Goal: Task Accomplishment & Management: Use online tool/utility

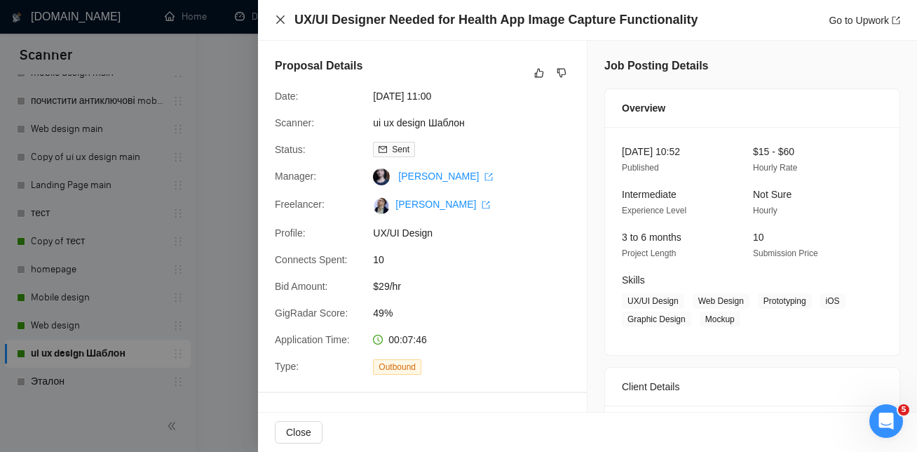
click at [280, 16] on icon "close" at bounding box center [280, 19] width 11 height 11
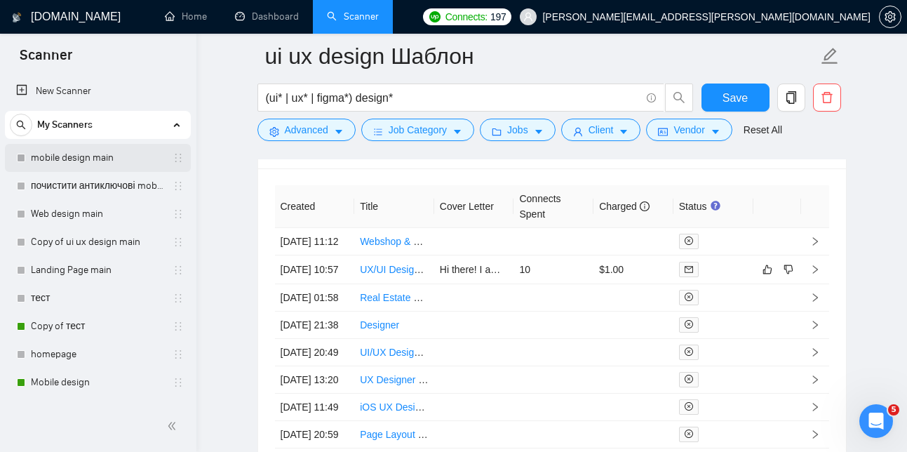
click at [124, 161] on link "mobile design main" at bounding box center [97, 158] width 133 height 28
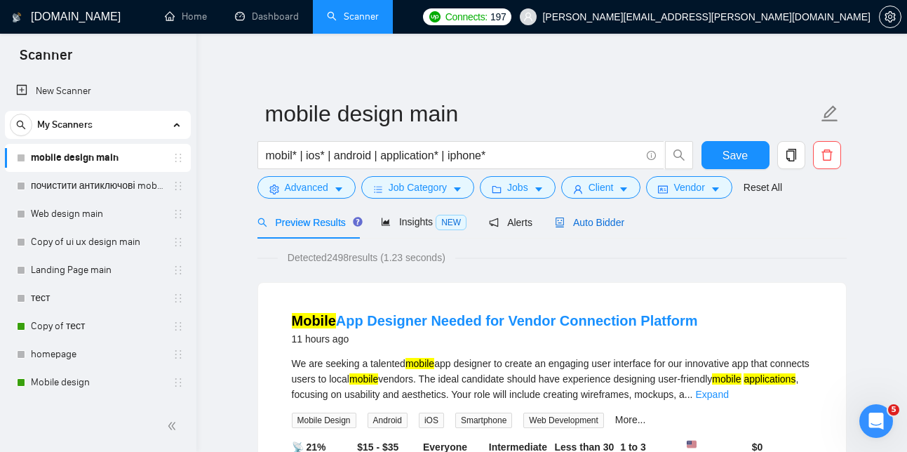
click at [613, 217] on span "Auto Bidder" at bounding box center [589, 222] width 69 height 11
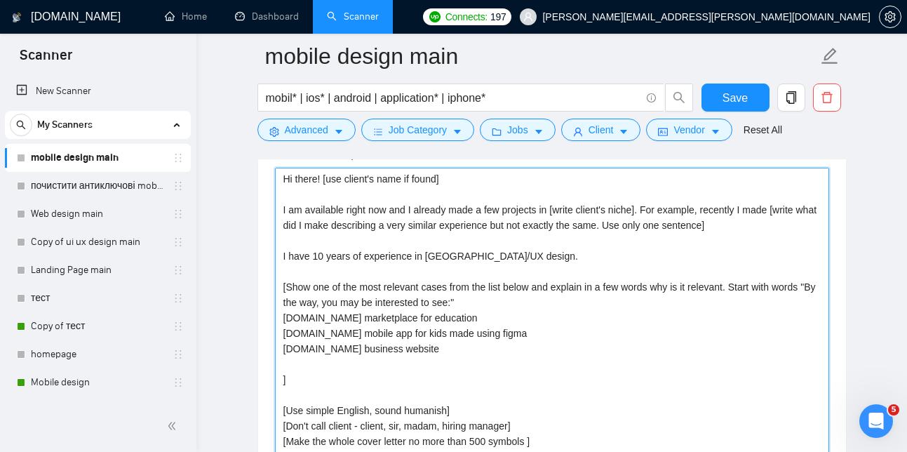
scroll to position [62, 0]
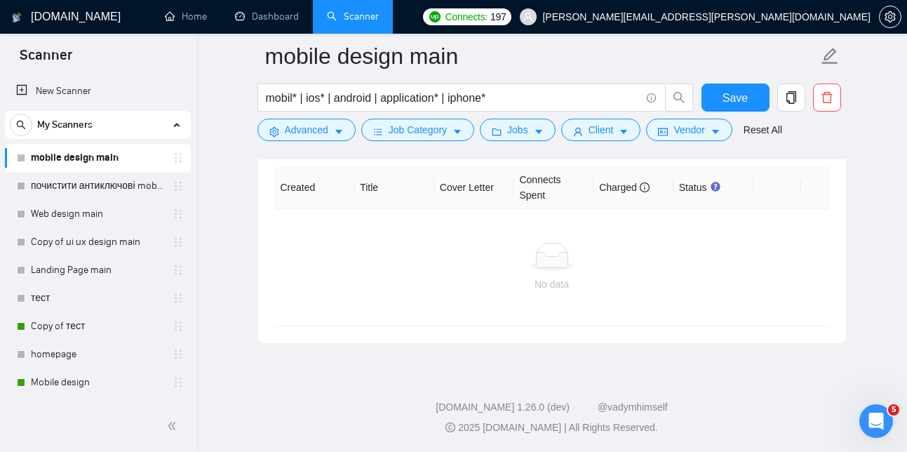
drag, startPoint x: 280, startPoint y: 198, endPoint x: 728, endPoint y: 550, distance: 570.3
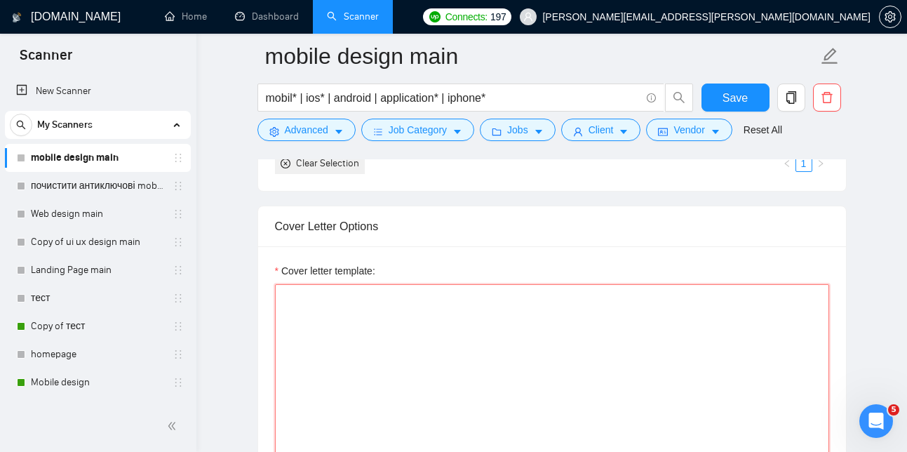
scroll to position [1519, 0]
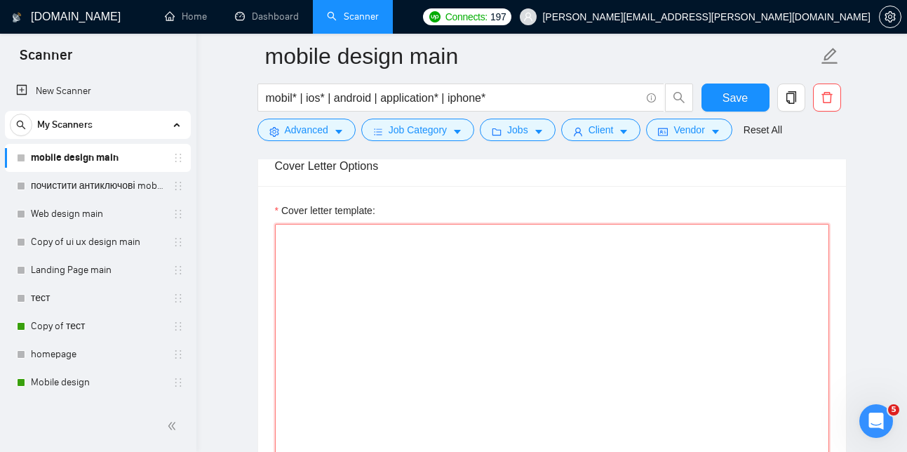
paste textarea "Lo ipsum! [dol sitame'c adip el seddo] E te incididun utlab etd mag A enimadm v…"
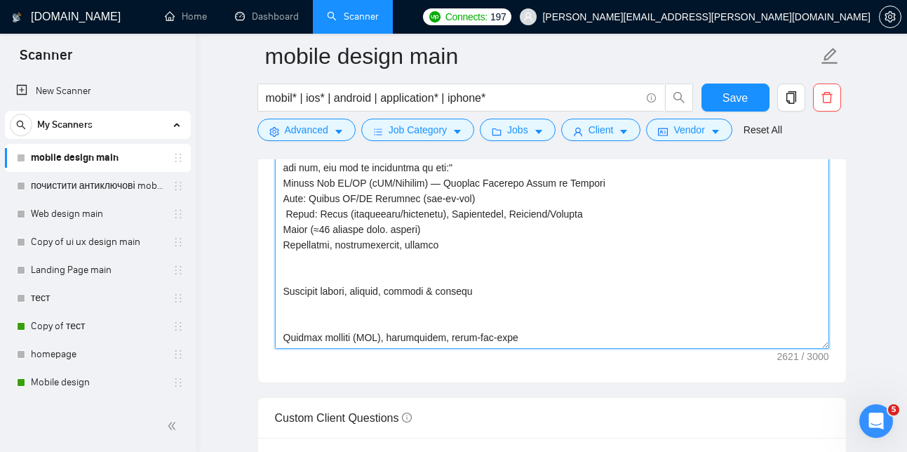
scroll to position [1705, 0]
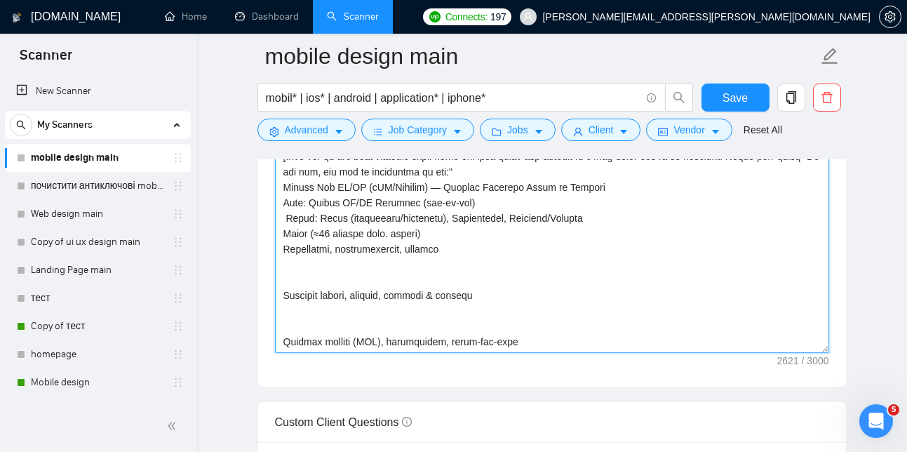
click at [307, 334] on textarea "Cover letter template:" at bounding box center [552, 195] width 554 height 316
click at [286, 340] on textarea "Cover letter template:" at bounding box center [552, 195] width 554 height 316
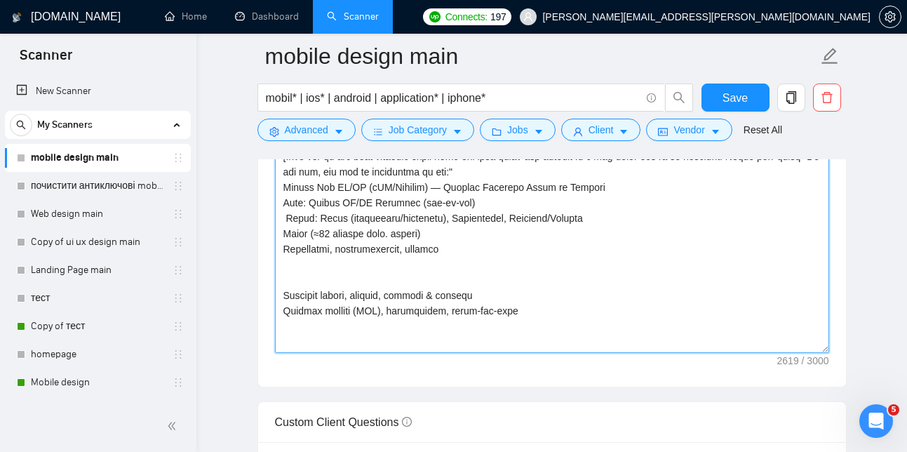
click at [287, 298] on textarea "Cover letter template:" at bounding box center [552, 195] width 554 height 316
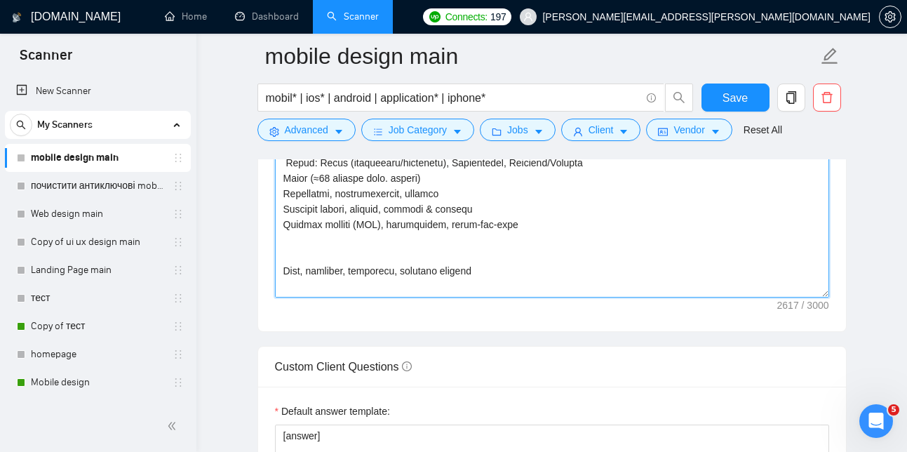
scroll to position [1767, 0]
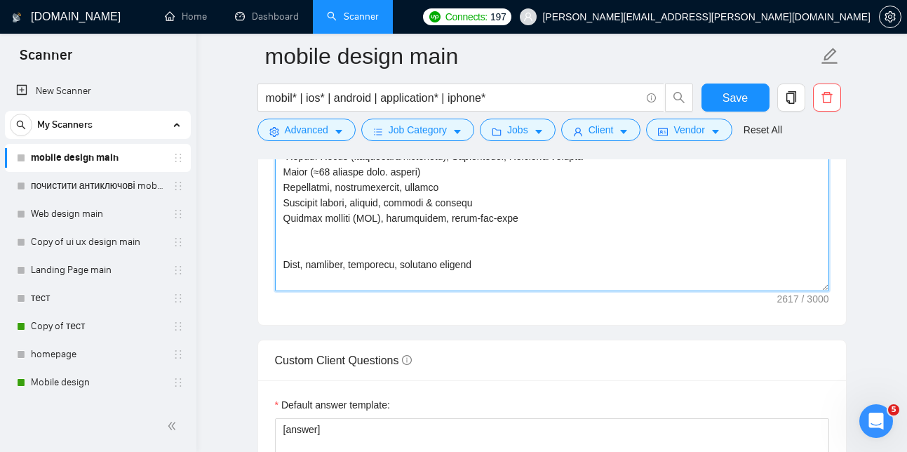
click at [283, 283] on textarea "Cover letter template:" at bounding box center [552, 133] width 554 height 316
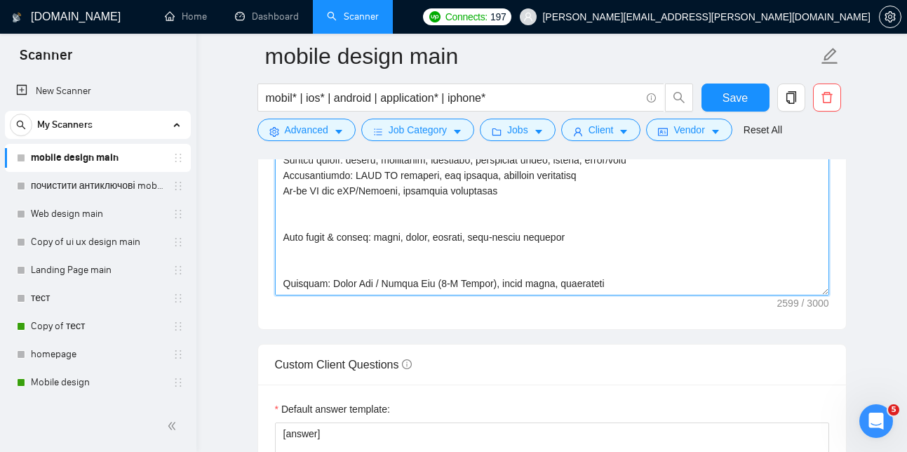
scroll to position [186, 0]
click at [283, 253] on textarea "Cover letter template:" at bounding box center [552, 138] width 554 height 316
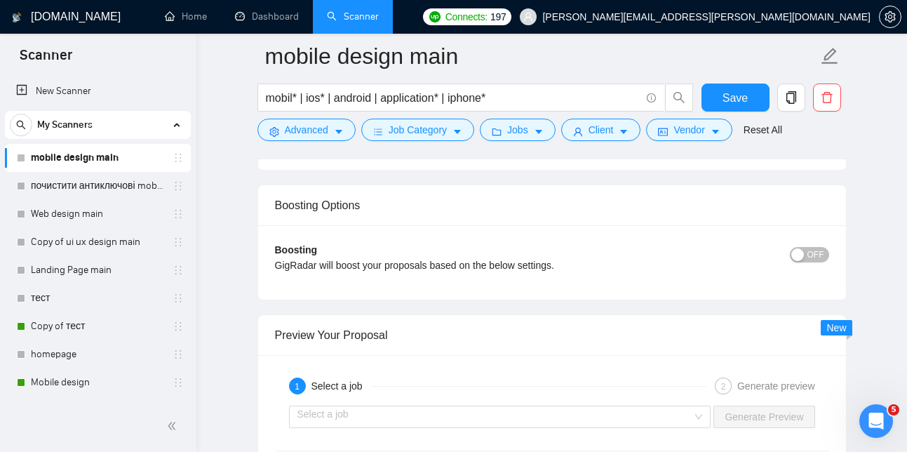
scroll to position [2486, 0]
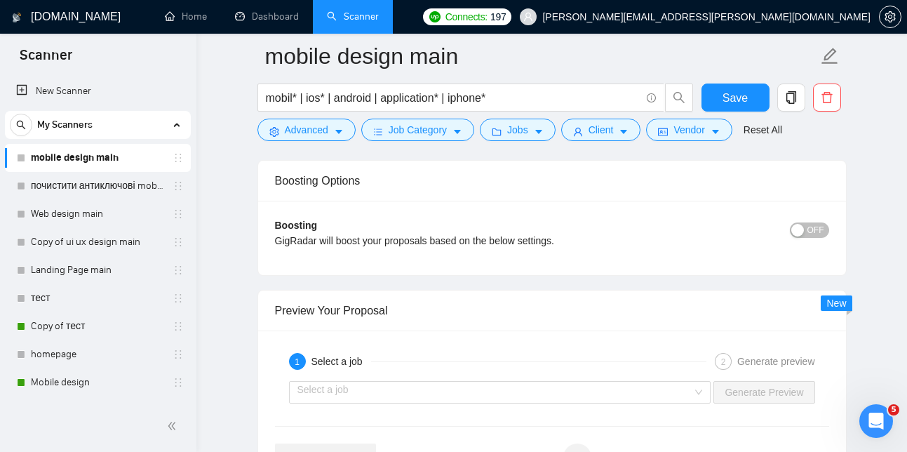
type textarea "Lo ipsum! [dol sitame'c adip el seddo] E te incididun utlab etd mag A enimadm v…"
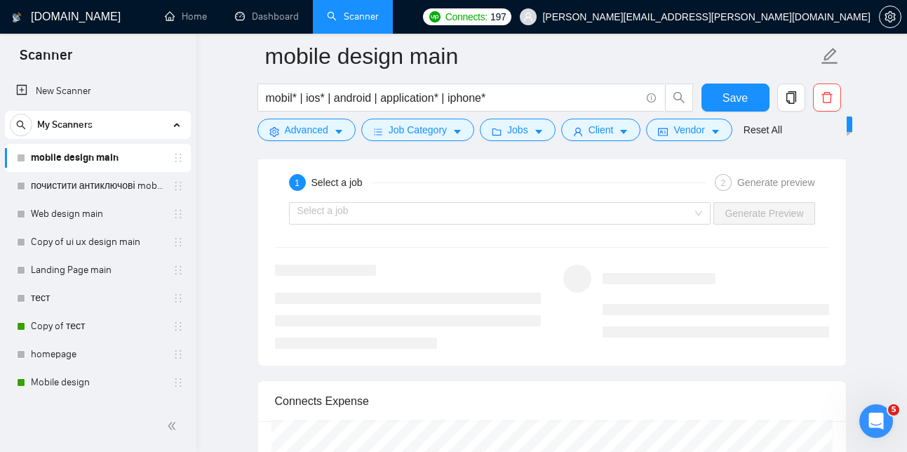
scroll to position [2671, 0]
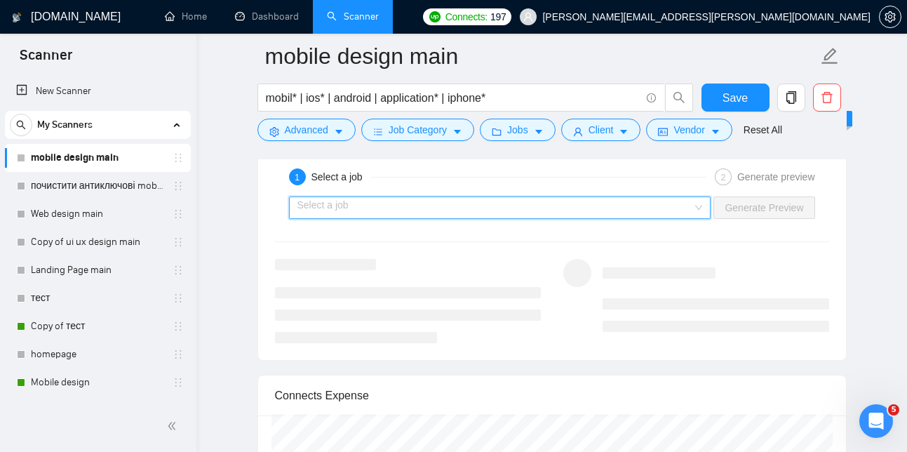
click at [401, 218] on input "search" at bounding box center [494, 207] width 395 height 21
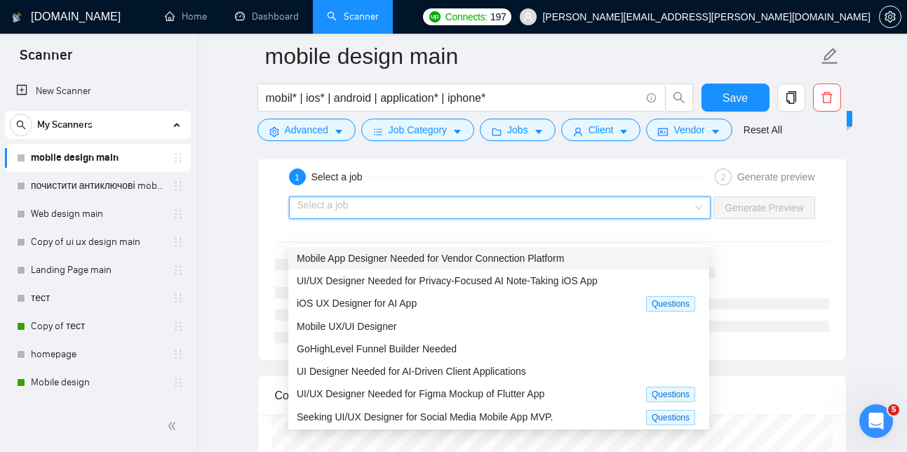
click at [393, 258] on span "Mobile App Designer Needed for Vendor Connection Platform" at bounding box center [430, 257] width 267 height 11
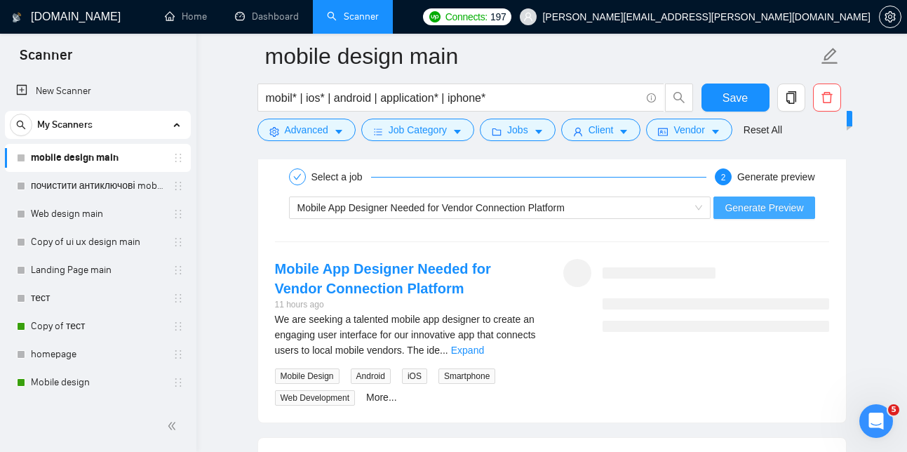
click at [748, 215] on span "Generate Preview" at bounding box center [763, 207] width 79 height 15
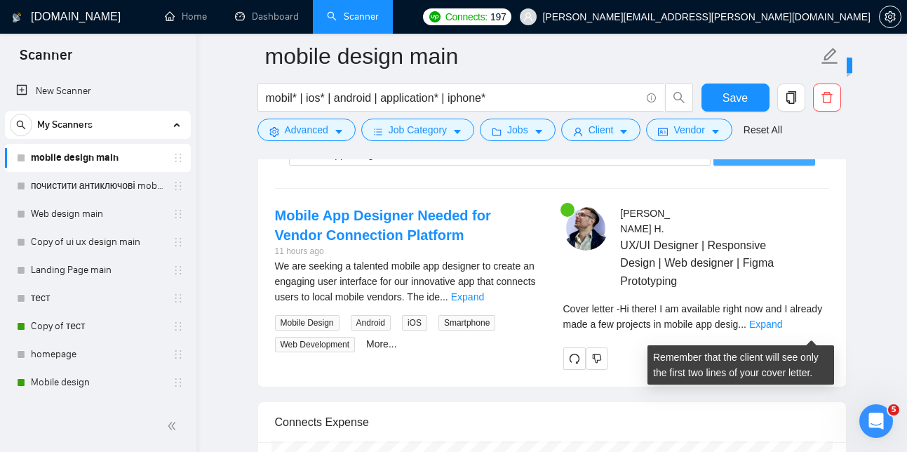
scroll to position [2717, 0]
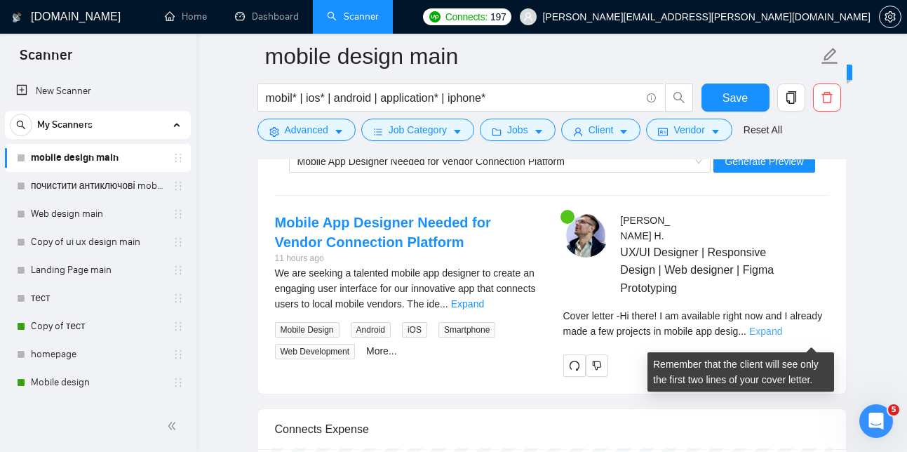
click at [782, 337] on link "Expand" at bounding box center [765, 330] width 33 height 11
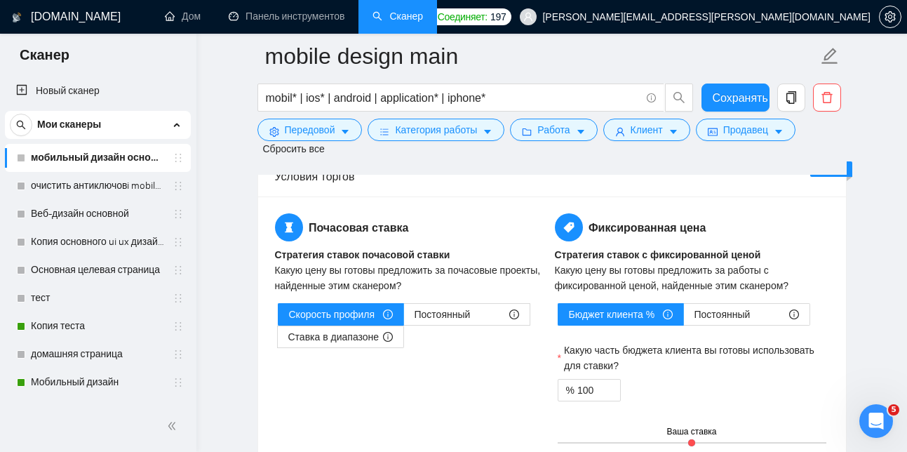
scroll to position [2431, 0]
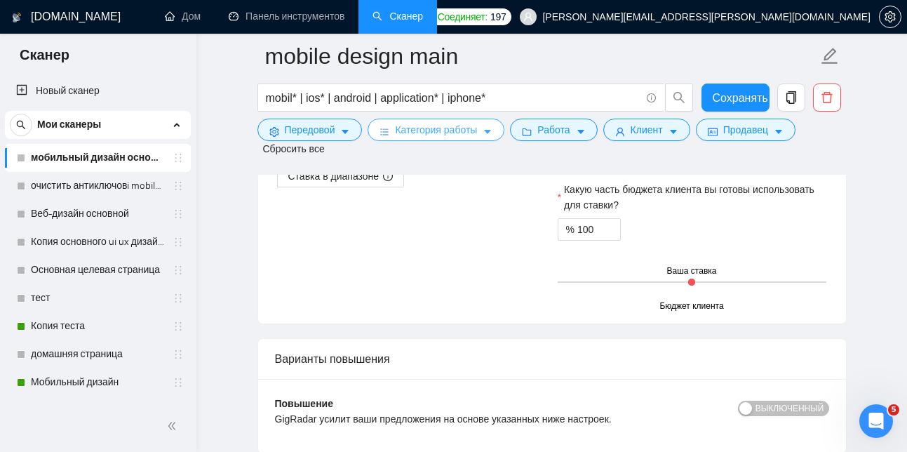
drag, startPoint x: 281, startPoint y: 286, endPoint x: 500, endPoint y: 123, distance: 272.6
click at [456, 236] on div "Почасовая ставка Стратегия ставок почасовой ставки Какую цену вы готовы предлож…" at bounding box center [551, 180] width 559 height 254
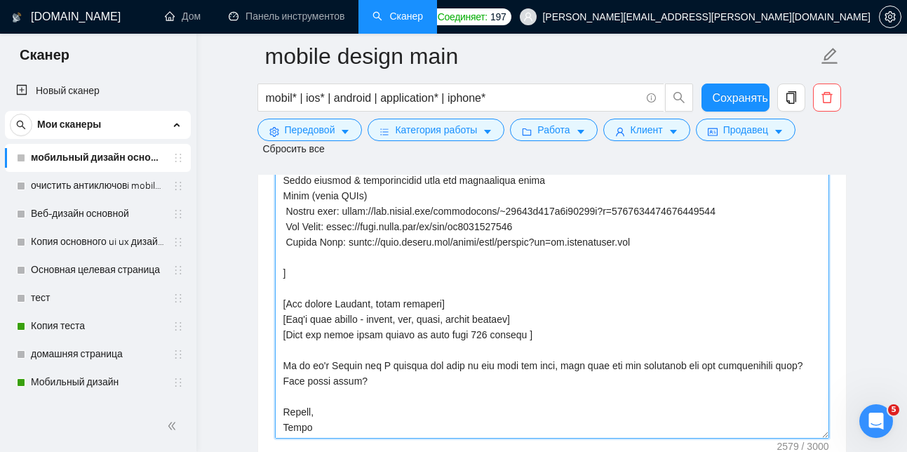
scroll to position [1753, 0]
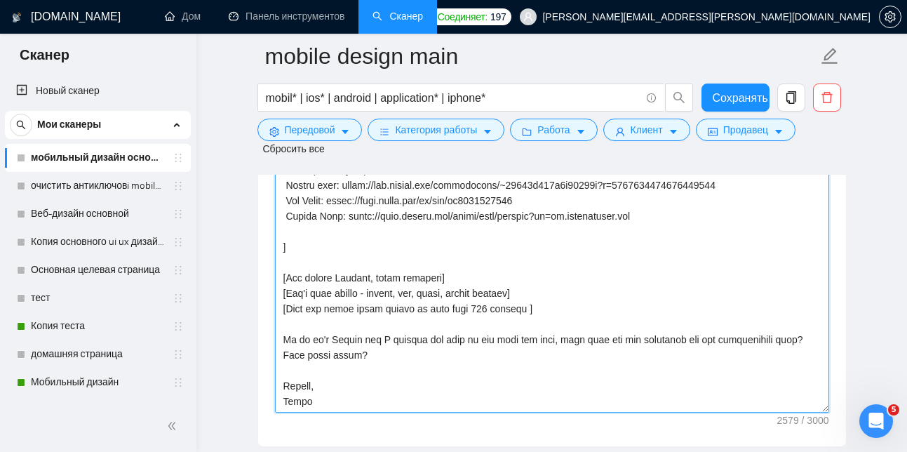
drag, startPoint x: 279, startPoint y: 220, endPoint x: 542, endPoint y: 400, distance: 318.3
click at [542, 400] on textarea "Шаблон сопроводительного письма:" at bounding box center [552, 255] width 554 height 316
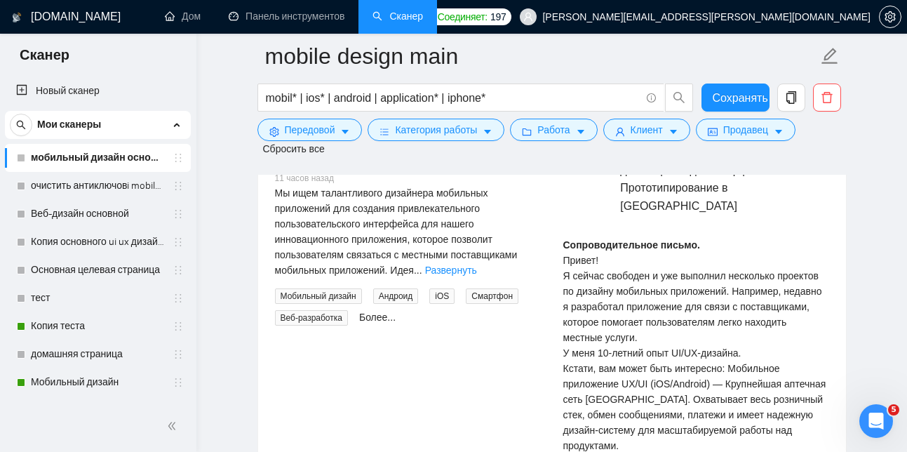
scroll to position [2962, 0]
click at [470, 276] on font "Развернуть" at bounding box center [451, 270] width 52 height 11
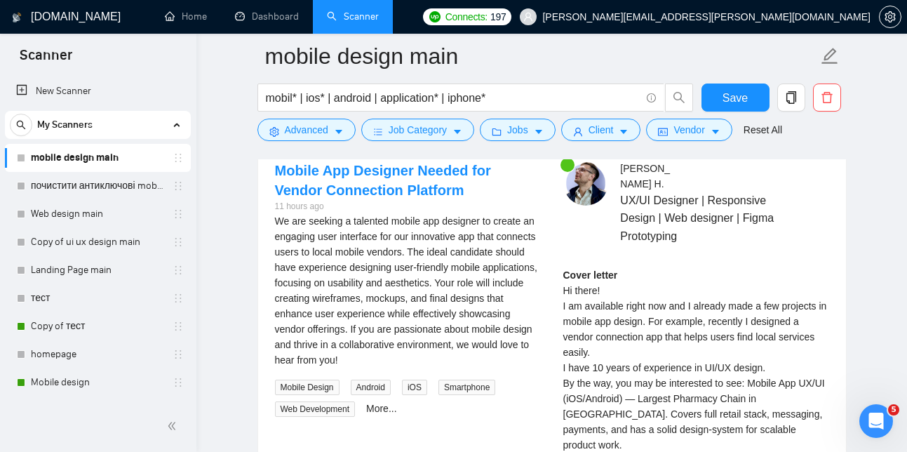
scroll to position [2788, 0]
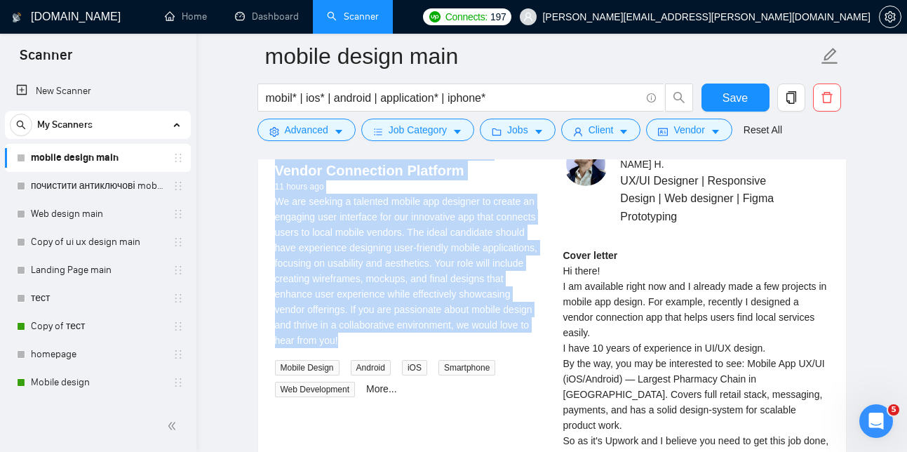
drag, startPoint x: 263, startPoint y: 175, endPoint x: 393, endPoint y: 391, distance: 251.9
click at [393, 391] on div "Mobile App Designer Needed for Vendor Connection Platform 11 hours ago We are s…" at bounding box center [408, 269] width 288 height 256
copy div "Mobile App Designer Needed for Vendor Connection Platform 11 hours ago We are s…"
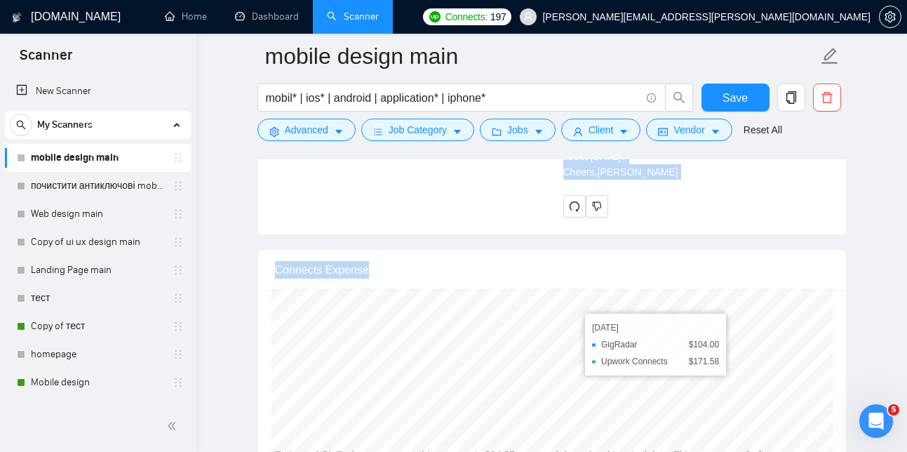
scroll to position [3110, 0]
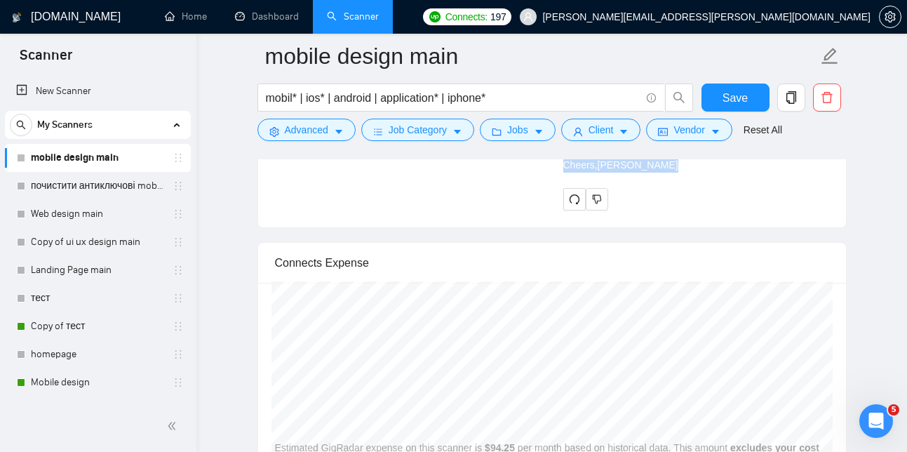
drag, startPoint x: 560, startPoint y: 226, endPoint x: 733, endPoint y: 271, distance: 178.9
click at [733, 210] on div "[PERSON_NAME] UX/UI Designer | Responsive Design | Web designer | Figma Prototy…" at bounding box center [696, 14] width 288 height 391
copy div "Cover letter Hi there! I am available right now and I already made a few projec…"
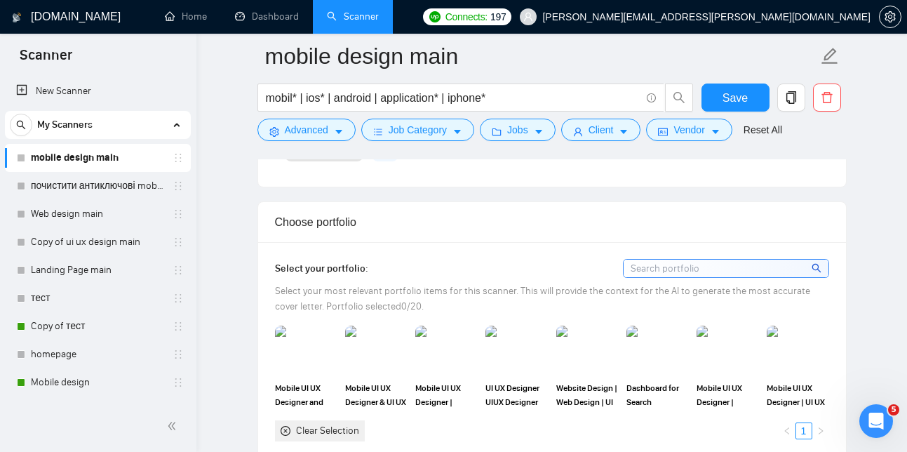
scroll to position [836, 0]
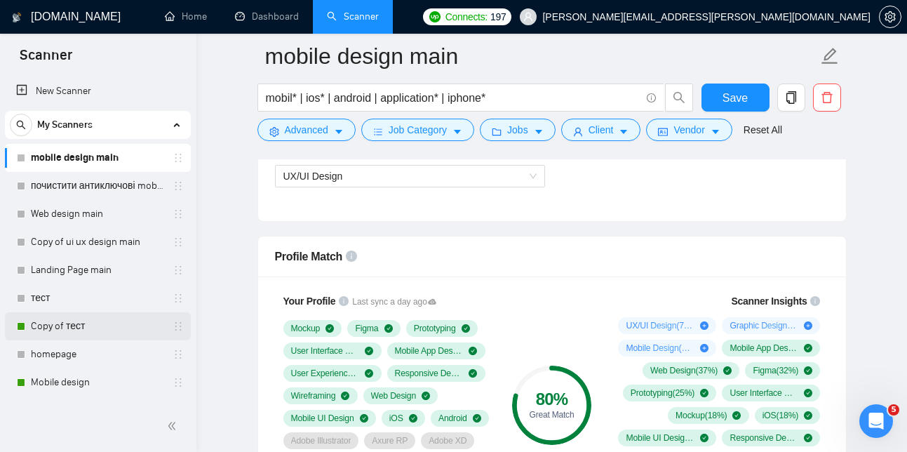
click at [69, 330] on link "Copy of тест" at bounding box center [97, 326] width 133 height 28
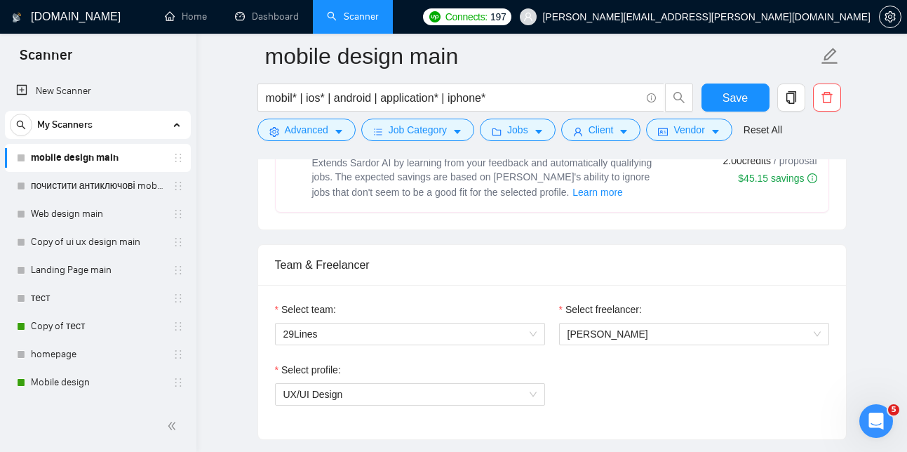
scroll to position [508, 0]
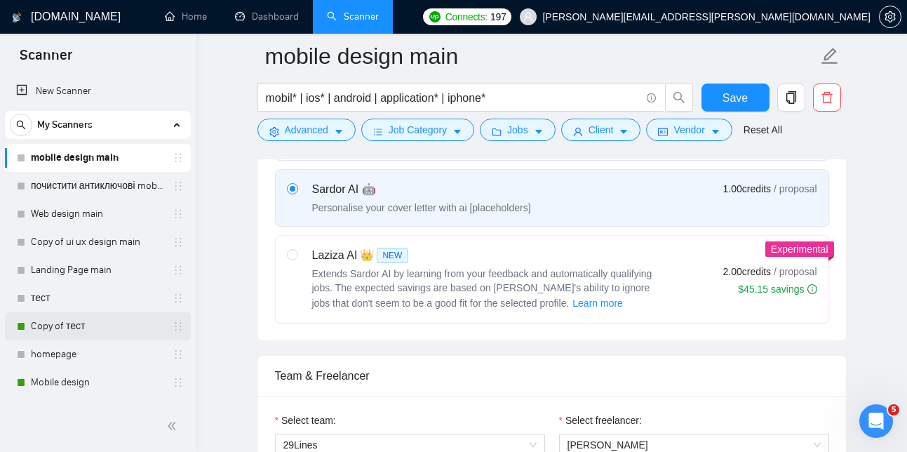
click at [65, 323] on link "Copy of тест" at bounding box center [97, 326] width 133 height 28
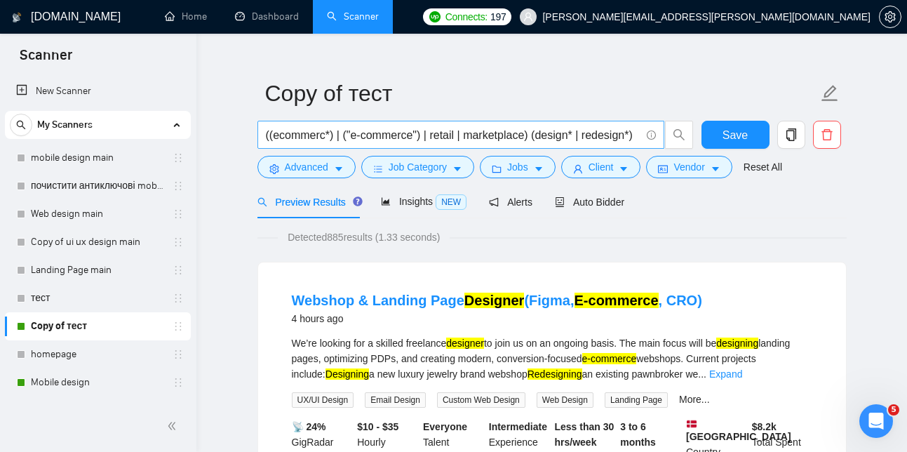
scroll to position [0, 5]
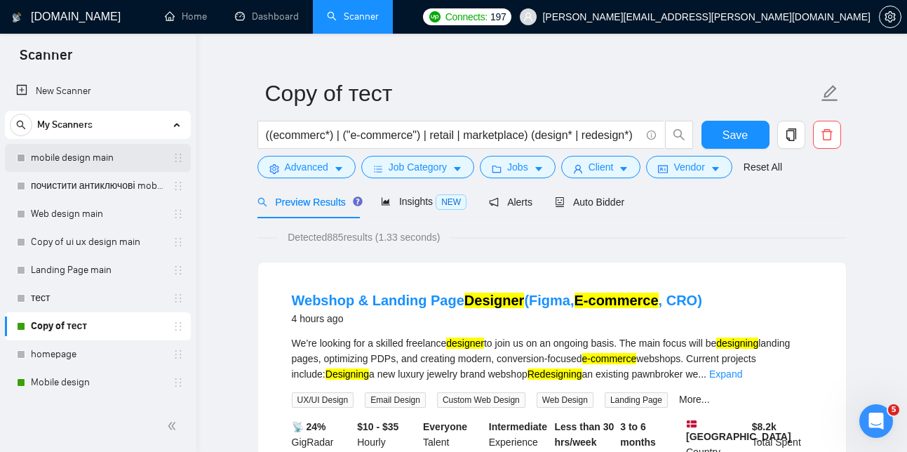
click at [93, 147] on link "mobile design main" at bounding box center [97, 158] width 133 height 28
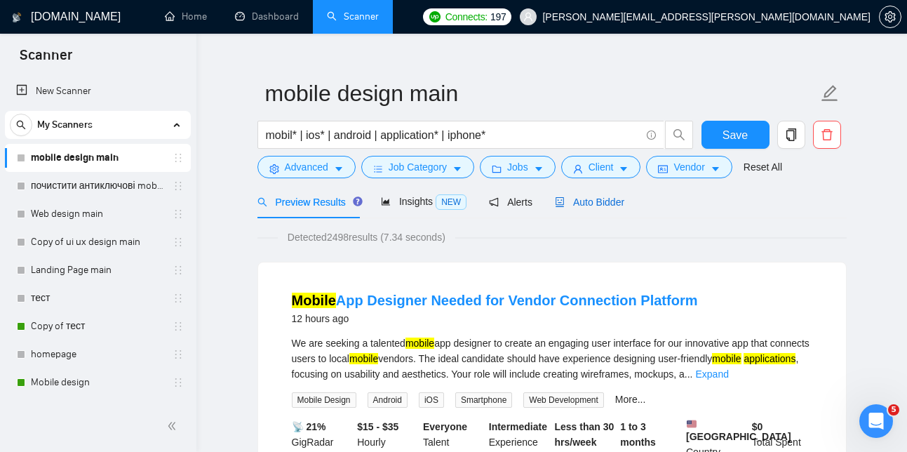
click at [612, 209] on div "Auto Bidder" at bounding box center [589, 201] width 69 height 15
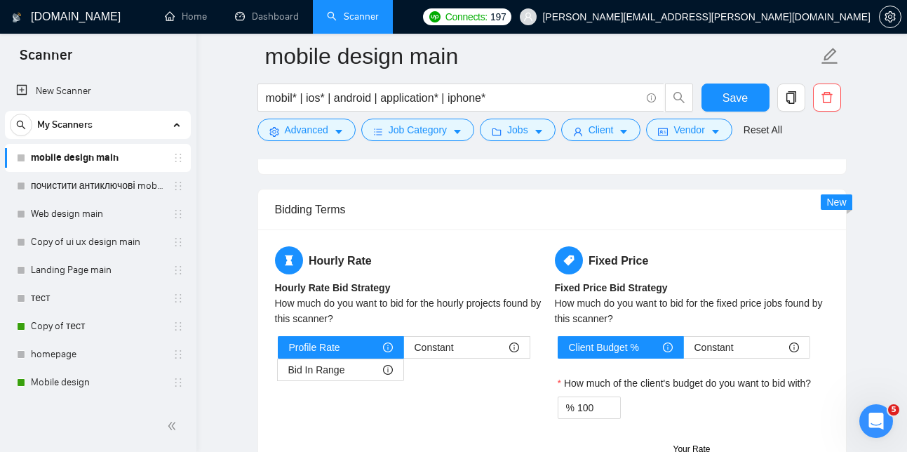
scroll to position [3493, 0]
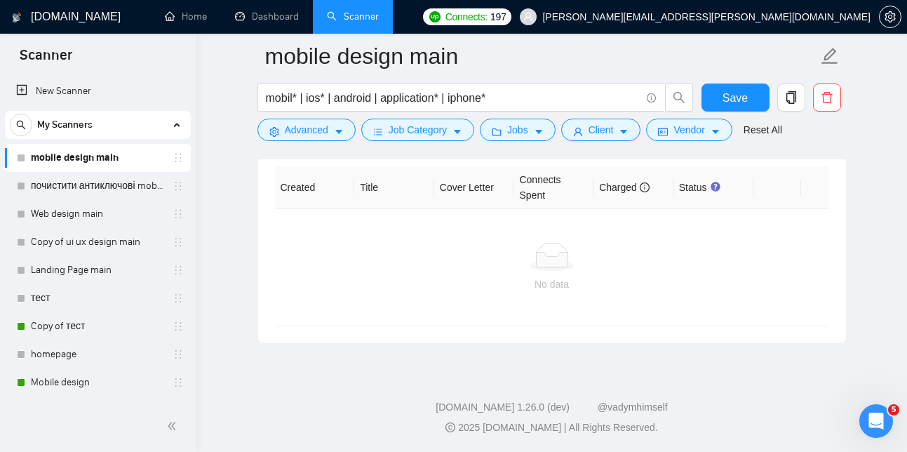
drag, startPoint x: 282, startPoint y: 247, endPoint x: 577, endPoint y: 468, distance: 368.2
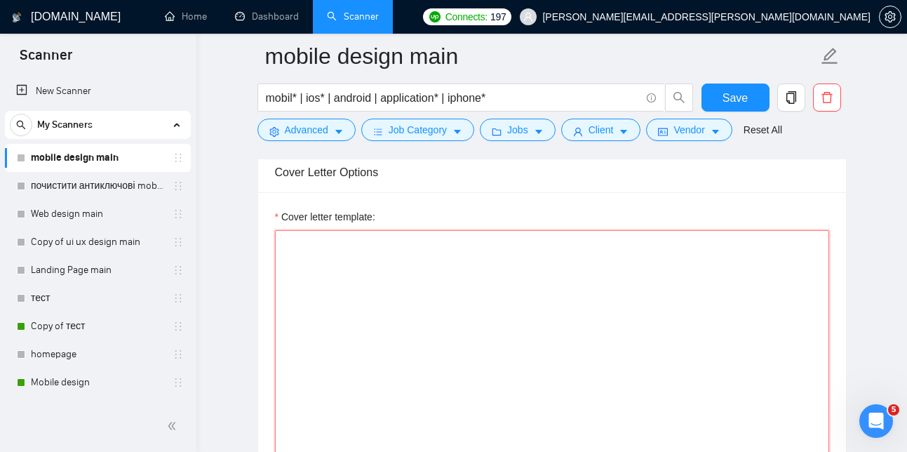
scroll to position [1517, 0]
click at [405, 270] on textarea "Cover letter template:" at bounding box center [552, 384] width 554 height 316
paste textarea "Lo ipsum! [dol sitame'c adip el seddo] E te incididun utlab etd mag A enimadm v…"
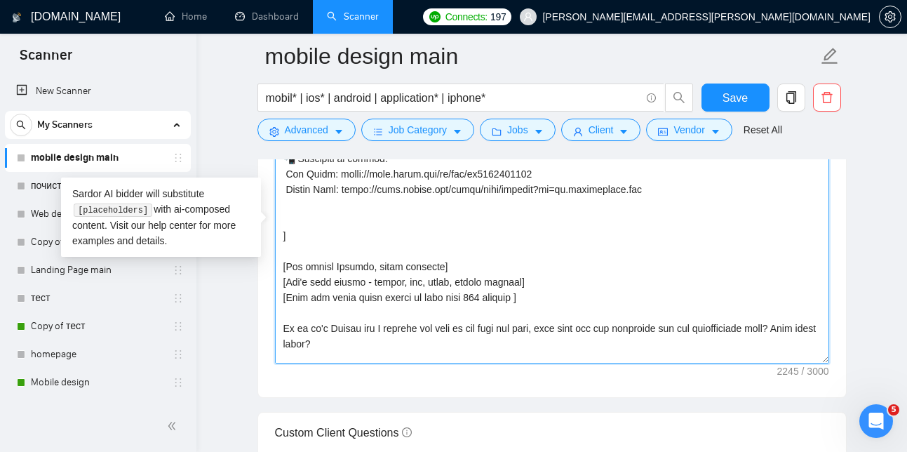
scroll to position [603, 0]
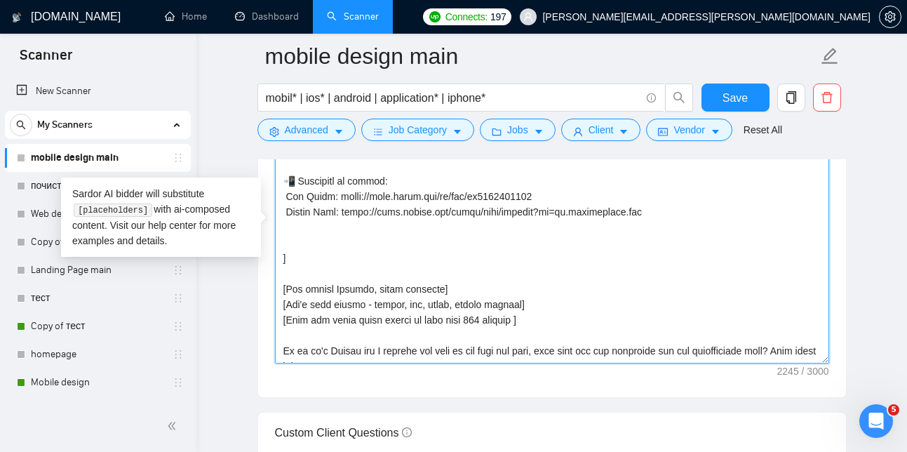
click at [310, 253] on textarea "Cover letter template:" at bounding box center [552, 206] width 554 height 316
paste textarea "[ALWAYS place the Upwork portfolio link at the very top exactly as shown. ALWAY…"
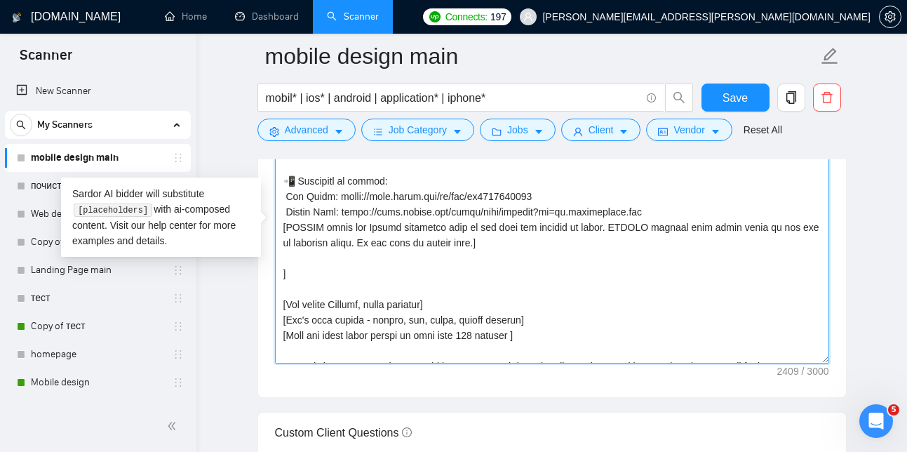
click at [664, 229] on textarea "Cover letter template:" at bounding box center [552, 206] width 554 height 316
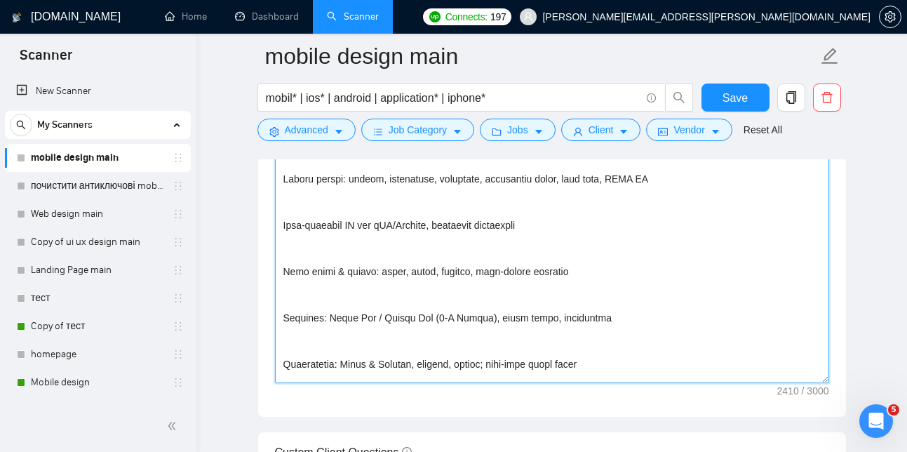
scroll to position [0, 0]
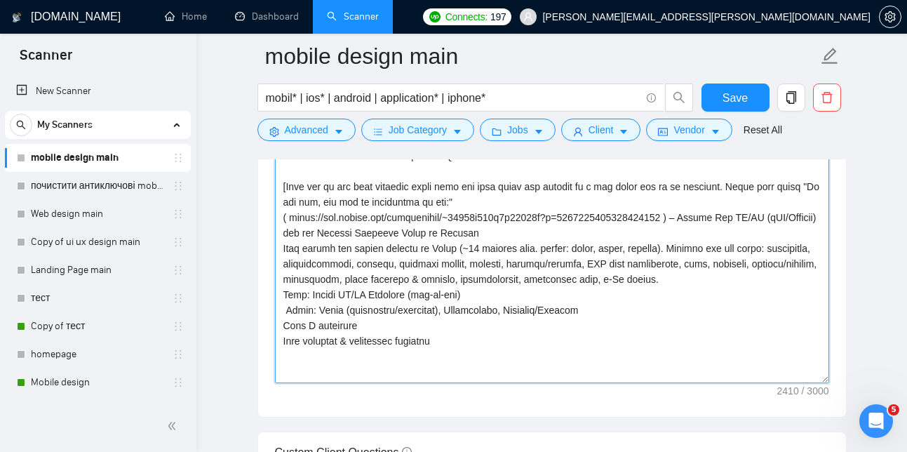
drag, startPoint x: 369, startPoint y: 389, endPoint x: 152, endPoint y: 58, distance: 395.9
click at [152, 58] on section "Scanner New Scanner My Scanners mobile design main почистити антиключові mobile…" at bounding box center [453, 286] width 907 height 3922
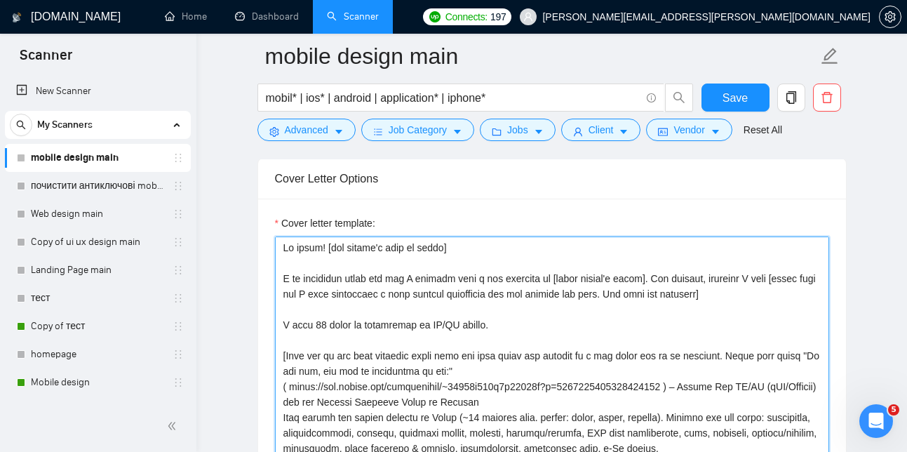
scroll to position [1502, 0]
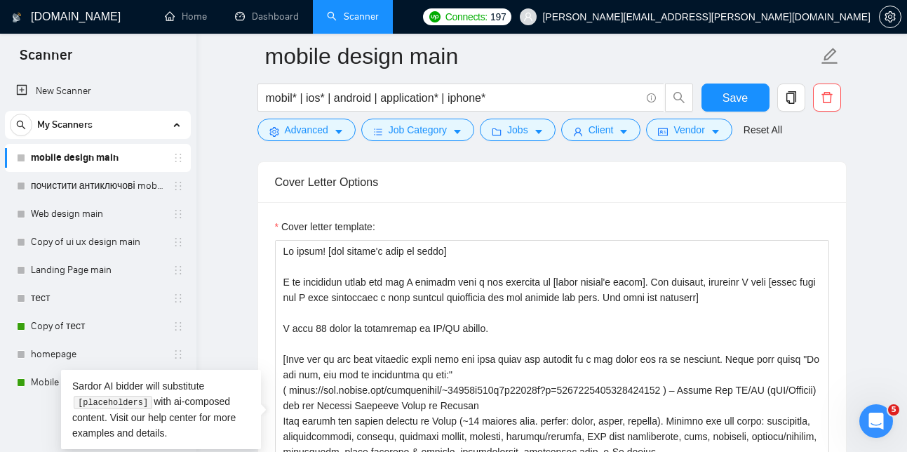
click at [543, 196] on div "Cover Letter Options" at bounding box center [552, 182] width 554 height 40
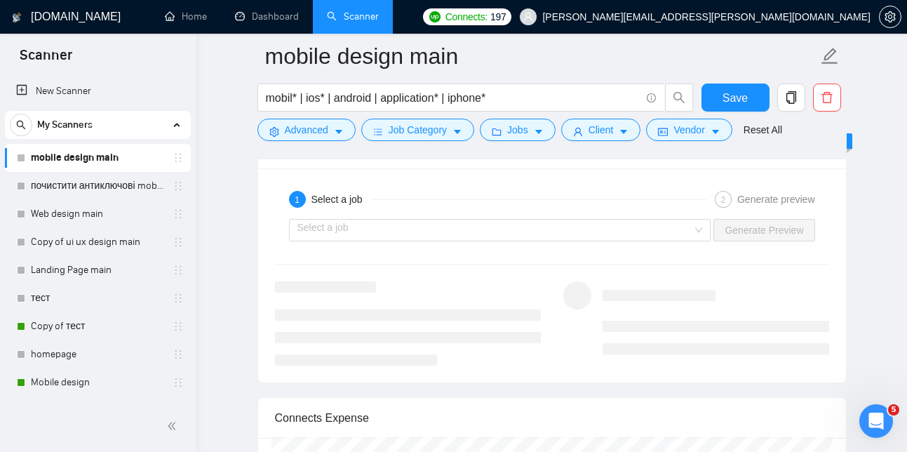
scroll to position [2647, 0]
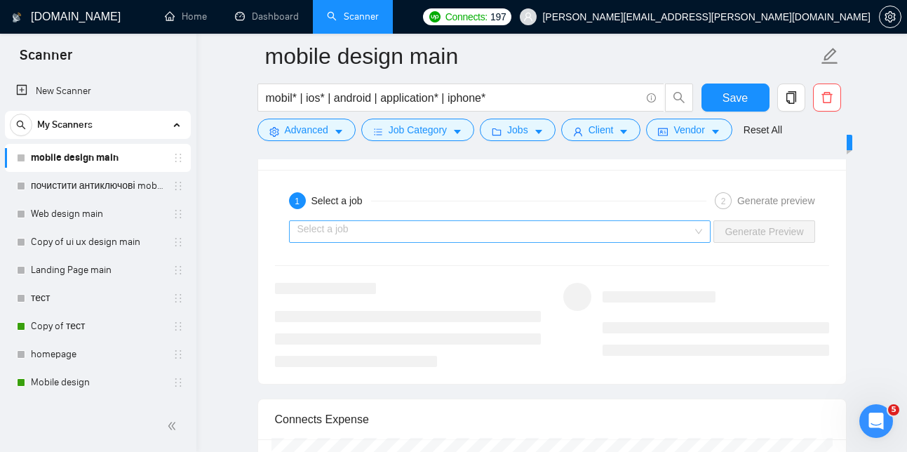
click at [576, 242] on input "search" at bounding box center [494, 231] width 395 height 21
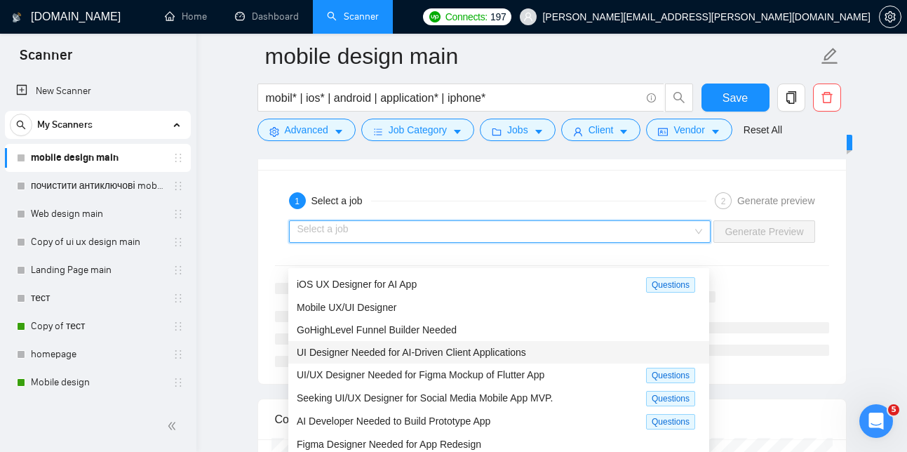
scroll to position [48, 0]
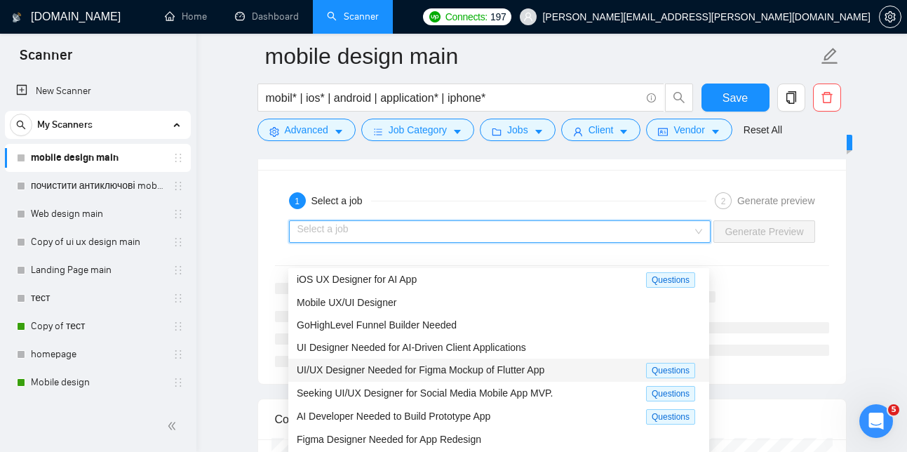
click at [496, 371] on span "UI/UX Designer Needed for Figma Mockup of Flutter App" at bounding box center [420, 369] width 247 height 11
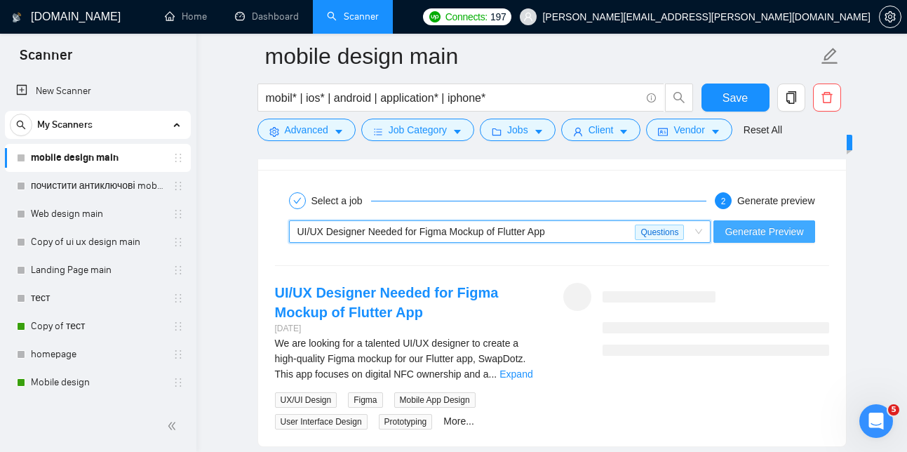
click at [764, 239] on span "Generate Preview" at bounding box center [763, 231] width 79 height 15
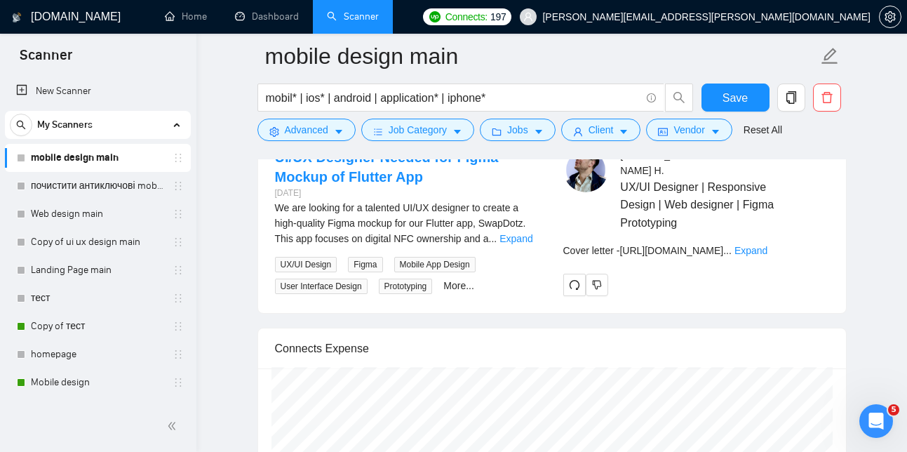
scroll to position [2768, 0]
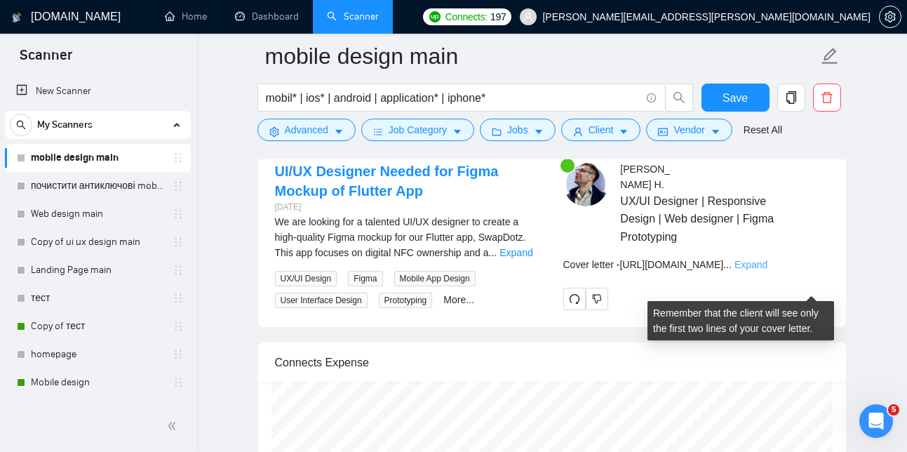
click at [767, 270] on link "Expand" at bounding box center [750, 264] width 33 height 11
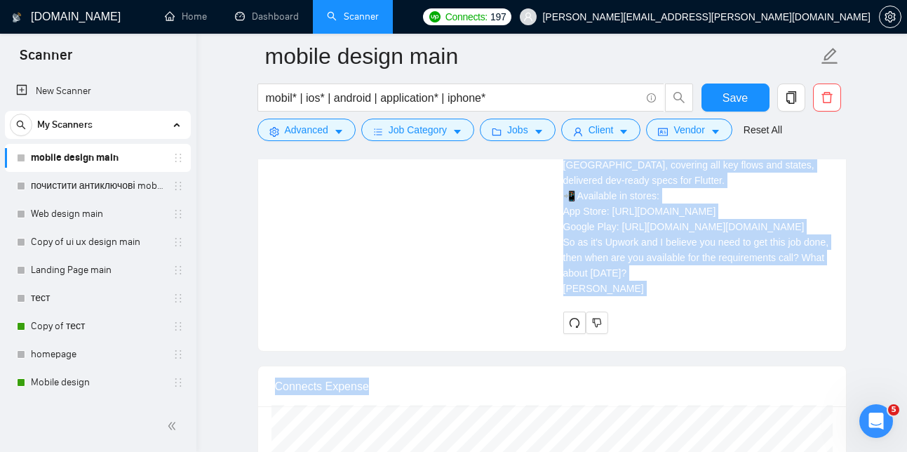
scroll to position [3128, 0]
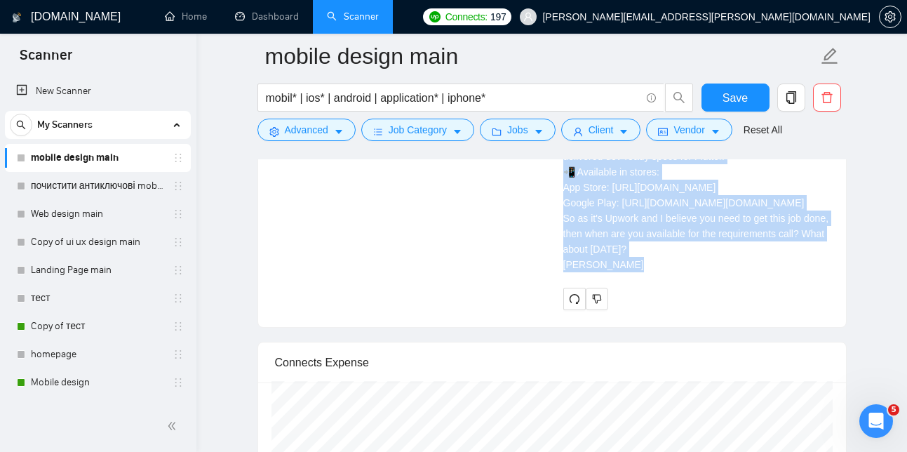
drag, startPoint x: 560, startPoint y: 269, endPoint x: 695, endPoint y: 351, distance: 157.6
click at [695, 309] on div "[PERSON_NAME] UX/UI Designer | Responsive Design | Web designer | Figma Prototy…" at bounding box center [696, 55] width 288 height 508
copy div "[URL][DOMAIN_NAME] Hi there! I am available right now and I already made a few …"
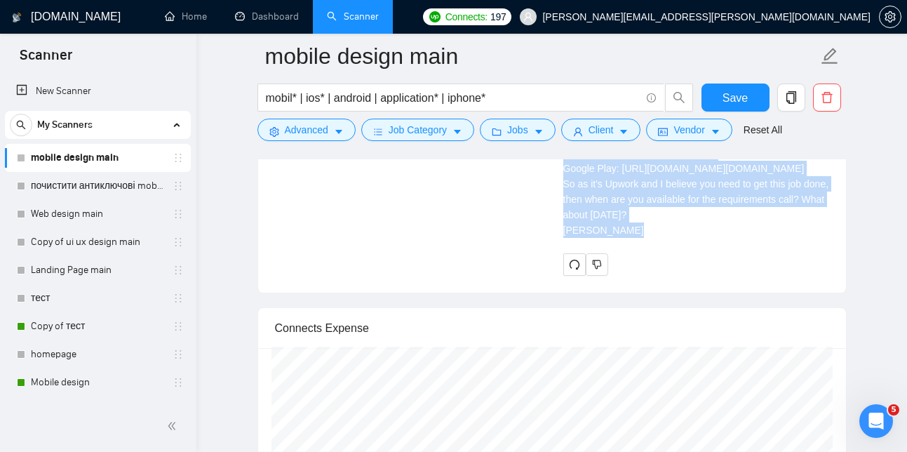
scroll to position [3175, 0]
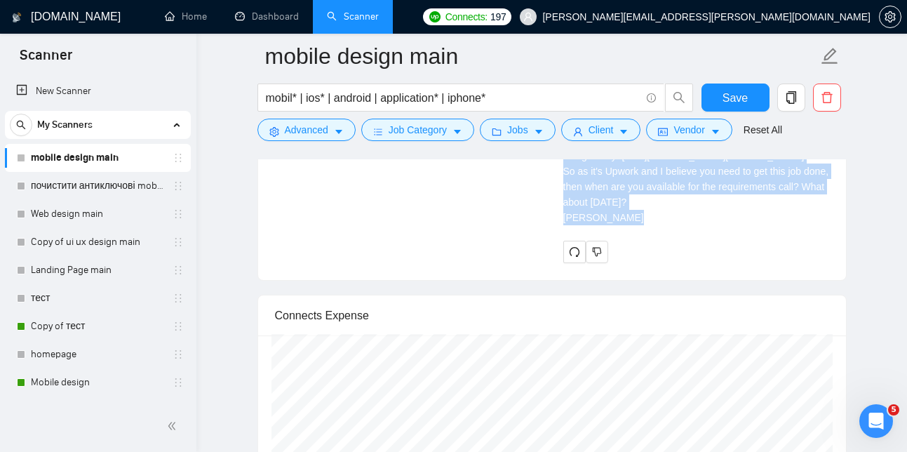
click at [573, 209] on div "Cover letter [URL][DOMAIN_NAME] Hi there! I am available right now and I alread…" at bounding box center [696, 78] width 266 height 293
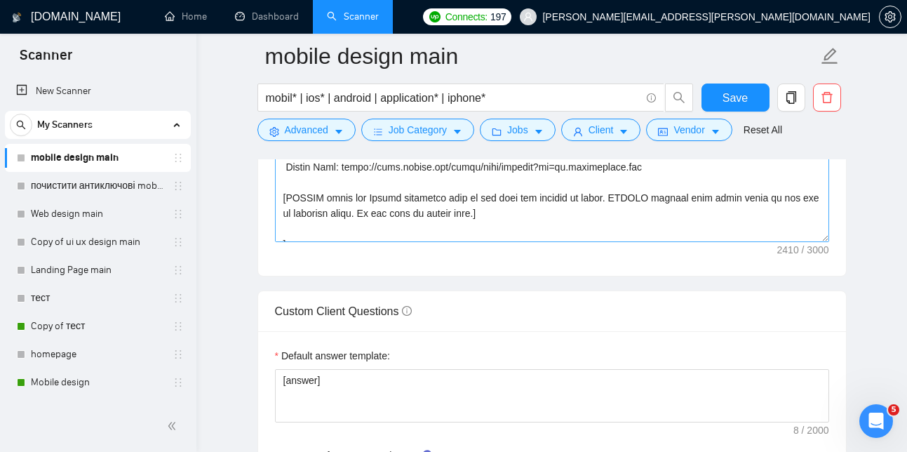
scroll to position [525, 0]
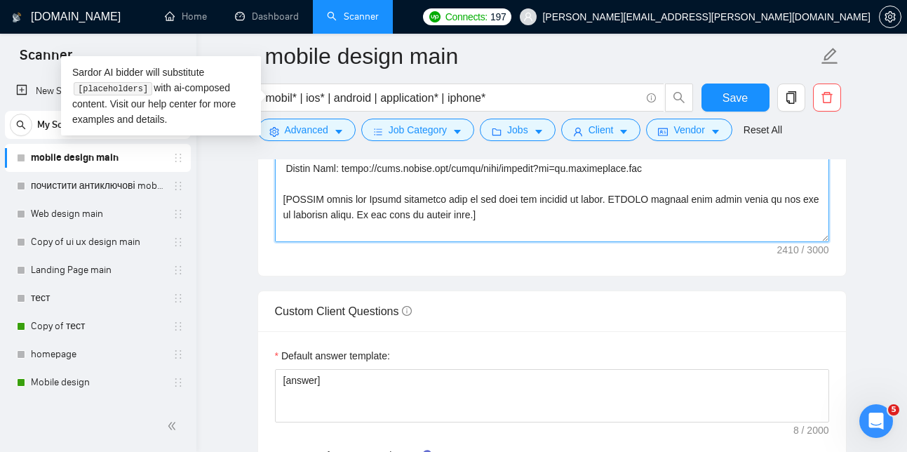
drag, startPoint x: 283, startPoint y: 218, endPoint x: 536, endPoint y: 247, distance: 254.8
click at [536, 242] on textarea "Cover letter template:" at bounding box center [552, 84] width 554 height 316
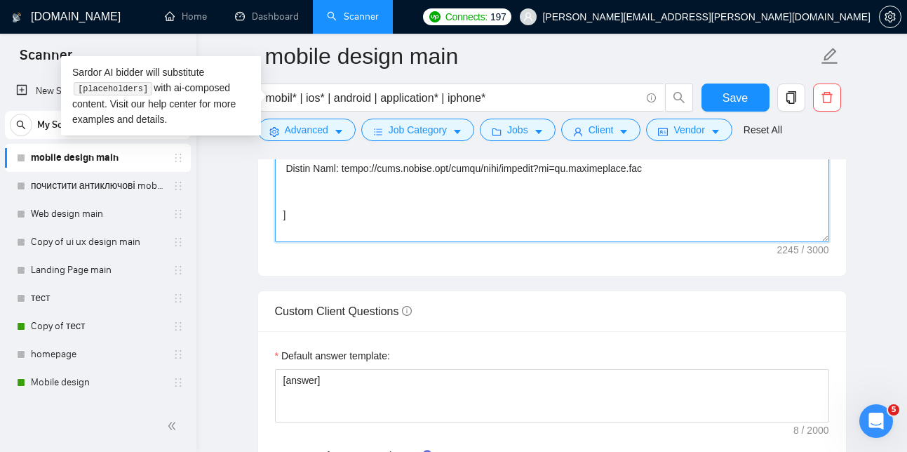
paste textarea "[Always include the Upwork portfolio link together with the case title. Do not …"
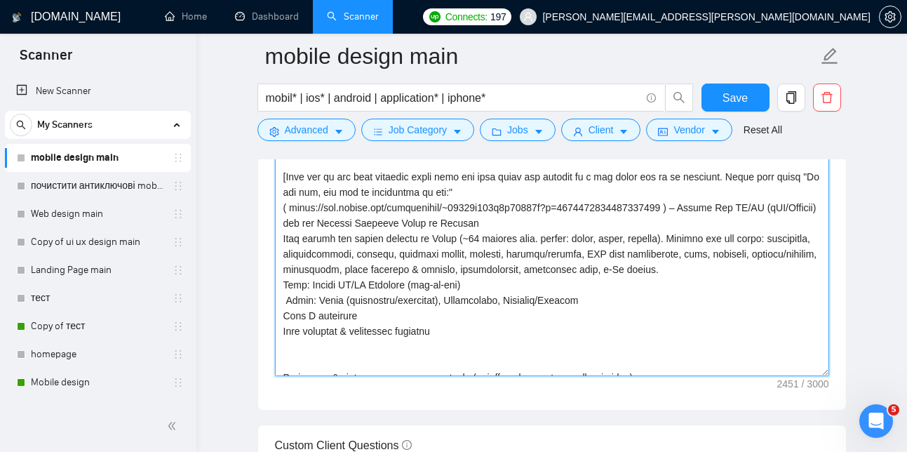
scroll to position [0, 0]
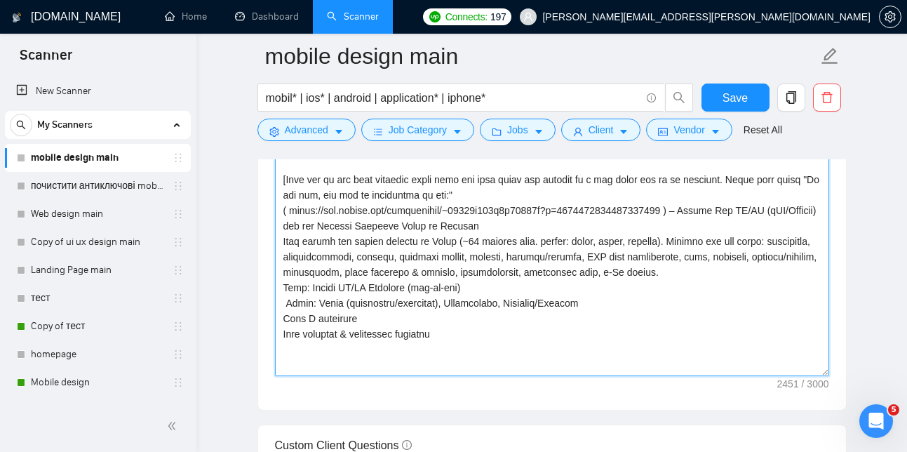
click at [288, 232] on textarea "Cover letter template:" at bounding box center [552, 218] width 554 height 316
click at [698, 231] on textarea "Cover letter template:" at bounding box center [552, 218] width 554 height 316
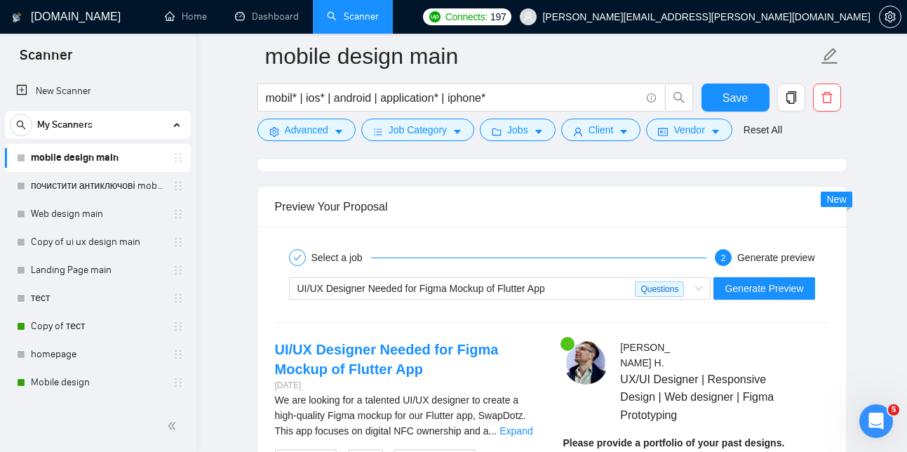
scroll to position [2595, 0]
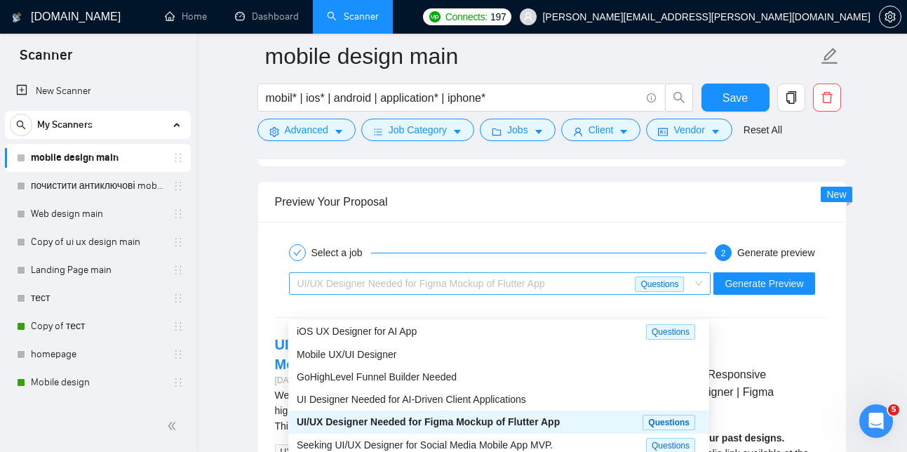
click at [604, 294] on div "UI/UX Designer Needed for Figma Mockup of Flutter App" at bounding box center [466, 283] width 338 height 21
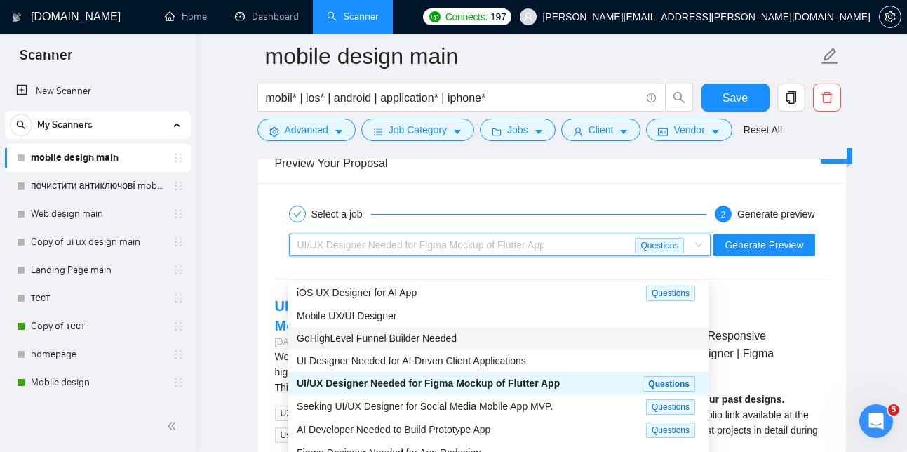
scroll to position [2636, 0]
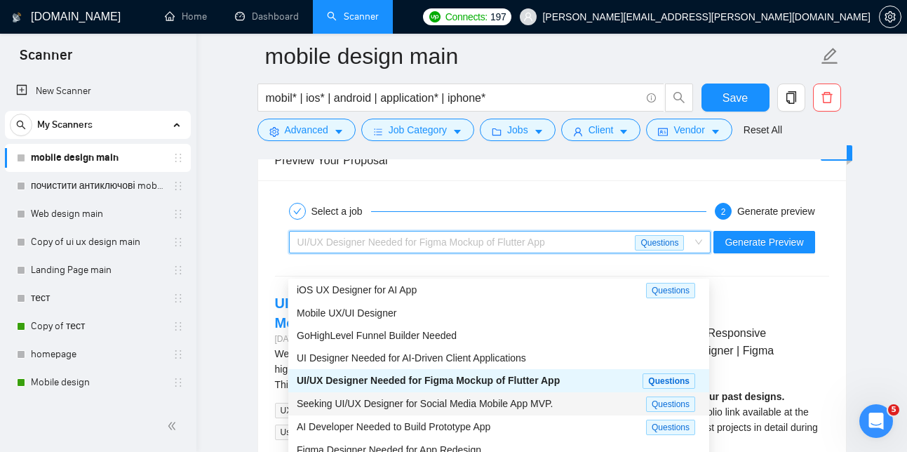
click at [548, 402] on span "Seeking UI/UX Designer for Social Media Mobile App MVP." at bounding box center [425, 403] width 256 height 11
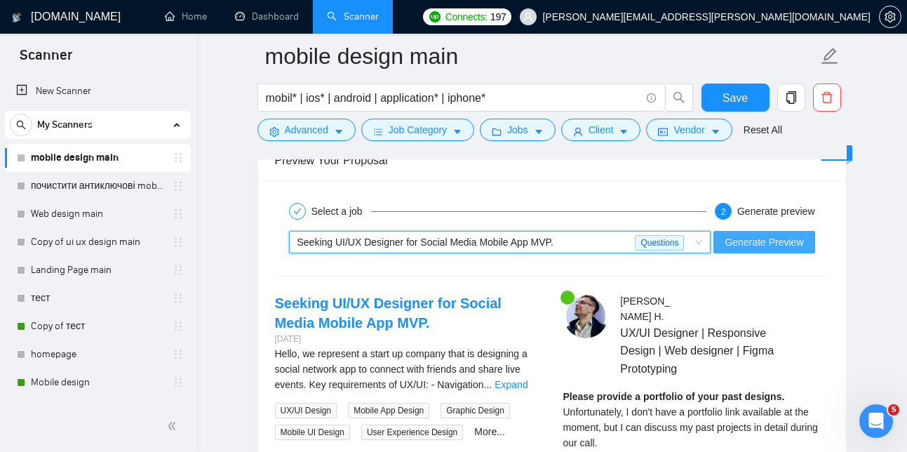
click at [766, 250] on span "Generate Preview" at bounding box center [763, 241] width 79 height 15
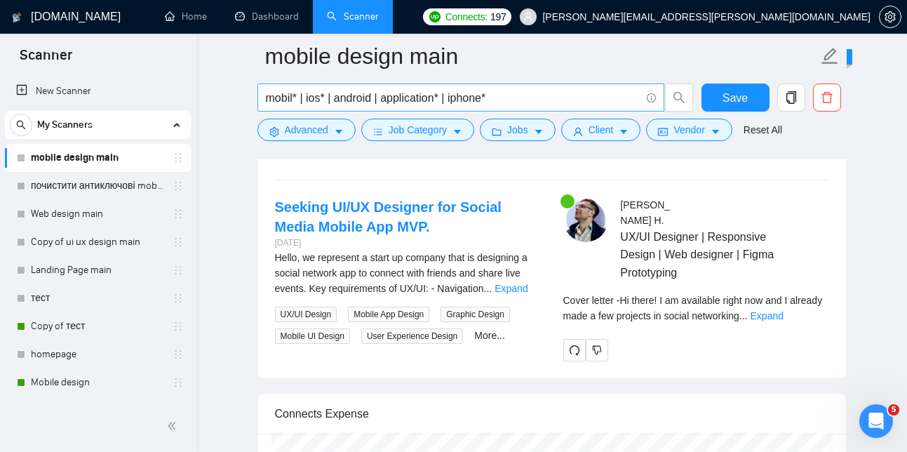
scroll to position [2748, 0]
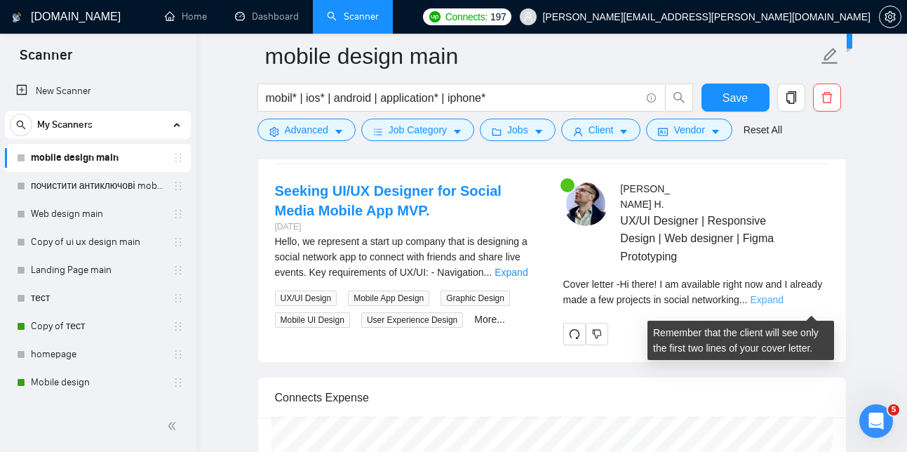
click at [783, 305] on link "Expand" at bounding box center [766, 299] width 33 height 11
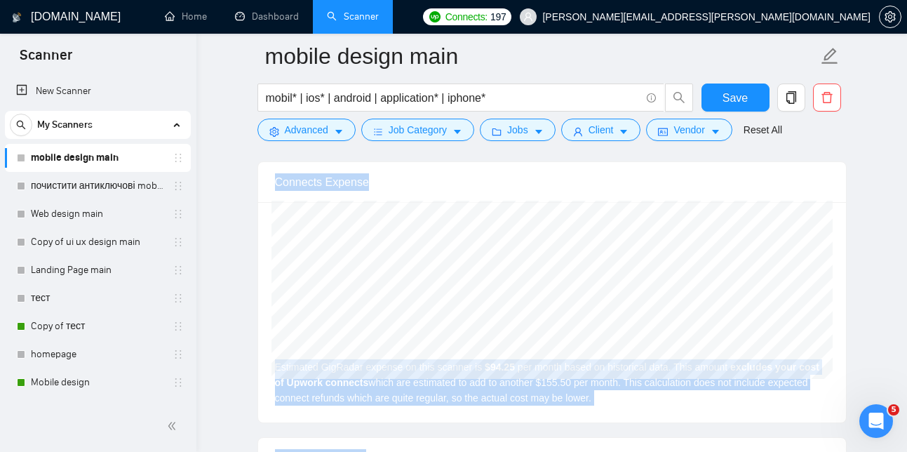
scroll to position [4041, 0]
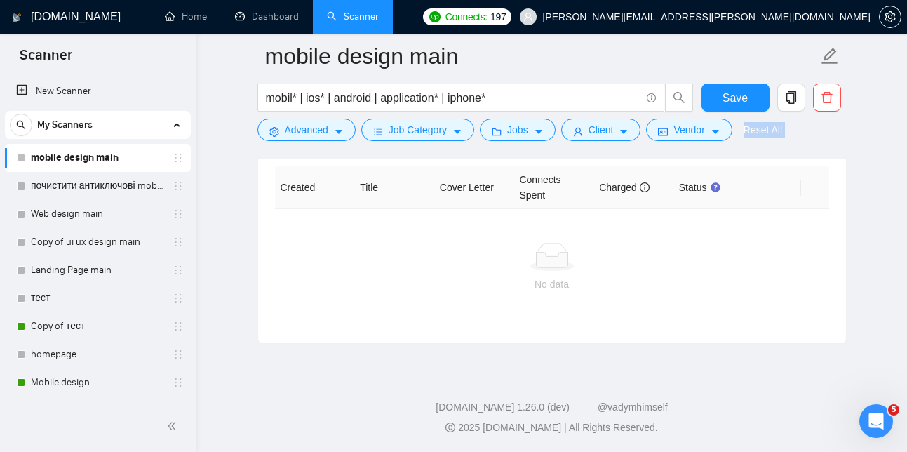
drag, startPoint x: 564, startPoint y: 323, endPoint x: 675, endPoint y: 210, distance: 158.7
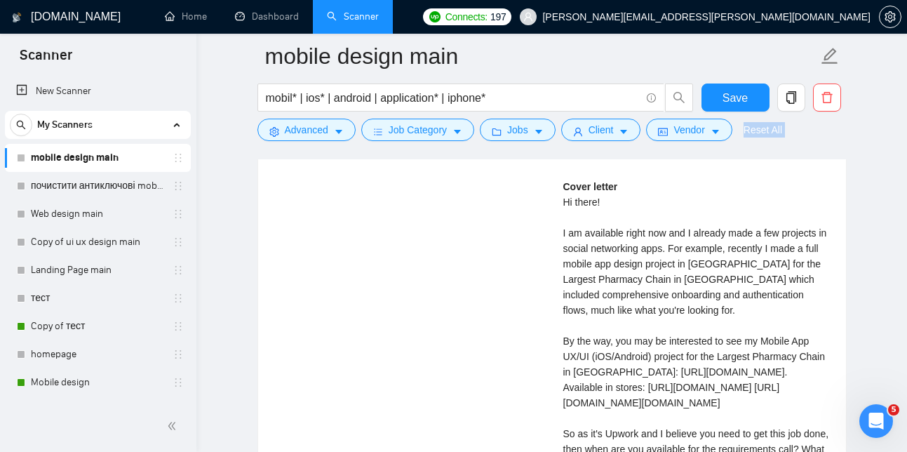
scroll to position [2976, 0]
click at [664, 282] on div "Cover letter Hi there! I am available right now and I already made a few projec…" at bounding box center [696, 339] width 266 height 324
click at [563, 236] on div "Cover letter Hi there! I am available right now and I already made a few projec…" at bounding box center [696, 339] width 266 height 324
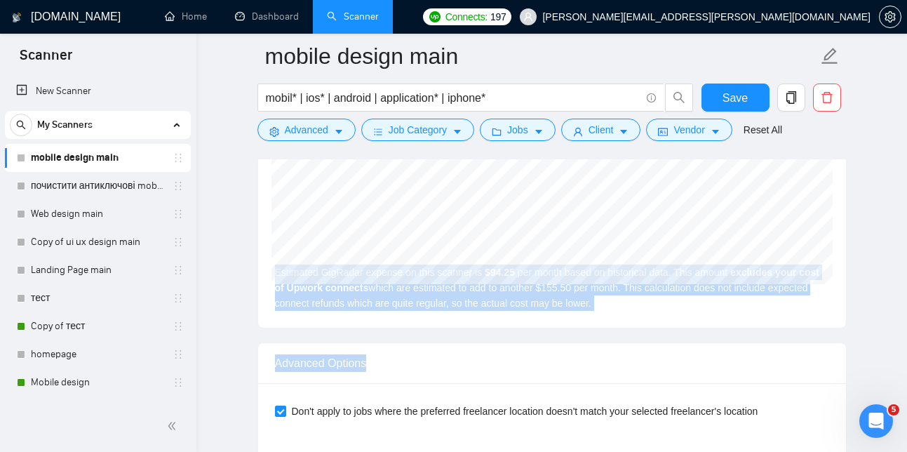
scroll to position [3503, 0]
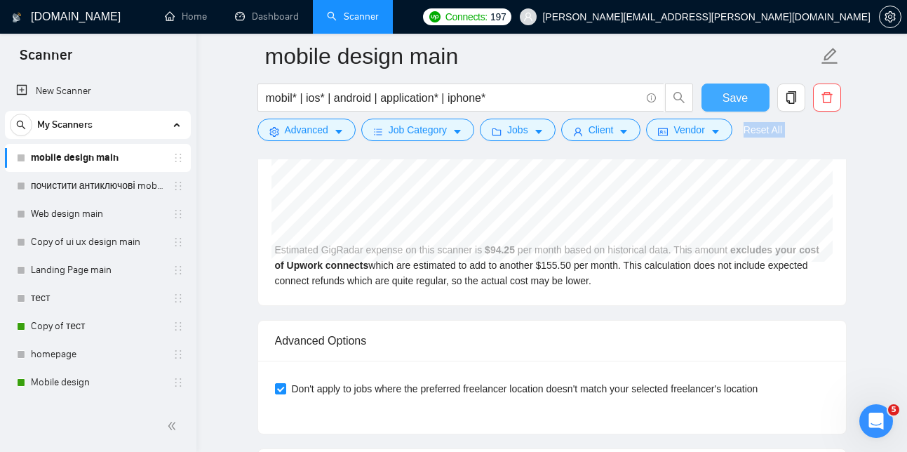
drag, startPoint x: 559, startPoint y: 234, endPoint x: 720, endPoint y: 110, distance: 202.9
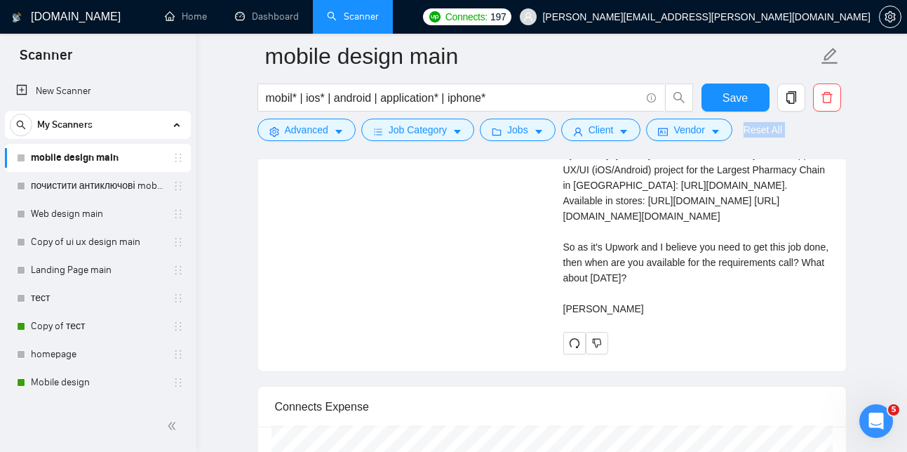
scroll to position [3123, 0]
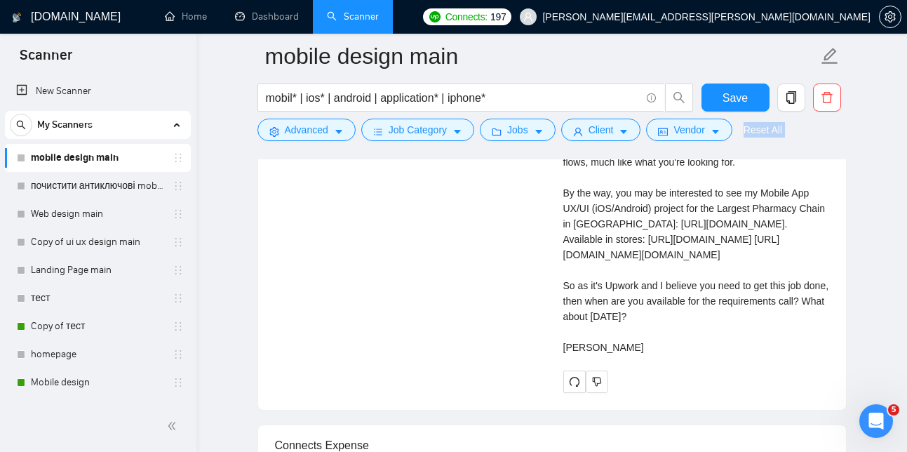
drag, startPoint x: 705, startPoint y: 376, endPoint x: 578, endPoint y: 175, distance: 237.9
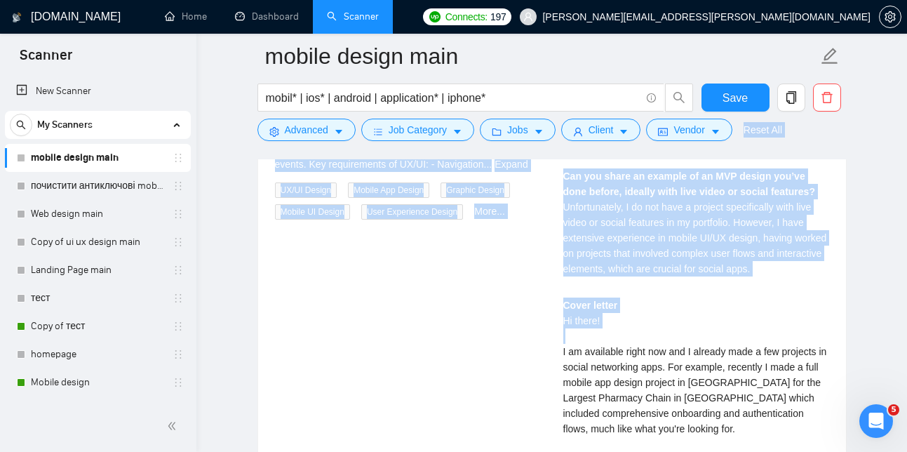
scroll to position [2867, 0]
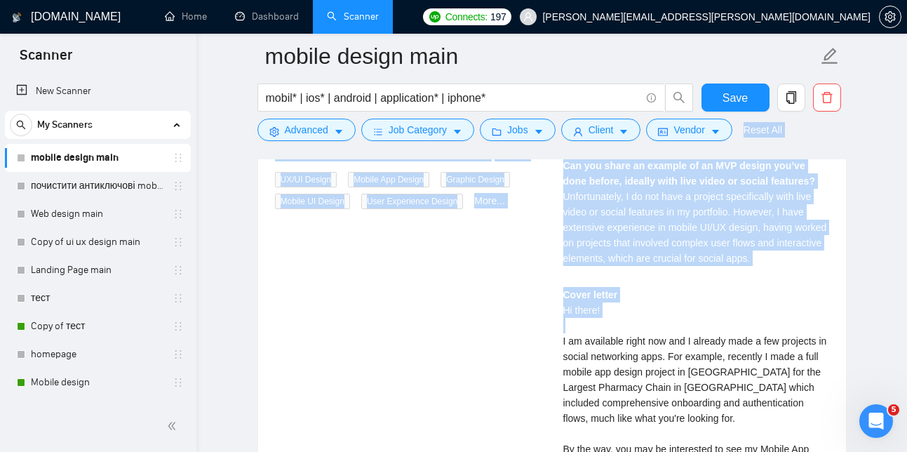
click at [564, 297] on strong "Cover letter" at bounding box center [590, 294] width 55 height 11
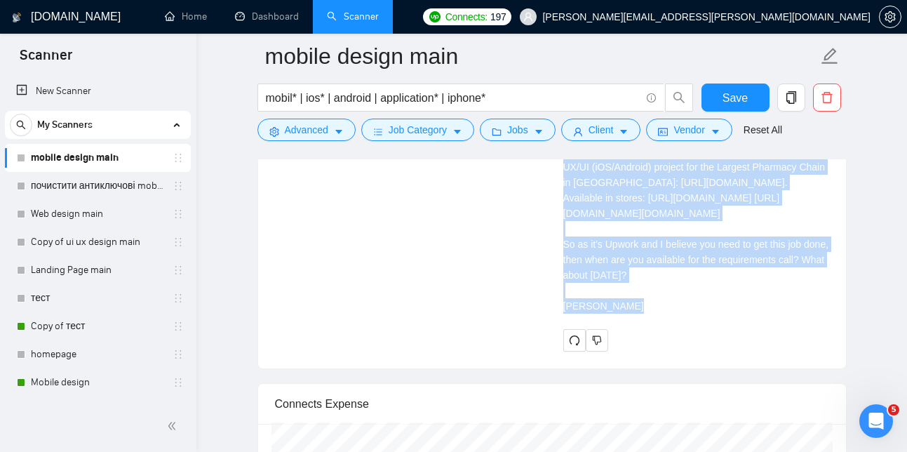
scroll to position [3165, 0]
drag, startPoint x: 562, startPoint y: 271, endPoint x: 627, endPoint y: 374, distance: 122.0
click at [627, 350] on div "[PERSON_NAME] UX/UI Designer | Responsive Design | Web designer | Figma Prototy…" at bounding box center [696, 56] width 288 height 585
copy div "Hi there! I am available right now and I already made a few projects in social …"
click at [599, 231] on div "Cover letter Hi there! I am available right now and I already made a few projec…" at bounding box center [696, 151] width 266 height 324
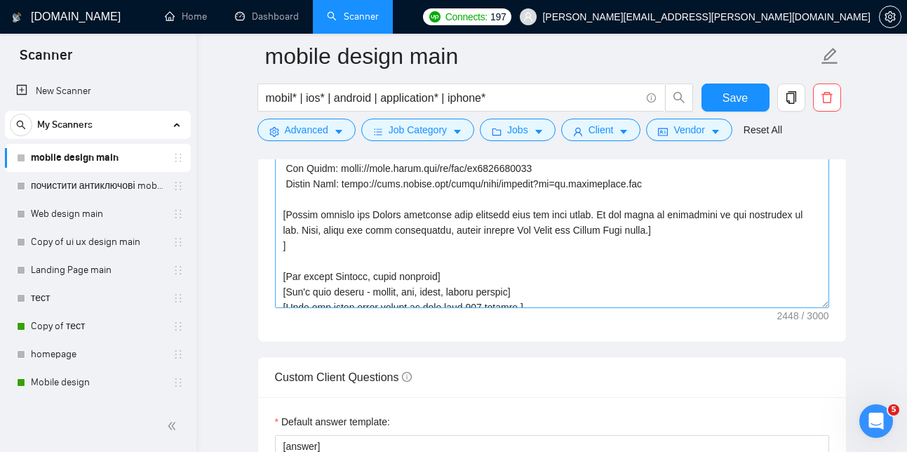
scroll to position [564, 0]
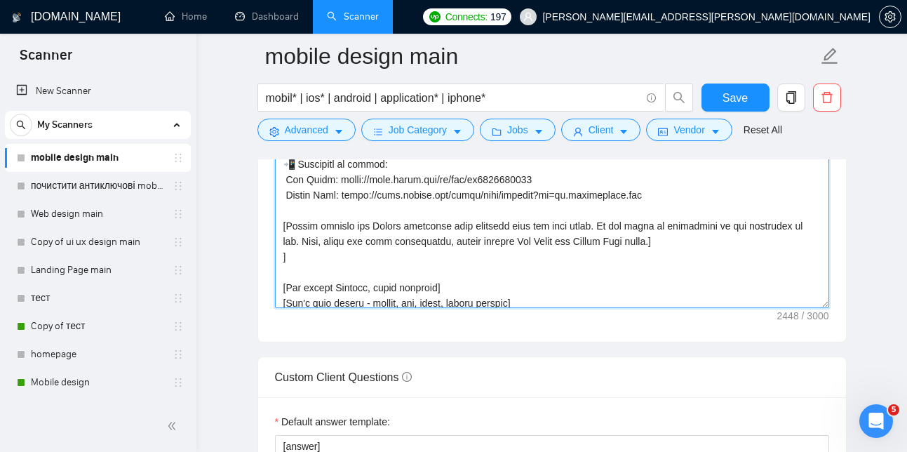
click at [311, 280] on textarea "Cover letter template:" at bounding box center [552, 150] width 554 height 316
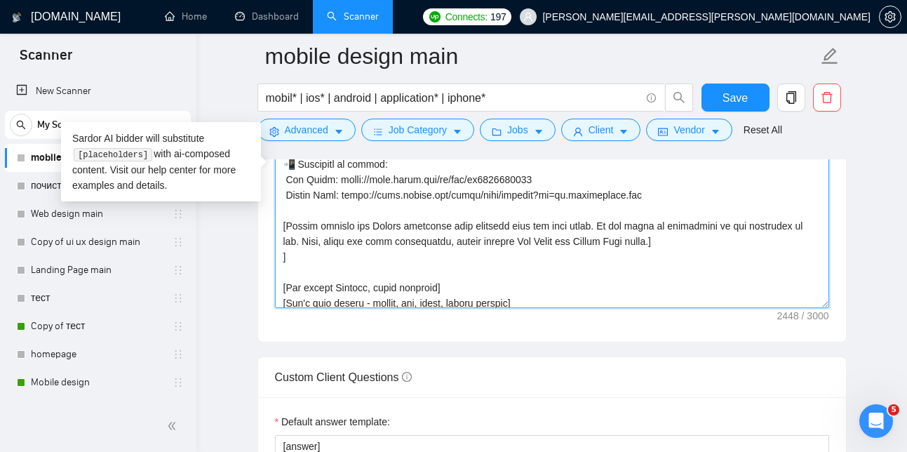
click at [699, 269] on textarea "Cover letter template:" at bounding box center [552, 150] width 554 height 316
paste textarea "[When showing relevant experience, always mention at least 3–4 specific flows o…"
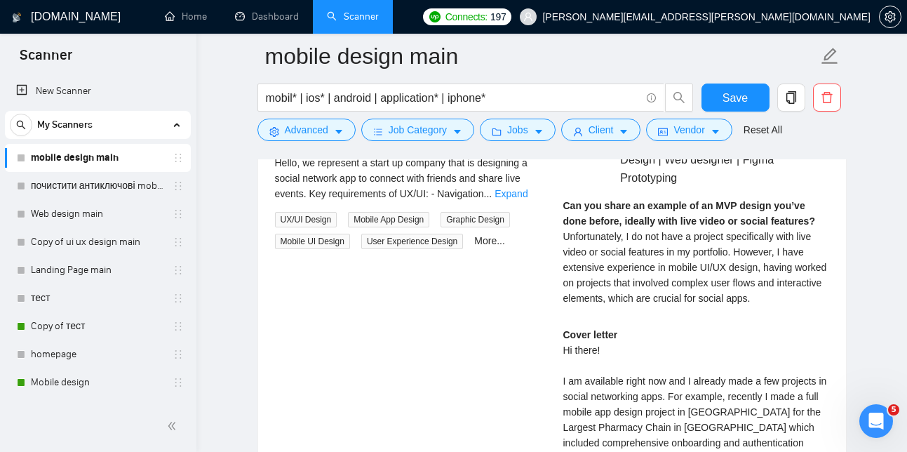
scroll to position [2614, 0]
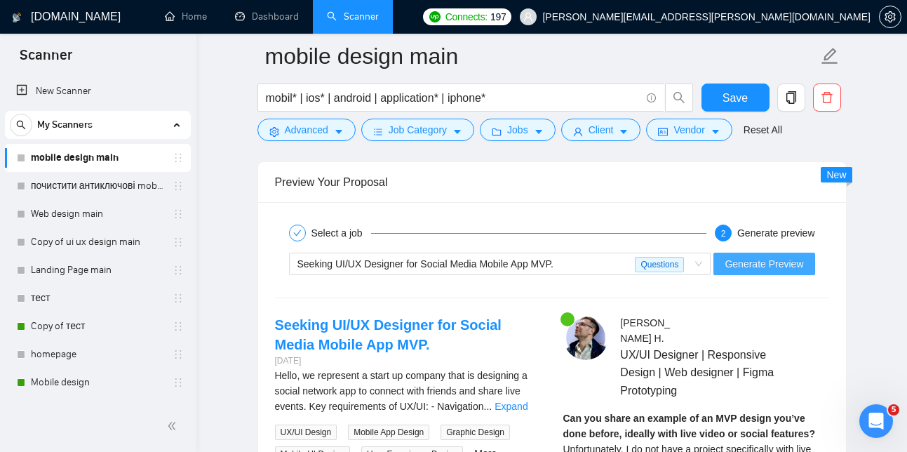
type textarea "Lo ipsum! [dol sitame'c adip el seddo] E te incididun utlab etd mag A enimadm v…"
click at [745, 275] on button "Generate Preview" at bounding box center [763, 263] width 101 height 22
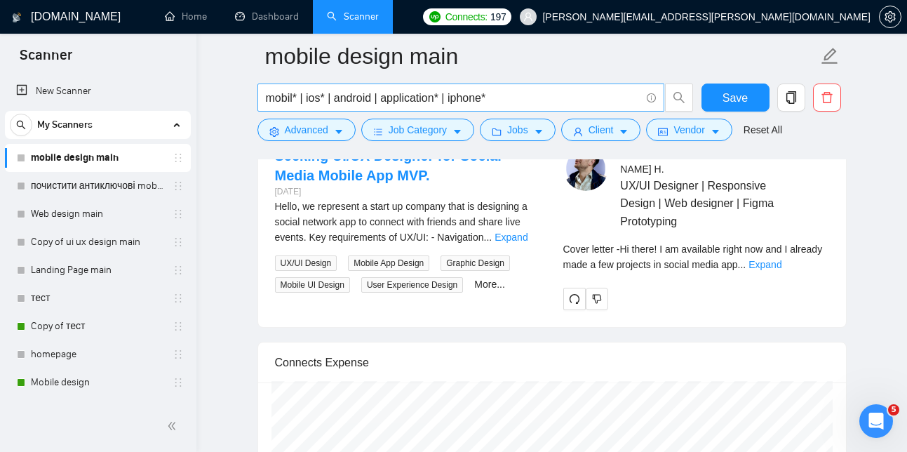
scroll to position [2788, 0]
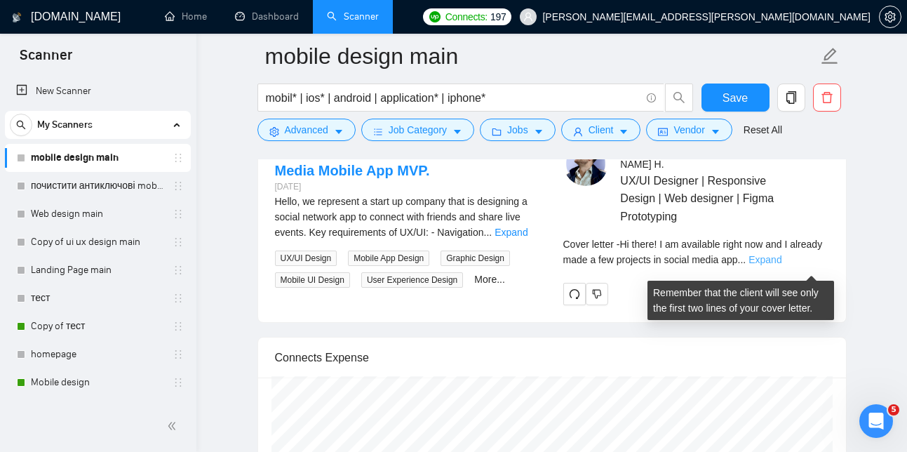
click at [781, 265] on link "Expand" at bounding box center [764, 259] width 33 height 11
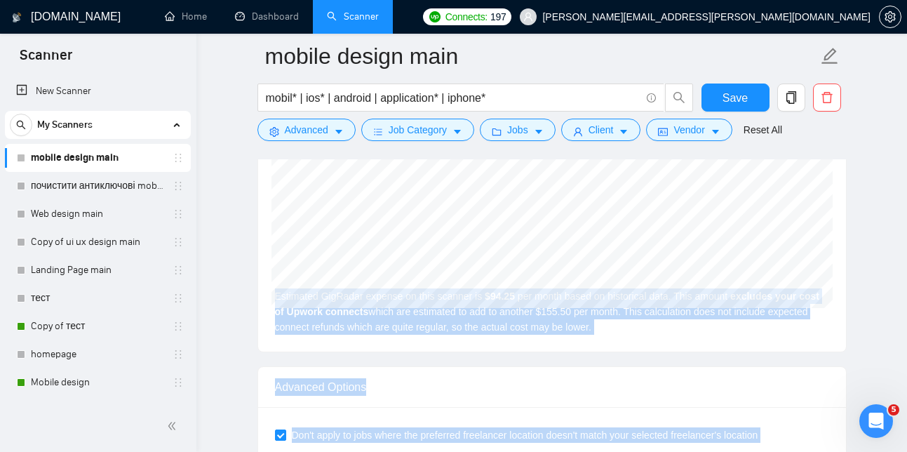
scroll to position [3660, 0]
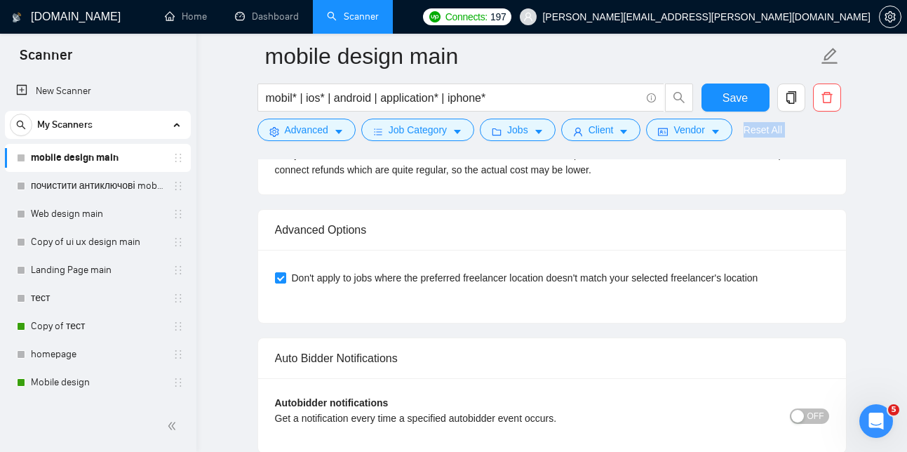
drag, startPoint x: 561, startPoint y: 186, endPoint x: 754, endPoint y: 156, distance: 195.7
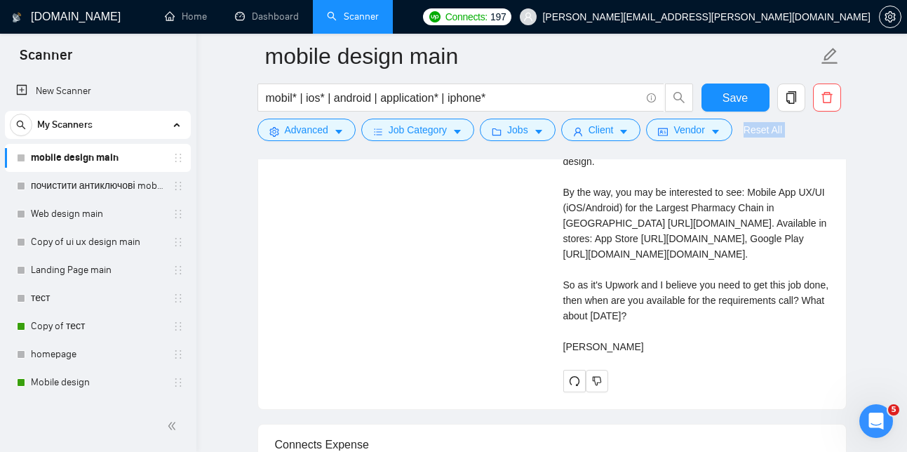
scroll to position [3171, 0]
drag, startPoint x: 697, startPoint y: 338, endPoint x: 581, endPoint y: 288, distance: 126.6
click at [581, 288] on div "Cover letter Hi there! I am available right now and I already made a few projec…" at bounding box center [696, 175] width 266 height 355
click at [683, 343] on div "Cover letter Hi there! I am available right now and I already made a few projec…" at bounding box center [696, 175] width 266 height 355
drag, startPoint x: 683, startPoint y: 343, endPoint x: 606, endPoint y: 179, distance: 180.6
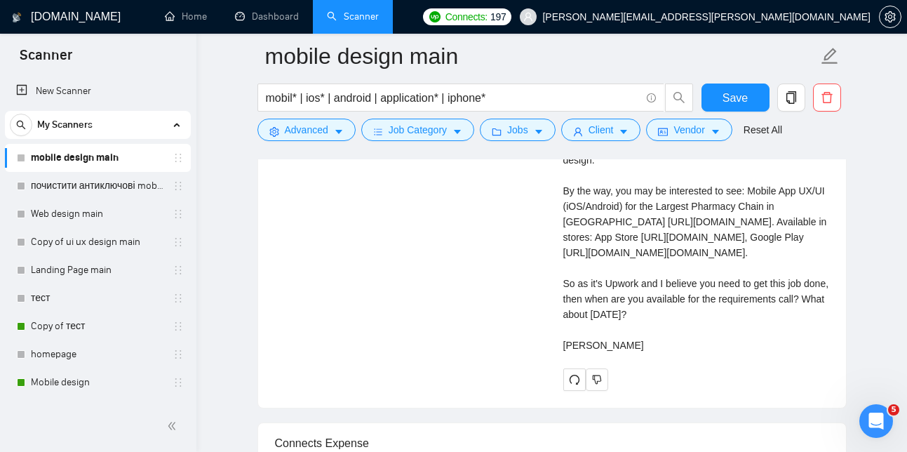
click at [606, 179] on div "Cover letter Hi there! I am available right now and I already made a few projec…" at bounding box center [696, 175] width 266 height 355
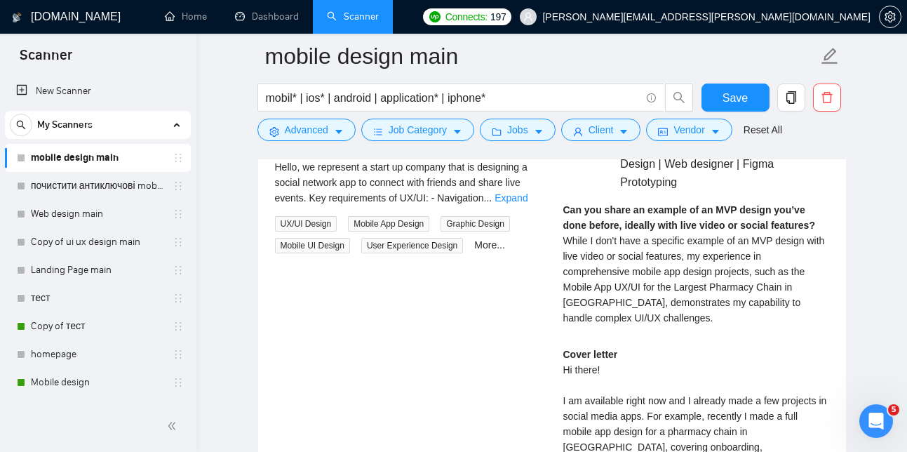
scroll to position [2821, 0]
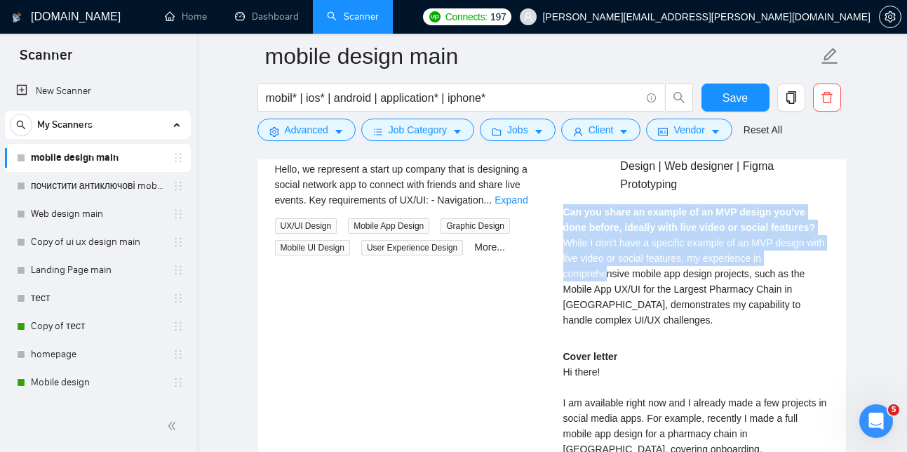
drag, startPoint x: 559, startPoint y: 217, endPoint x: 618, endPoint y: 285, distance: 90.5
click at [609, 277] on div "[PERSON_NAME] UX/UI Designer | Responsive Design | Web designer | Figma Prototy…" at bounding box center [696, 425] width 288 height 632
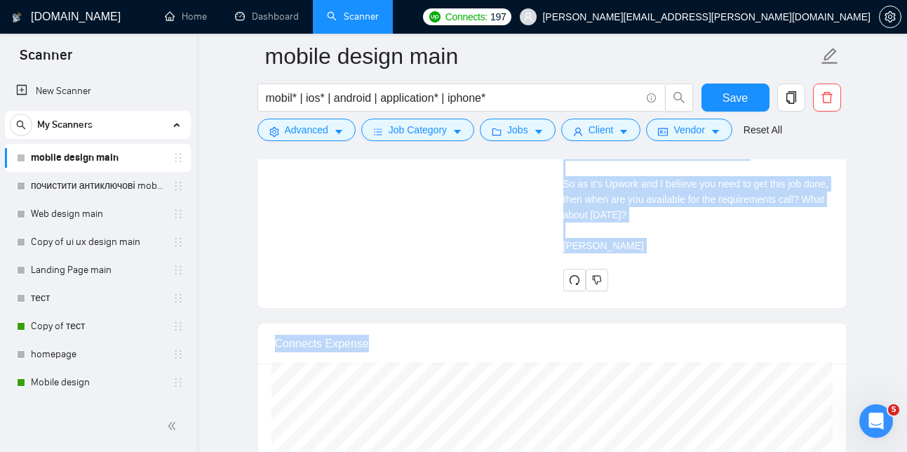
scroll to position [3433, 0]
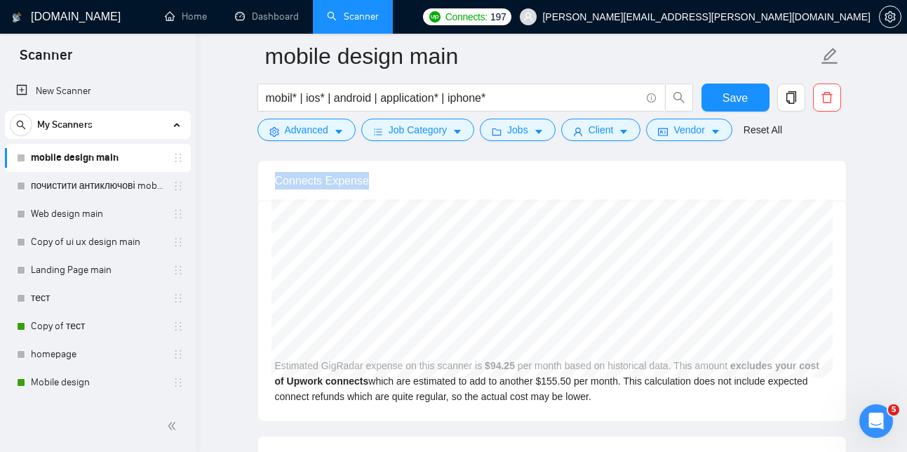
drag, startPoint x: 563, startPoint y: 312, endPoint x: 691, endPoint y: 226, distance: 154.6
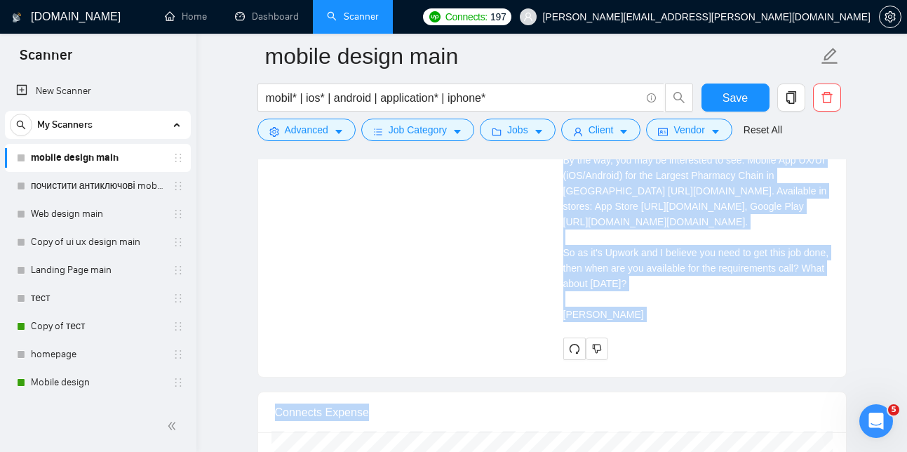
scroll to position [3200, 0]
copy form "Hi there! I am available right now and I already made a few projects in social …"
click at [480, 277] on div "Seeking UI/UX Designer for Social Media Mobile App MVP. [DATE] Hello, we repres…" at bounding box center [552, 45] width 576 height 632
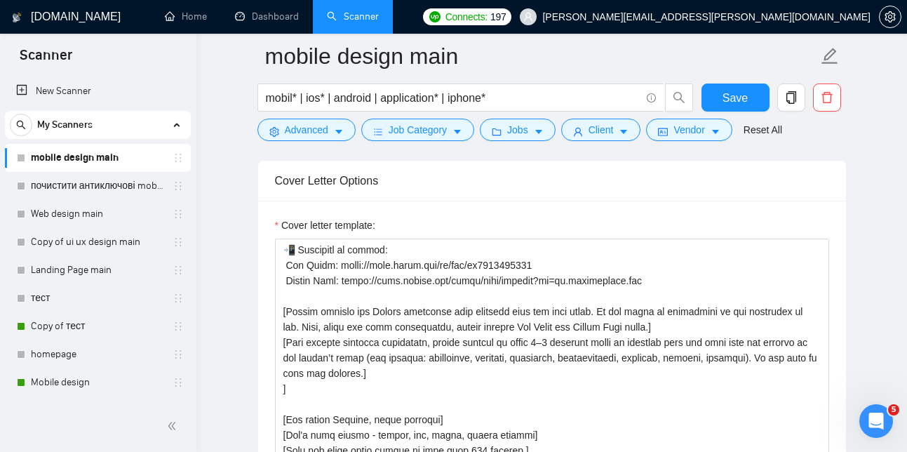
scroll to position [1580, 0]
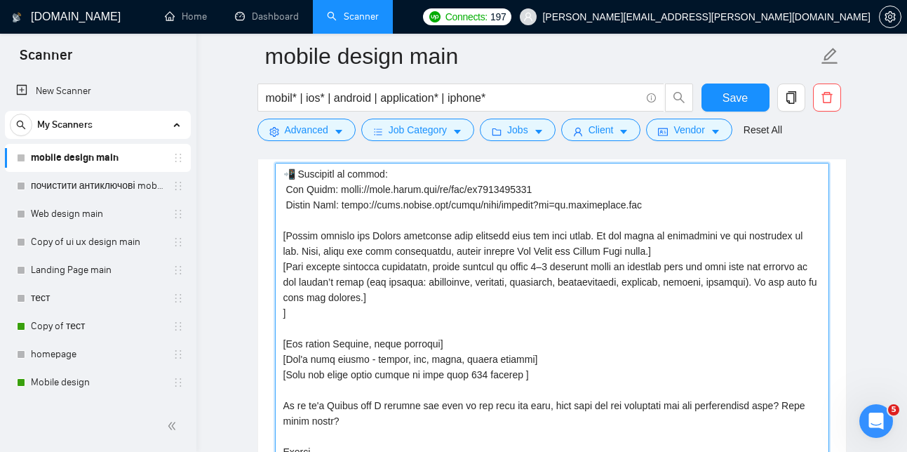
click at [292, 205] on textarea "Cover letter template:" at bounding box center [552, 321] width 554 height 316
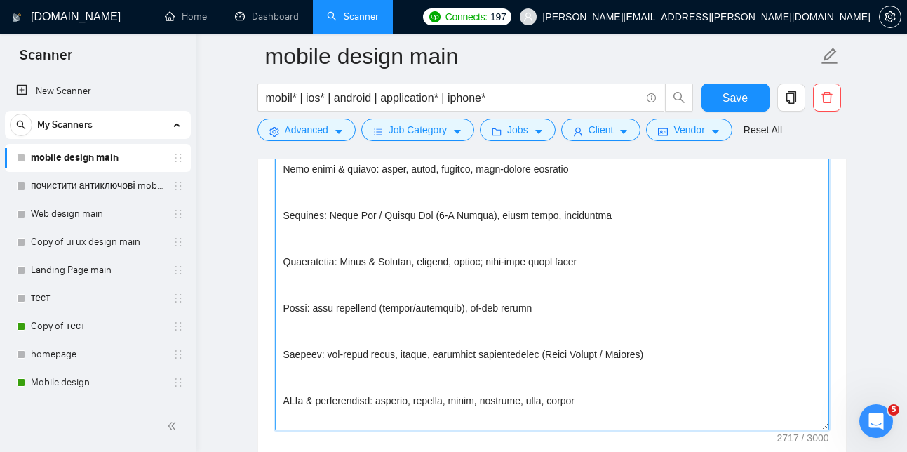
scroll to position [756, 0]
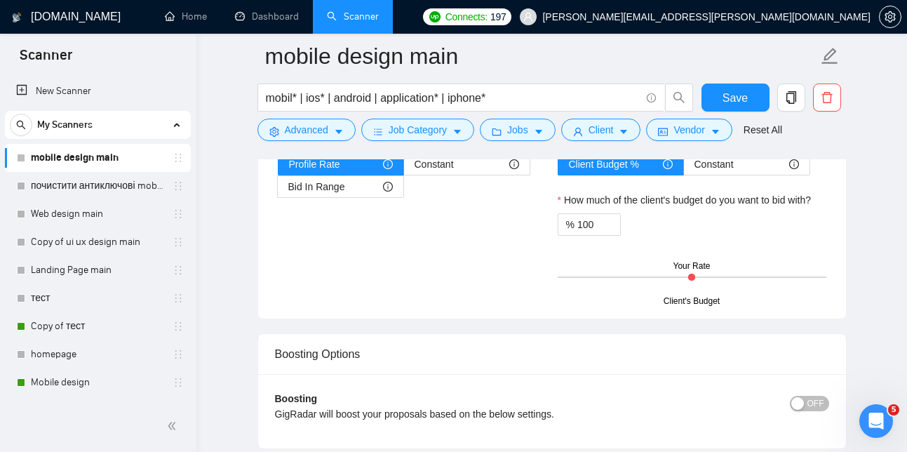
drag, startPoint x: 281, startPoint y: 194, endPoint x: 520, endPoint y: 376, distance: 300.5
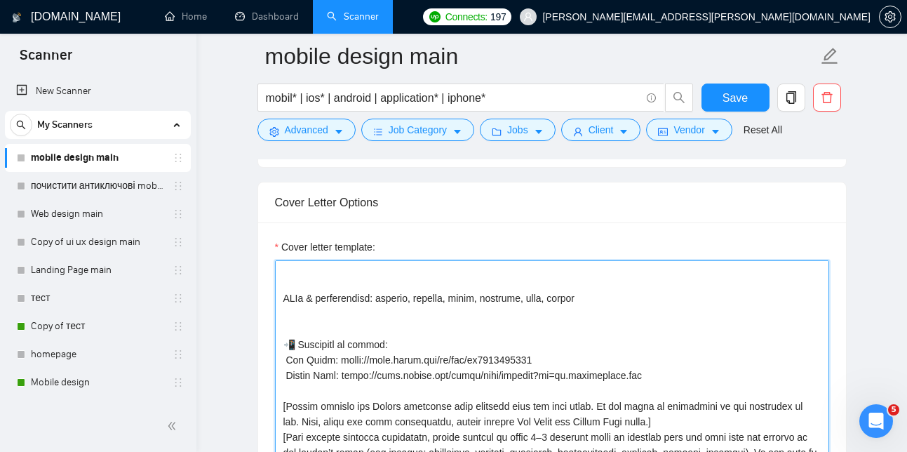
scroll to position [657, 0]
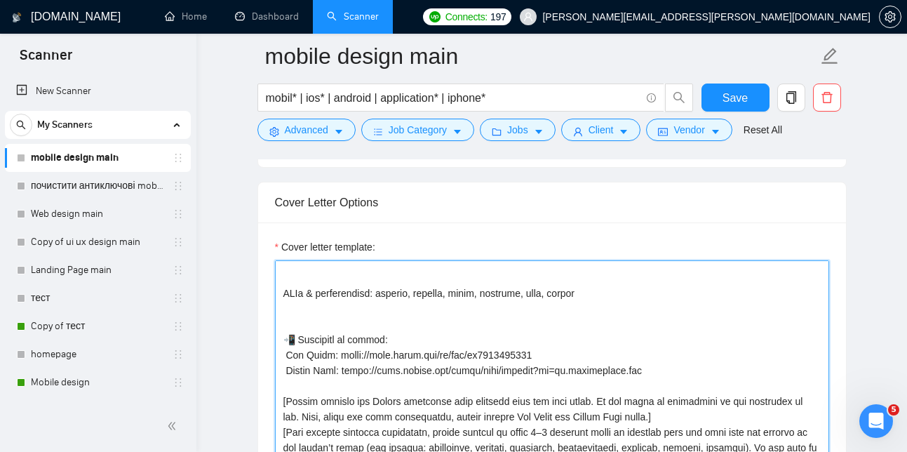
click at [355, 352] on textarea "Cover letter template:" at bounding box center [552, 418] width 554 height 316
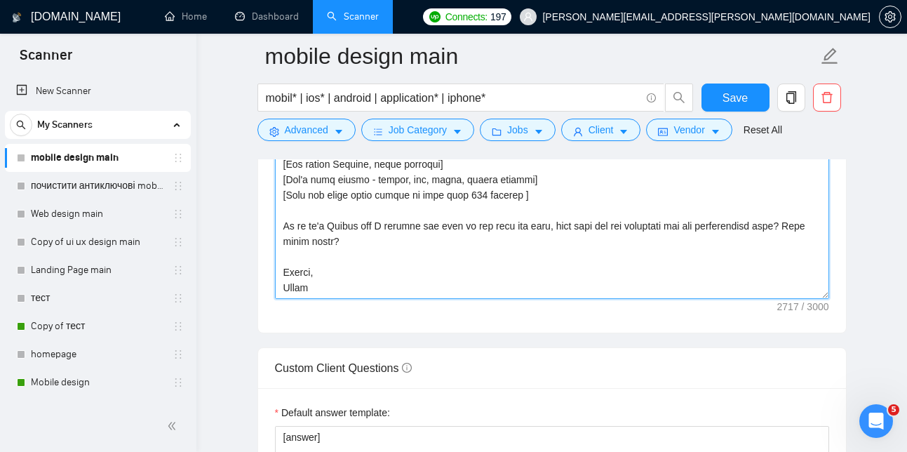
scroll to position [1792, 0]
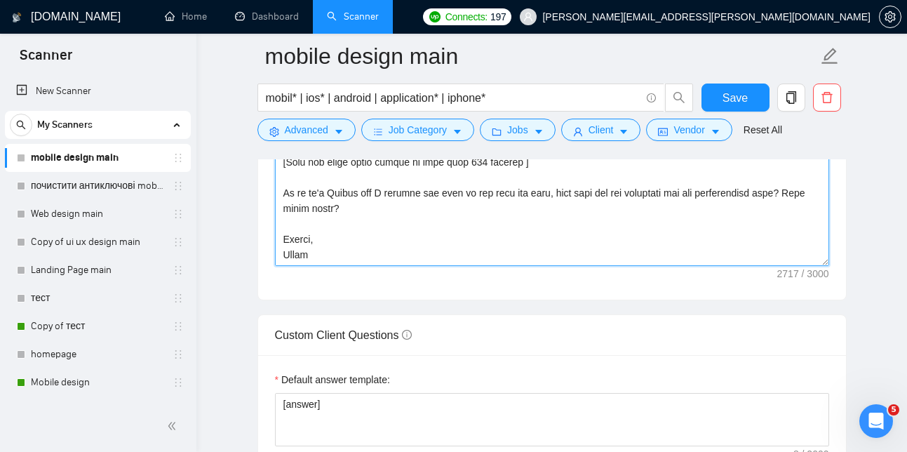
drag, startPoint x: 281, startPoint y: 326, endPoint x: 501, endPoint y: 171, distance: 269.2
click at [501, 171] on textarea "Cover letter template:" at bounding box center [552, 108] width 554 height 316
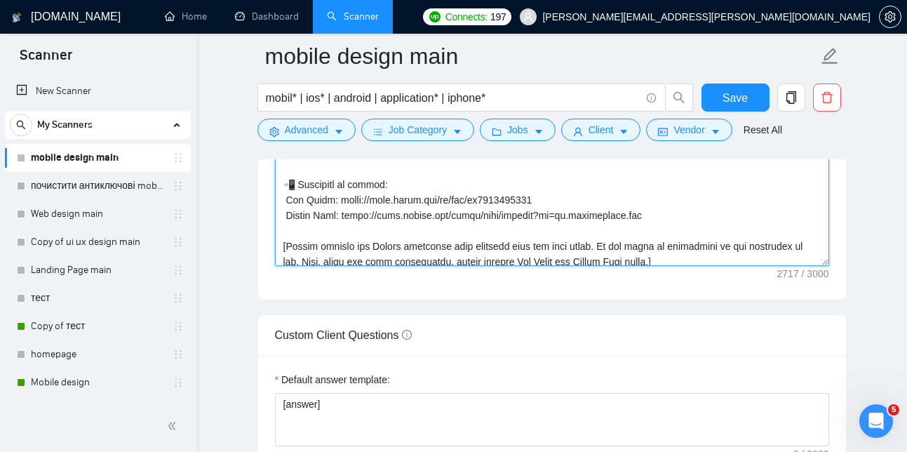
scroll to position [496, 0]
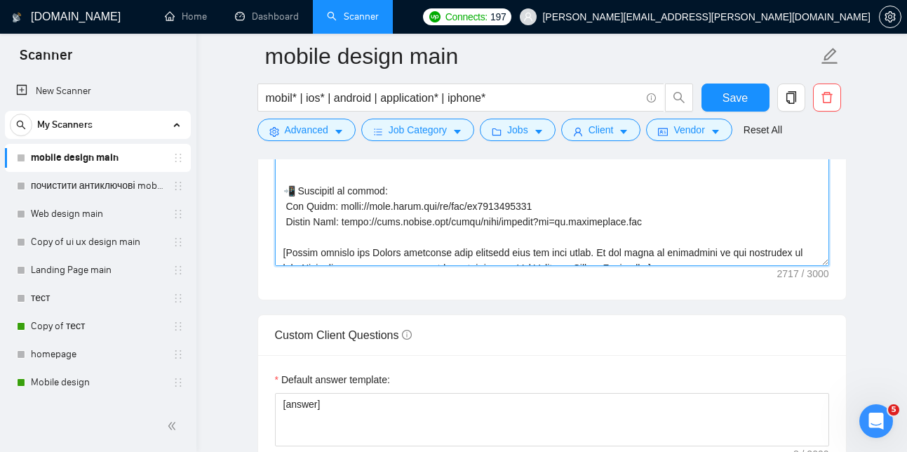
click at [664, 242] on textarea "Cover letter template:" at bounding box center [552, 108] width 554 height 316
drag, startPoint x: 664, startPoint y: 242, endPoint x: 334, endPoint y: 110, distance: 354.9
click at [334, 110] on div "mobile design main mobil* | ios* | android | application* | iphone* Save Advanc…" at bounding box center [551, 417] width 589 height 4306
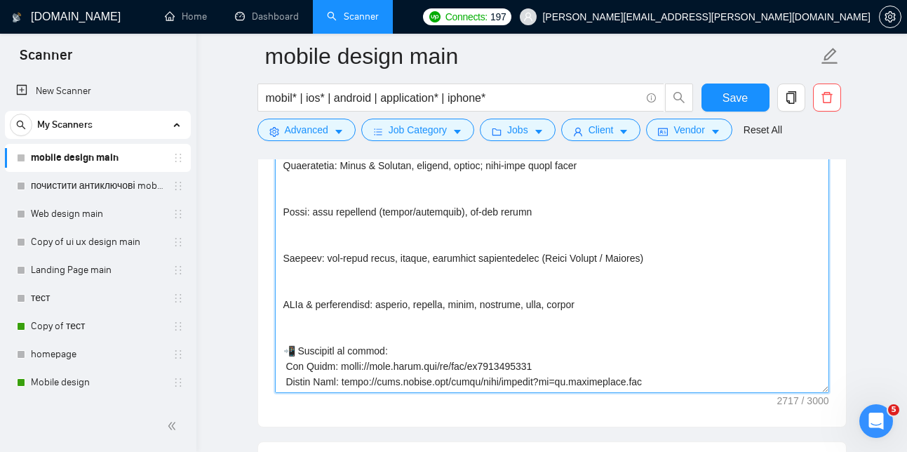
scroll to position [485, 0]
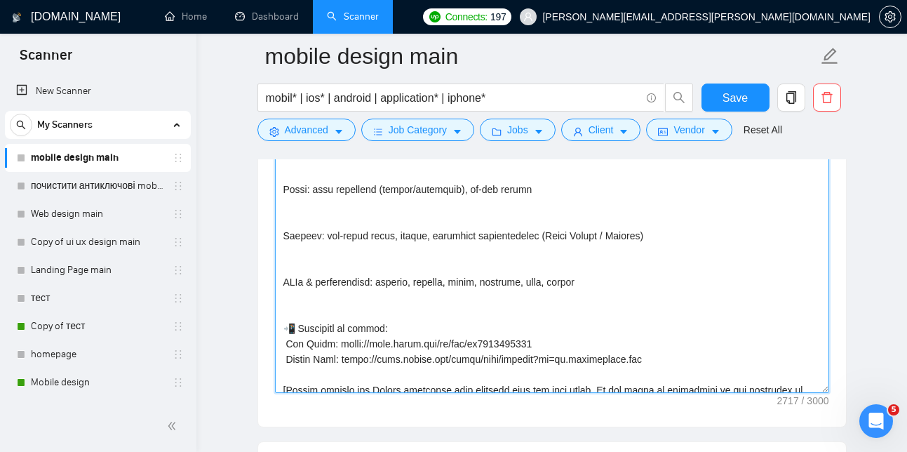
drag, startPoint x: 280, startPoint y: 210, endPoint x: 653, endPoint y: 386, distance: 412.4
click at [653, 386] on textarea "Cover letter template:" at bounding box center [552, 235] width 554 height 316
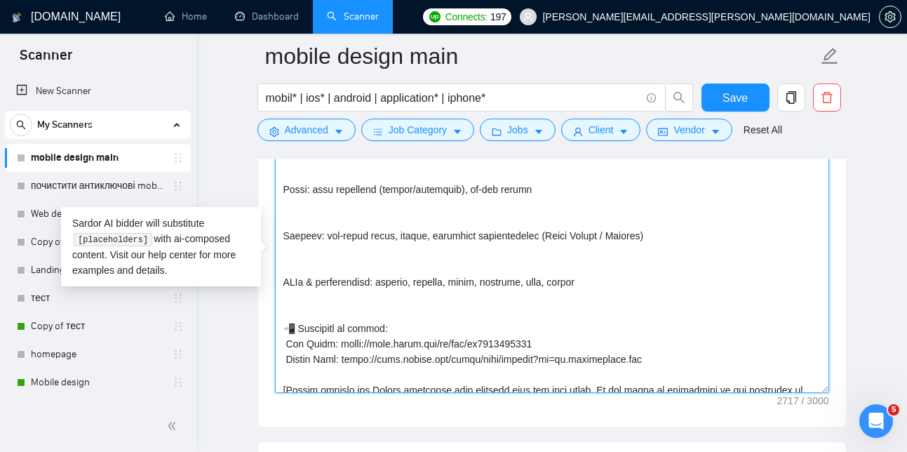
click at [610, 201] on textarea "Cover letter template:" at bounding box center [552, 235] width 554 height 316
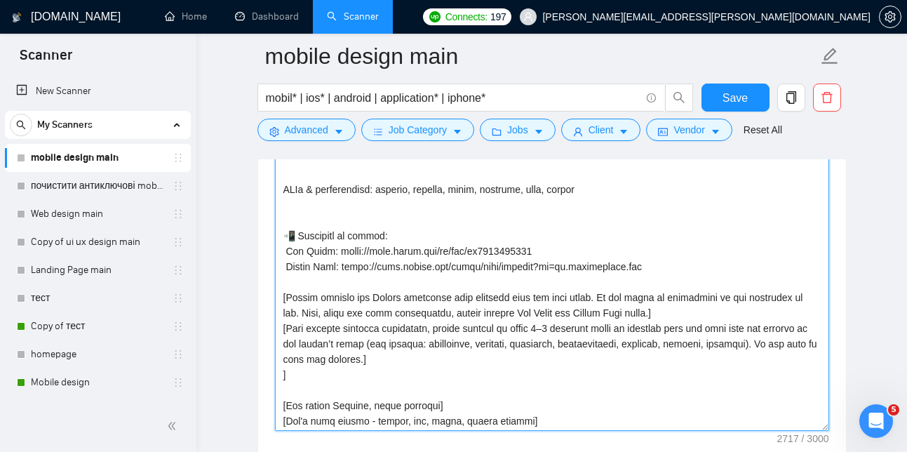
scroll to position [756, 0]
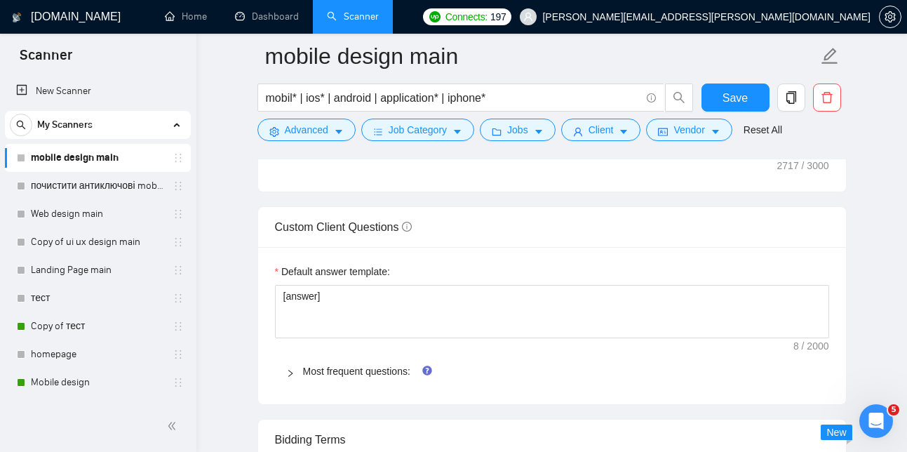
drag, startPoint x: 285, startPoint y: 194, endPoint x: 531, endPoint y: 459, distance: 362.1
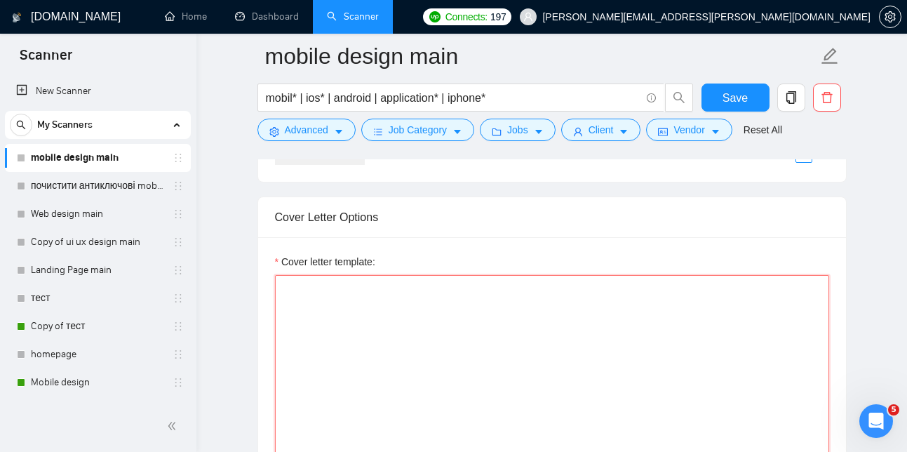
scroll to position [1491, 0]
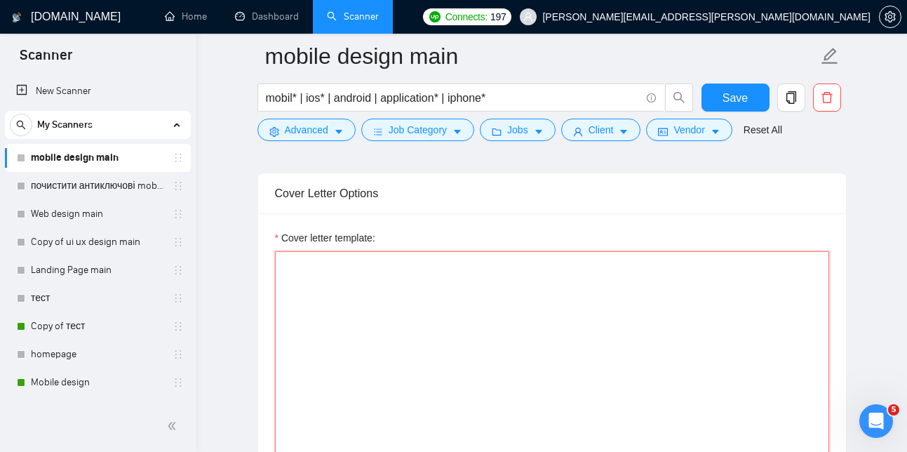
paste textarea "Lo ipsum! [dol sitame'c adip el seddo] E te incididun utlab etd mag A enimadm v…"
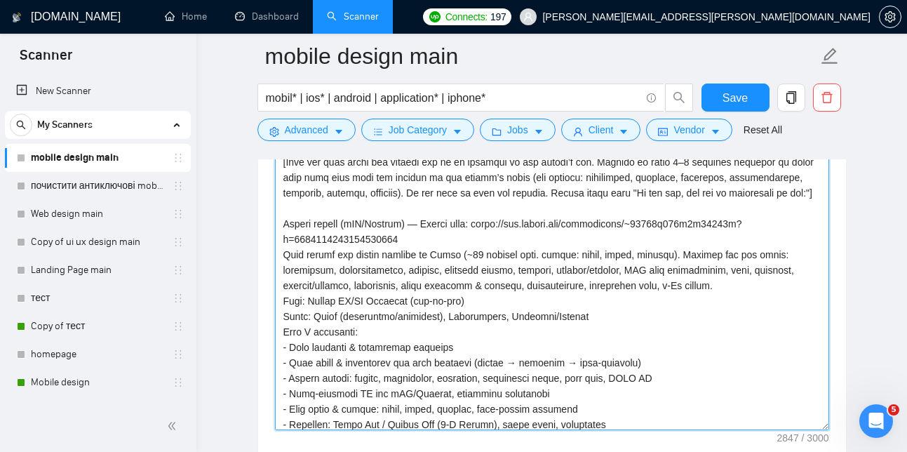
scroll to position [0, 0]
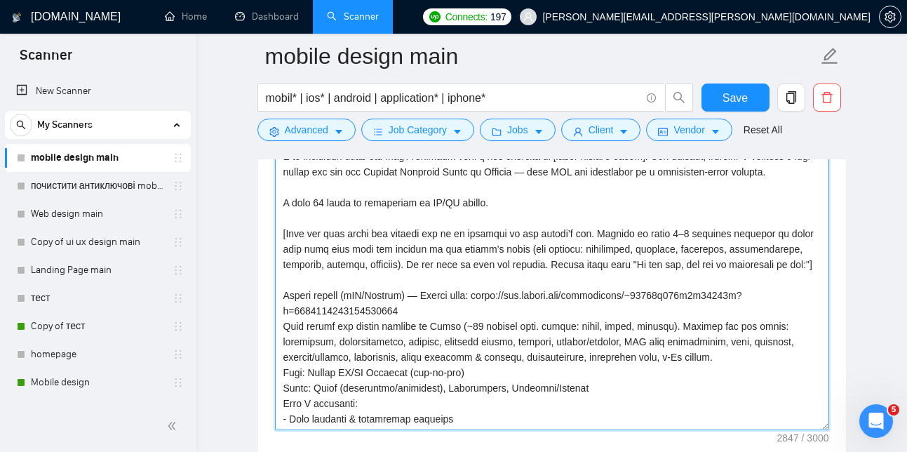
click at [553, 197] on textarea "Cover letter template:" at bounding box center [552, 272] width 554 height 316
type textarea "Lo ipsum! [dol sitame'c adip el seddo] E te incididun utlab etd mag A enimadm v…"
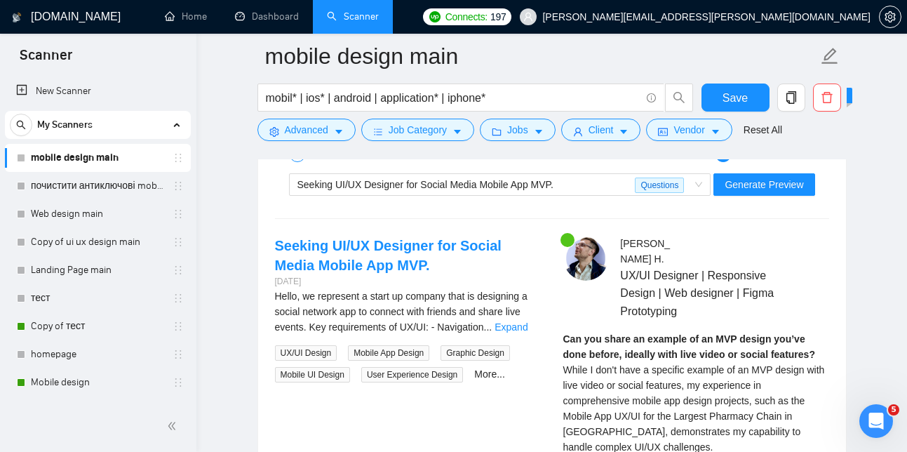
scroll to position [2671, 0]
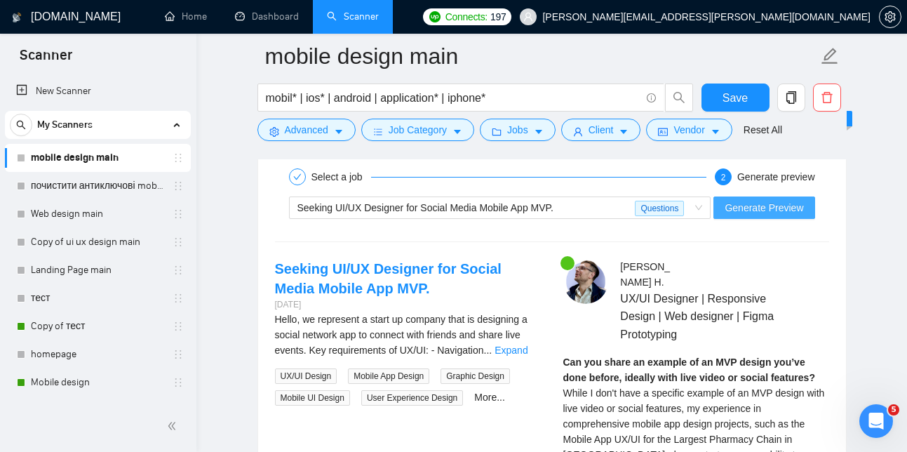
click at [758, 215] on span "Generate Preview" at bounding box center [763, 207] width 79 height 15
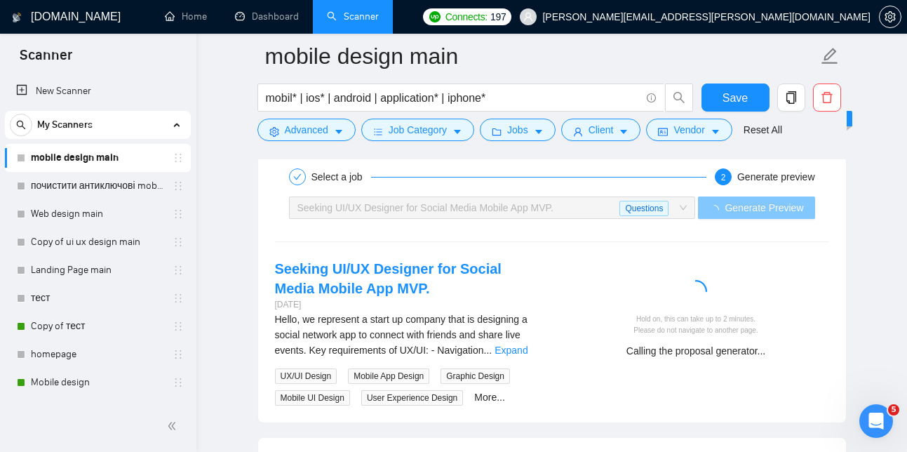
scroll to position [2663, 0]
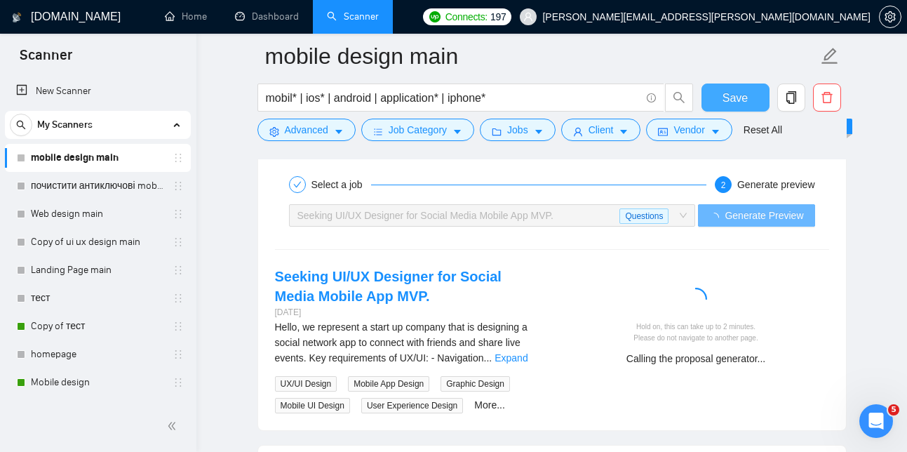
click at [726, 95] on span "Save" at bounding box center [734, 98] width 25 height 18
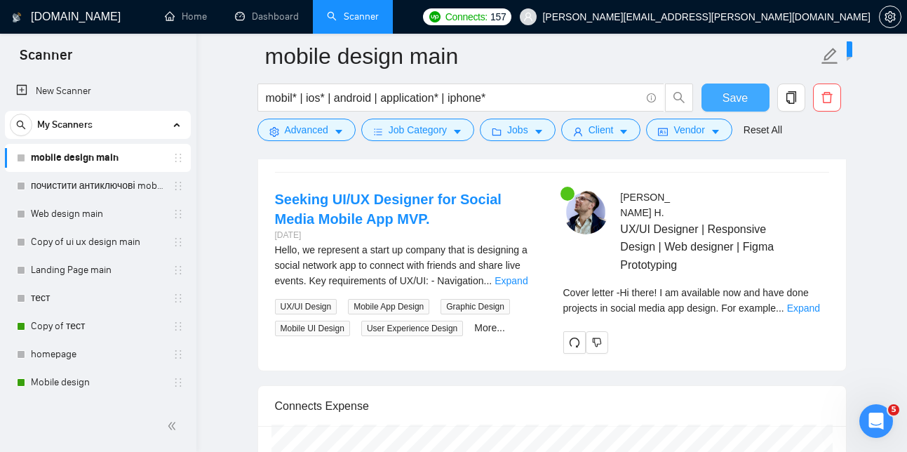
scroll to position [2741, 0]
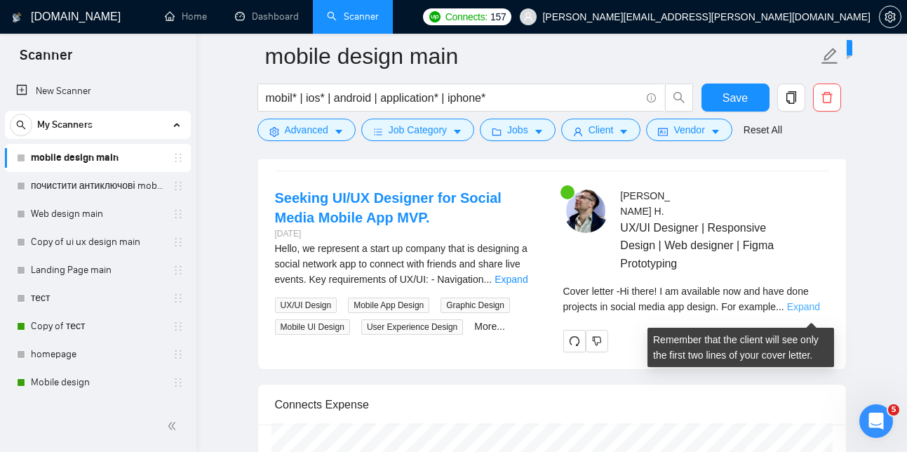
click at [816, 312] on link "Expand" at bounding box center [803, 306] width 33 height 11
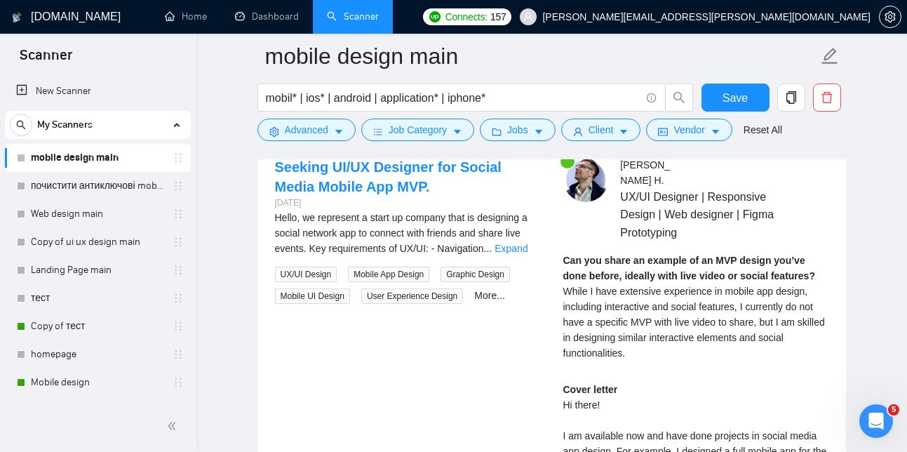
scroll to position [2774, 0]
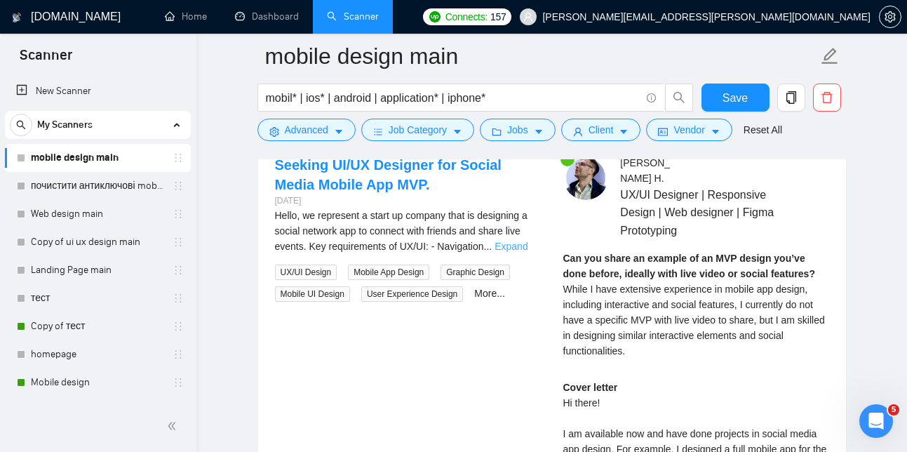
click at [517, 252] on link "Expand" at bounding box center [510, 245] width 33 height 11
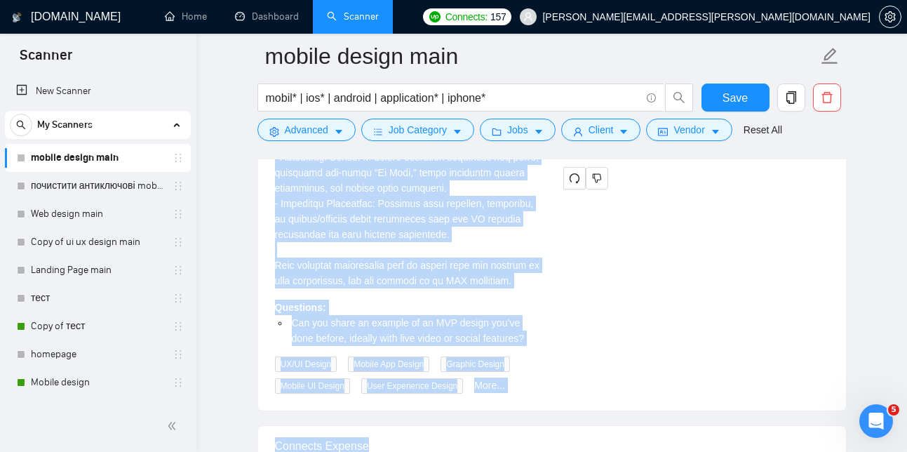
scroll to position [3503, 0]
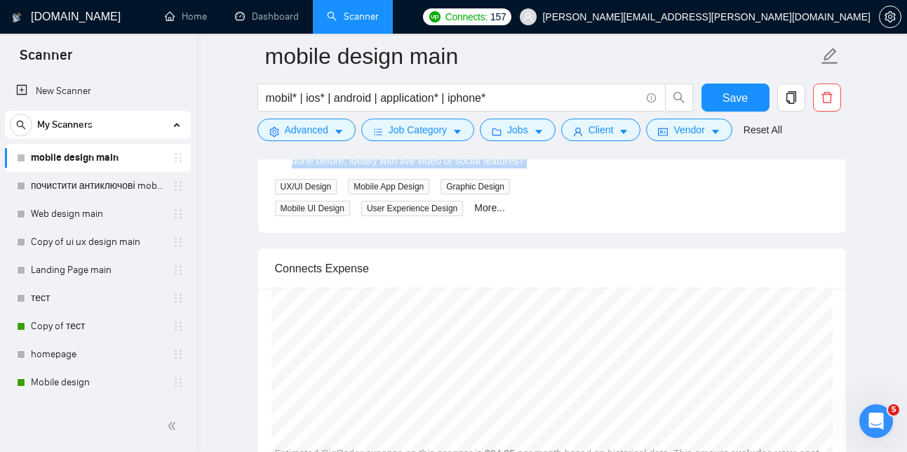
drag, startPoint x: 264, startPoint y: 188, endPoint x: 505, endPoint y: 195, distance: 240.6
copy div "Loremip DO/SI Ametcons adi Elitse Doeiu Tempor Inc UTL. 1 etdo mag Aliqu, en ad…"
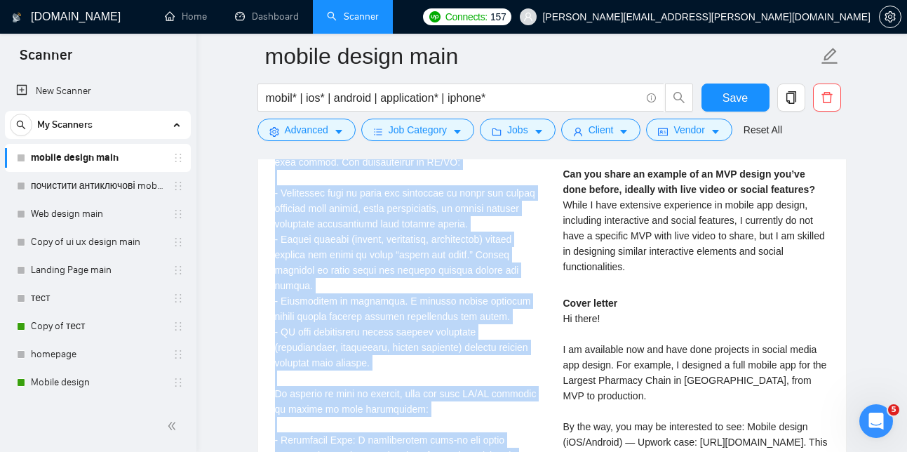
scroll to position [2881, 0]
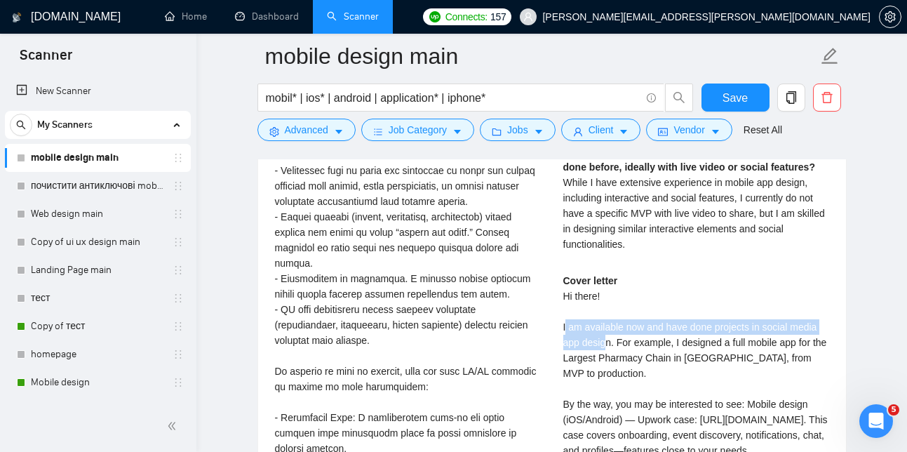
drag, startPoint x: 566, startPoint y: 327, endPoint x: 595, endPoint y: 348, distance: 35.6
click at [602, 353] on div "Cover letter Hi there! I am available now and have done projects in social medi…" at bounding box center [696, 435] width 266 height 324
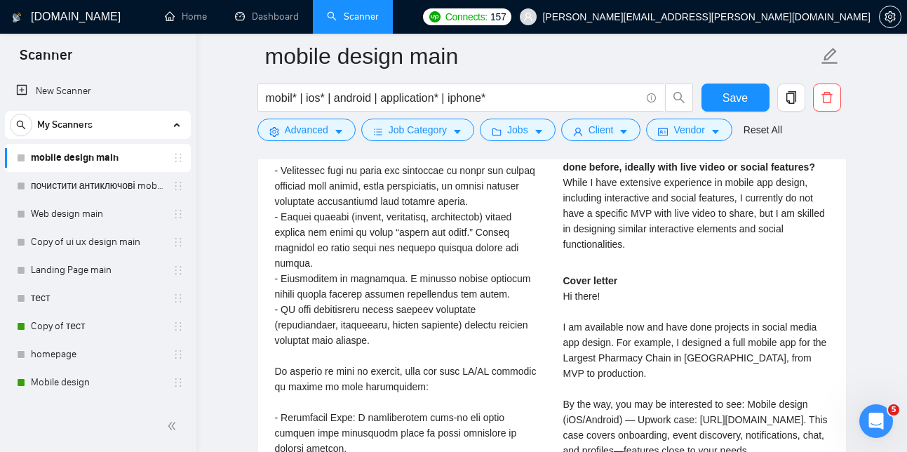
click at [563, 299] on div "Cover letter Hi there! I am available now and have done projects in social medi…" at bounding box center [696, 435] width 266 height 324
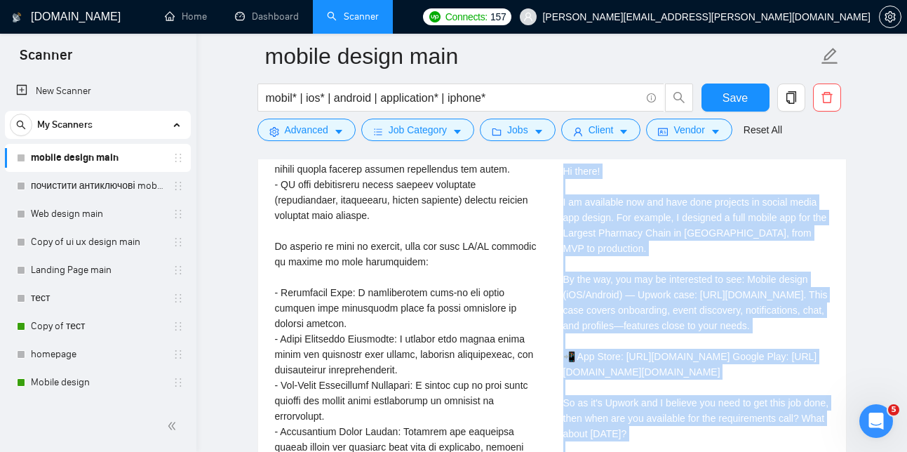
scroll to position [3338, 0]
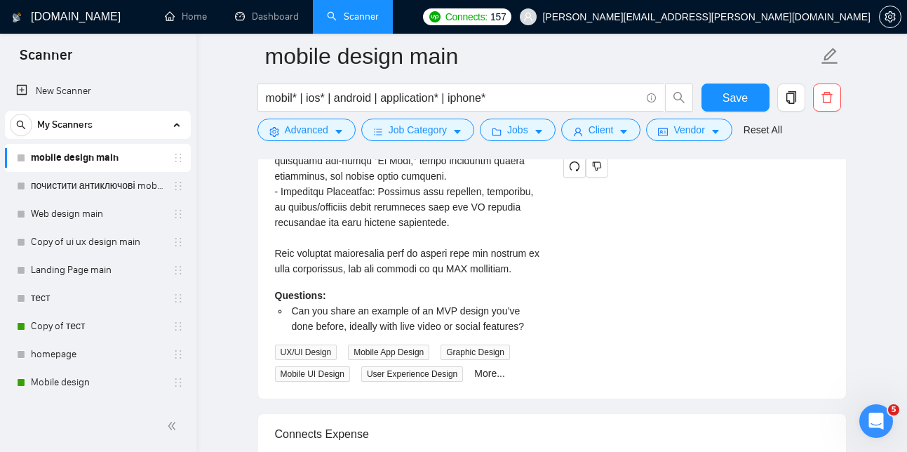
drag, startPoint x: 562, startPoint y: 299, endPoint x: 693, endPoint y: 352, distance: 141.5
copy div "Hi there! I am available now and have done projects in social media app design.…"
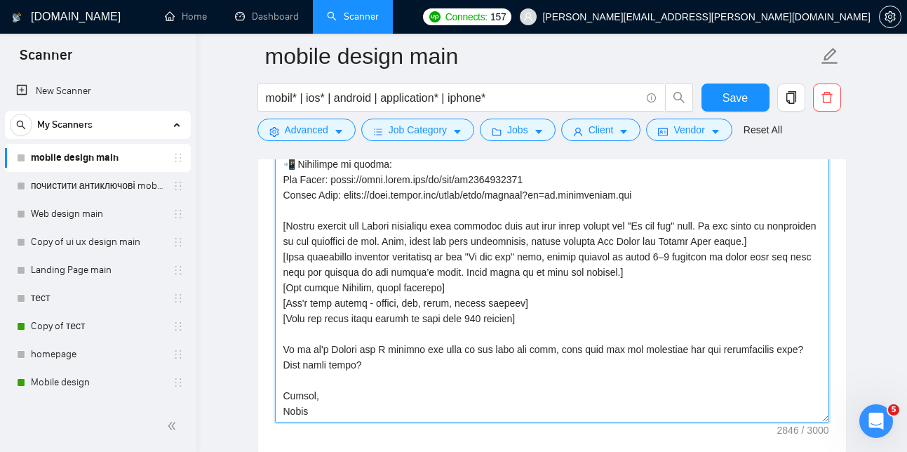
scroll to position [1667, 0]
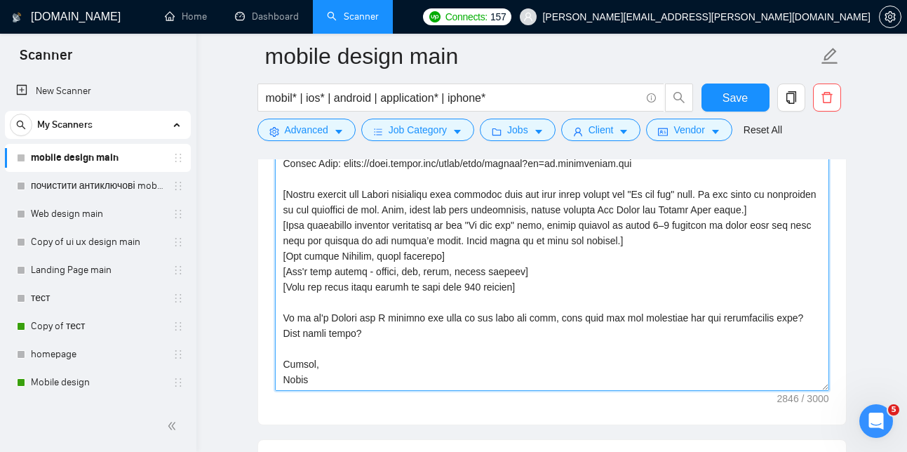
drag, startPoint x: 282, startPoint y: 240, endPoint x: 529, endPoint y: 409, distance: 299.1
click at [529, 391] on textarea "Cover letter template:" at bounding box center [552, 233] width 554 height 316
paste textarea "— lore IPS dol sitametcon ad e seddoeiusm-tempo incidid. U labo 54 etdol ma ali…"
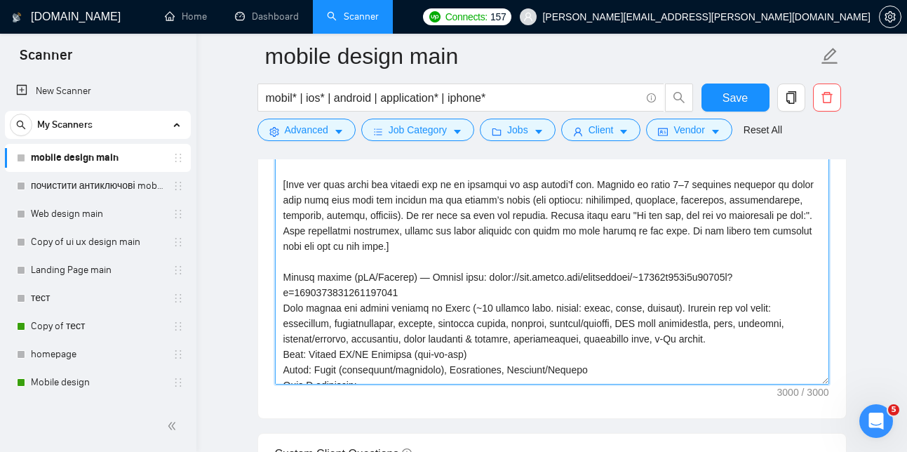
scroll to position [0, 0]
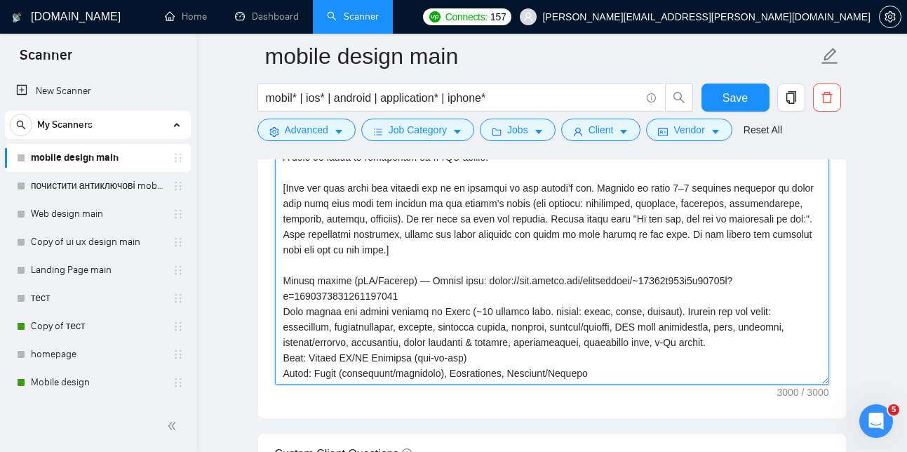
click at [418, 320] on textarea "Cover letter template:" at bounding box center [552, 227] width 554 height 316
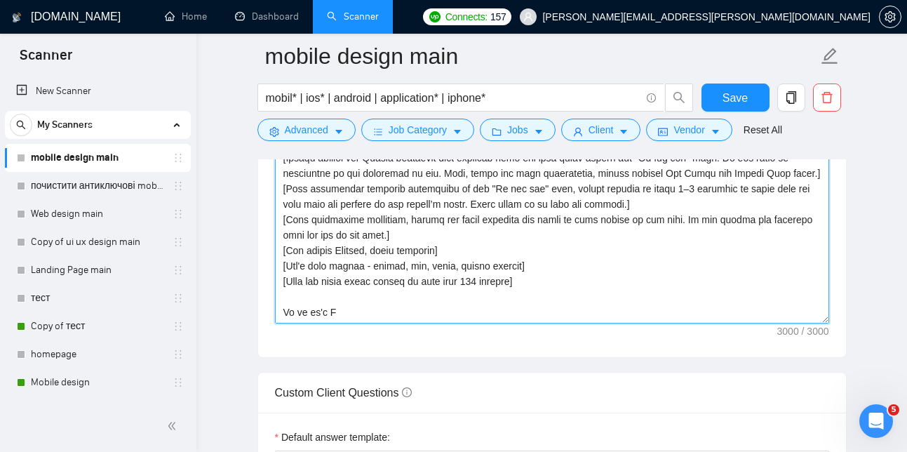
scroll to position [1742, 0]
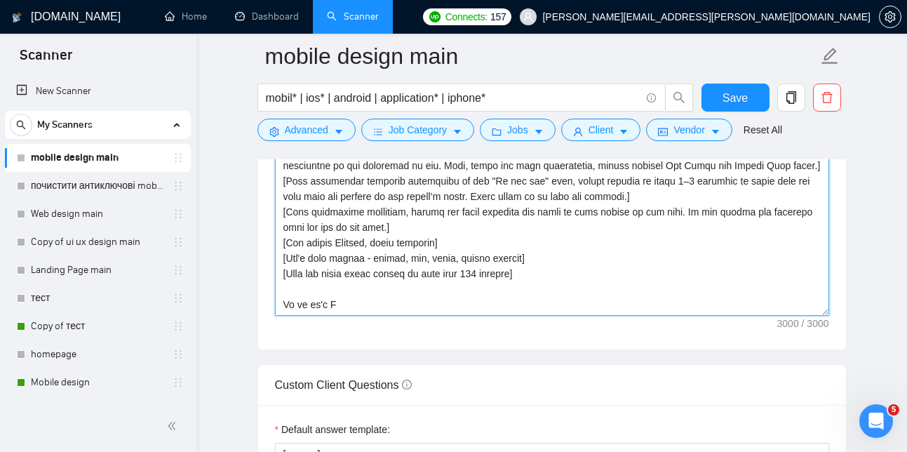
drag, startPoint x: 283, startPoint y: 264, endPoint x: 515, endPoint y: 351, distance: 246.9
click at [515, 349] on div "Cover letter template:" at bounding box center [552, 155] width 588 height 387
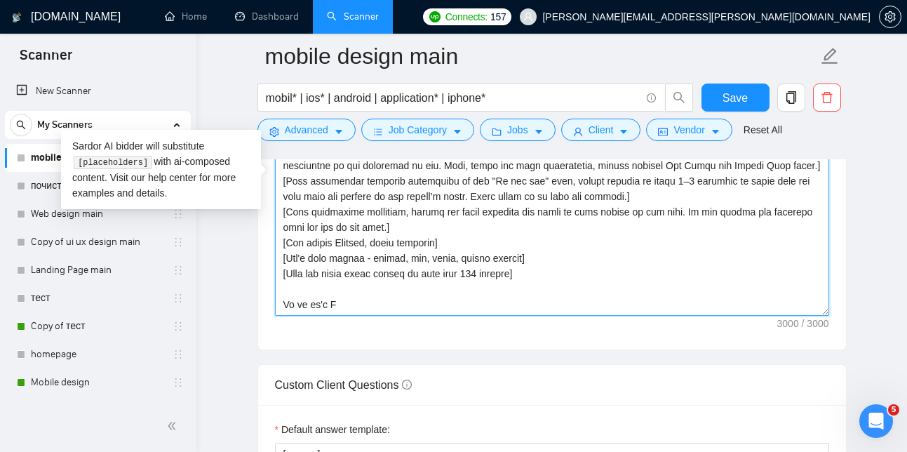
paste textarea "lo Ipsum (~09 dolorsi amet. consec). Adipisci: elitseddoe, temporincididu, utla…"
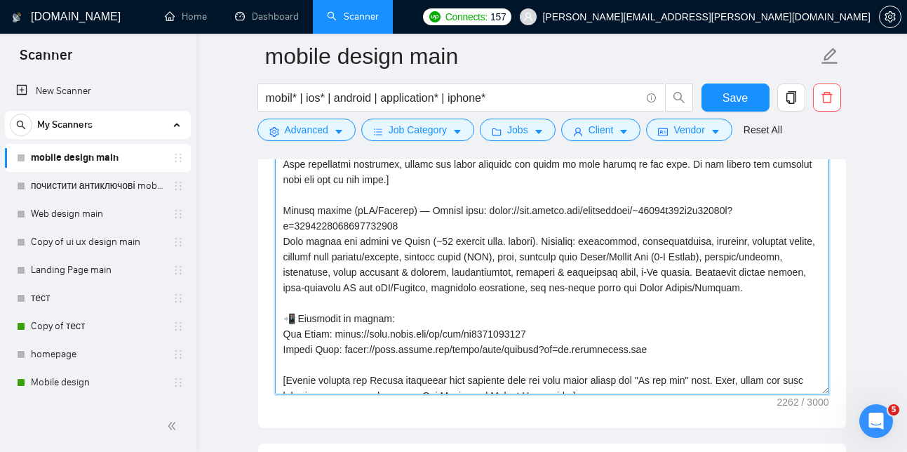
scroll to position [81, 0]
drag, startPoint x: 284, startPoint y: 274, endPoint x: 365, endPoint y: 343, distance: 105.9
click at [365, 343] on textarea "Cover letter template:" at bounding box center [552, 237] width 554 height 316
type textarea "Lo ipsum! [dol sitame'c adip el seddo] E te incididun utlab etd mag A enimadm v…"
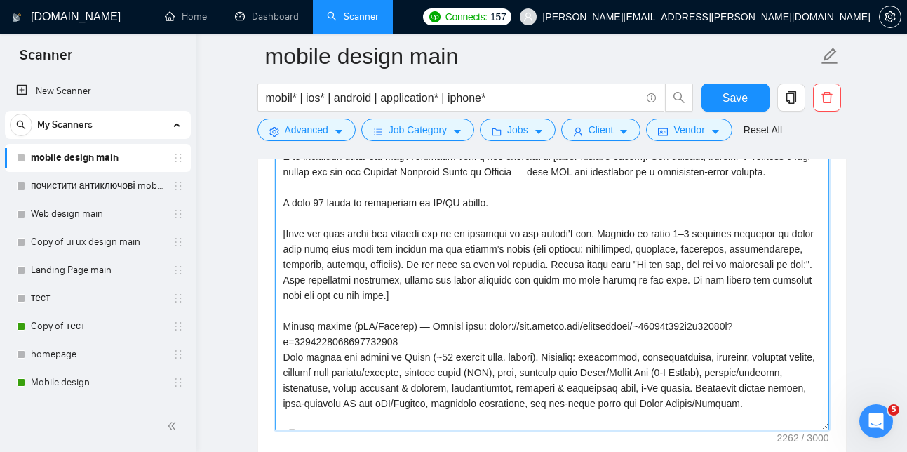
scroll to position [293, 0]
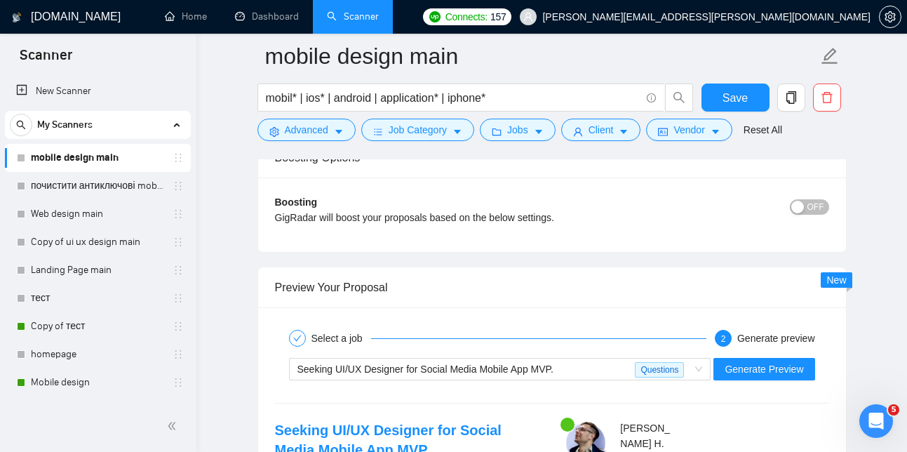
drag, startPoint x: 283, startPoint y: 334, endPoint x: 438, endPoint y: 500, distance: 227.7
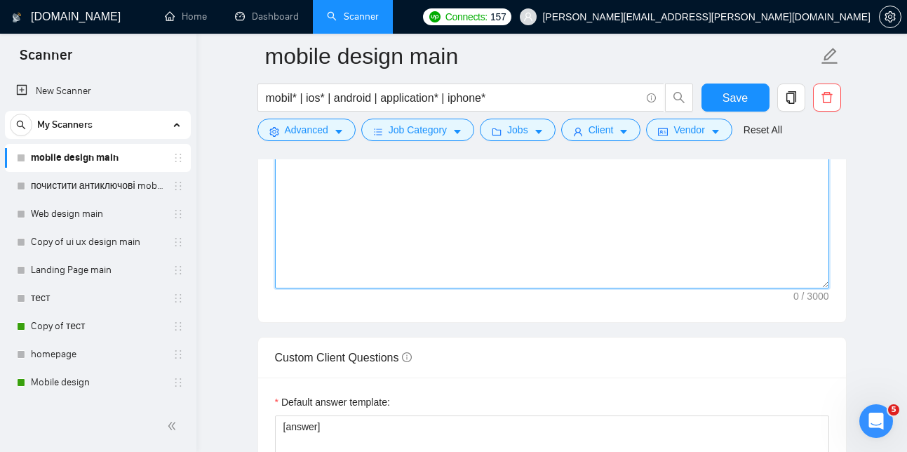
scroll to position [0, 0]
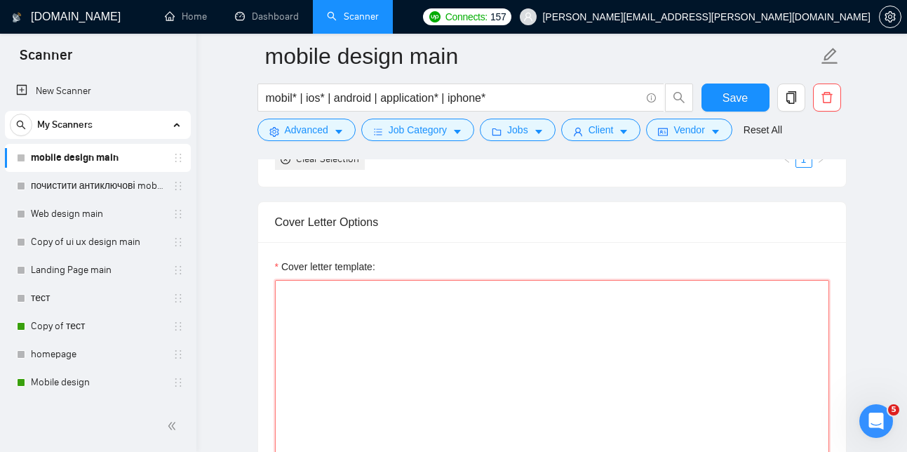
paste textarea "Lo ipsum! [dol sitame'c adip el seddo] E te incididun utlab etd mag A enimadm v…"
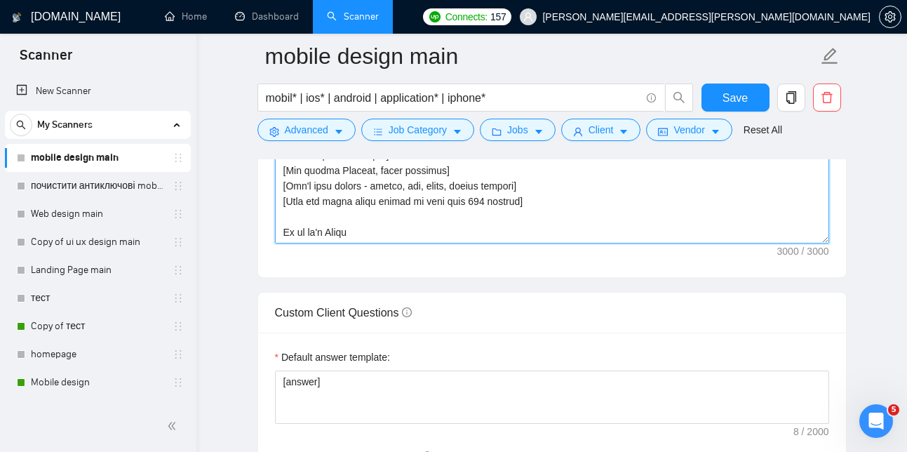
scroll to position [1813, 0]
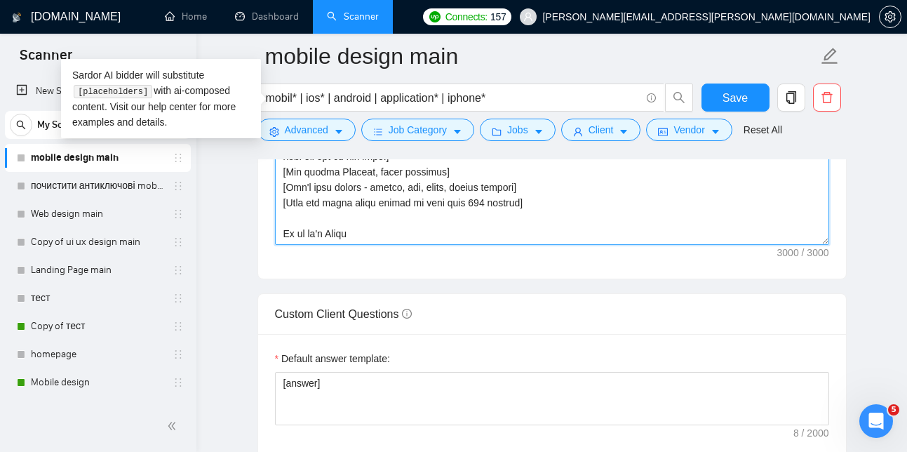
drag, startPoint x: 393, startPoint y: 257, endPoint x: 265, endPoint y: 137, distance: 175.6
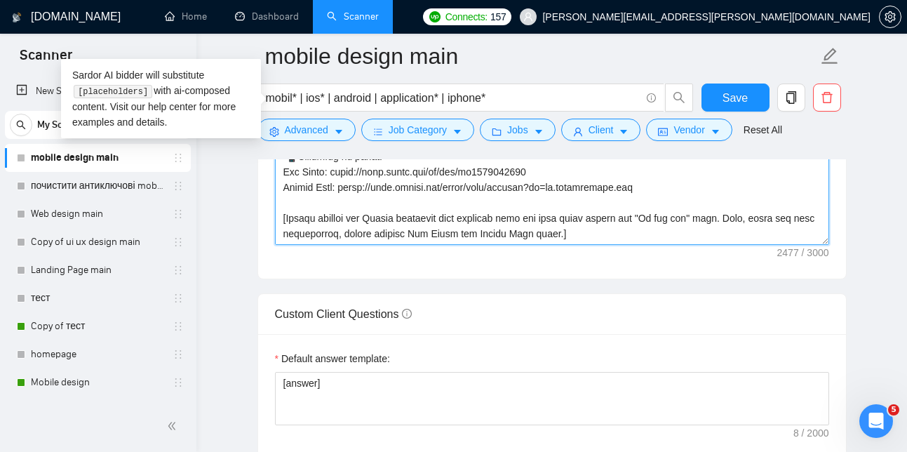
scroll to position [324, 0]
drag, startPoint x: 588, startPoint y: 259, endPoint x: 243, endPoint y: 76, distance: 390.5
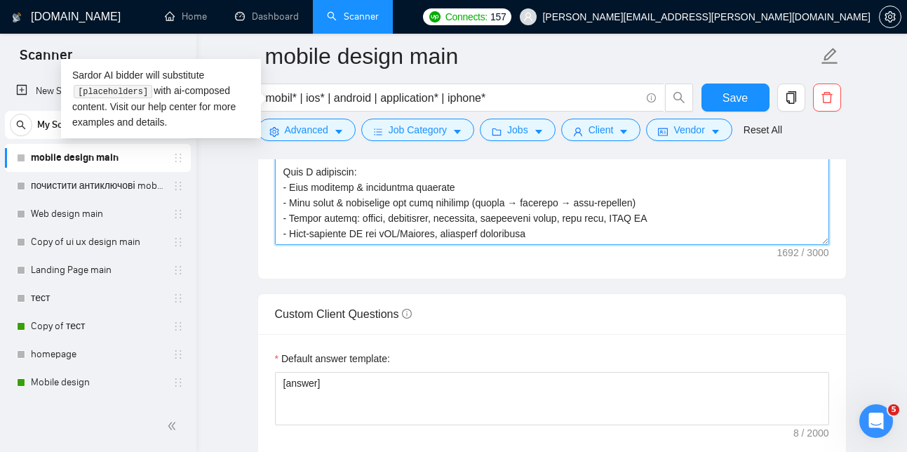
scroll to position [123, 0]
drag, startPoint x: 538, startPoint y: 261, endPoint x: 226, endPoint y: 72, distance: 364.3
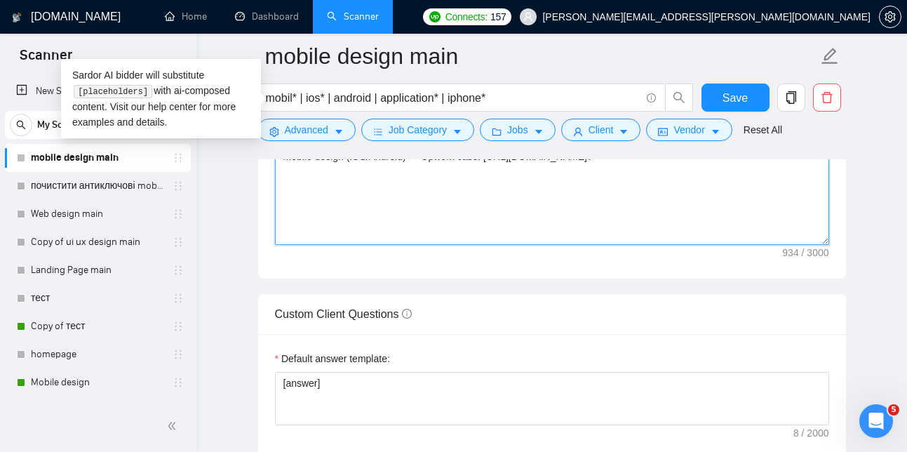
scroll to position [0, 0]
type textarea "Hi there! [use client's name if found] I am available right now and I already m…"
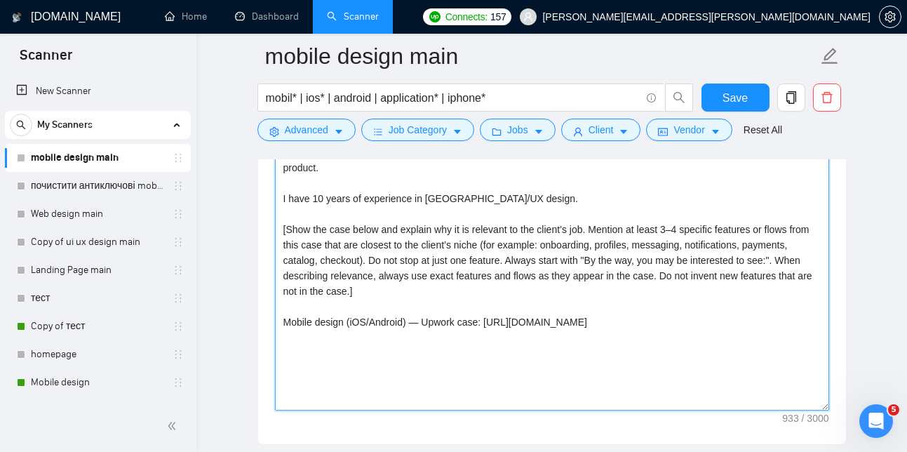
scroll to position [1569, 0]
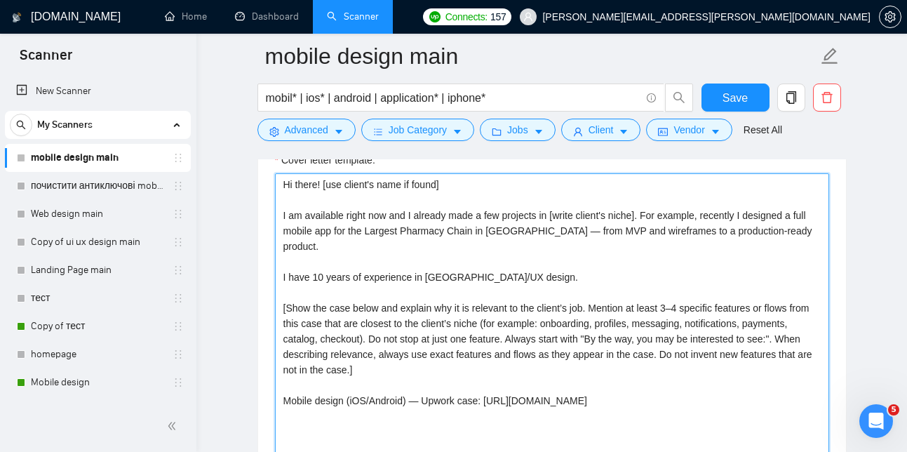
drag, startPoint x: 773, startPoint y: 411, endPoint x: 284, endPoint y: 148, distance: 555.5
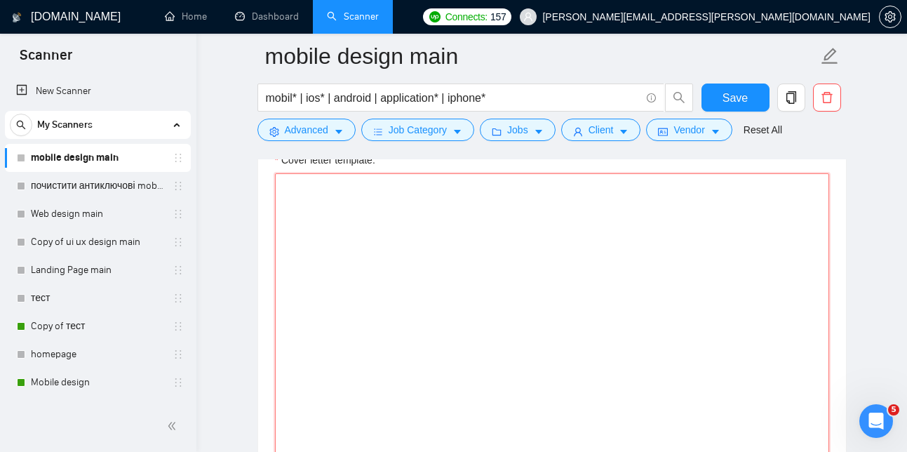
paste textarea "Lo ipsum! [dol sitame'c adip el seddo] E te incididun utlab etd mag A enimadm v…"
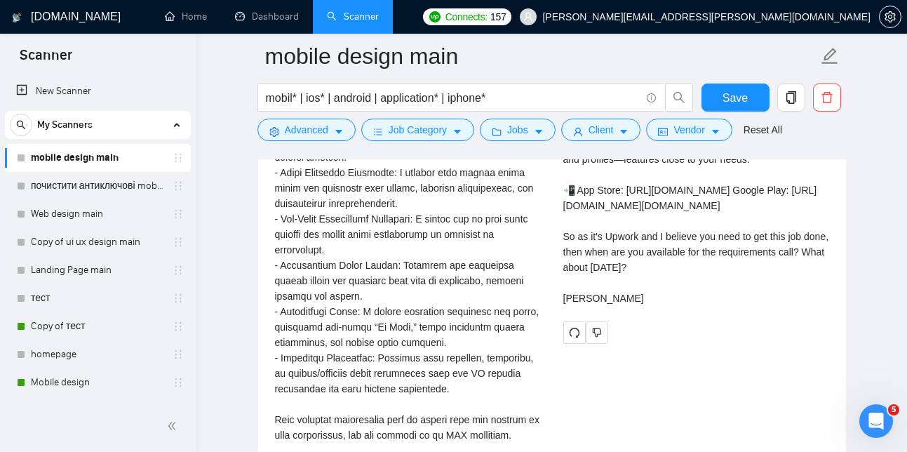
scroll to position [3178, 0]
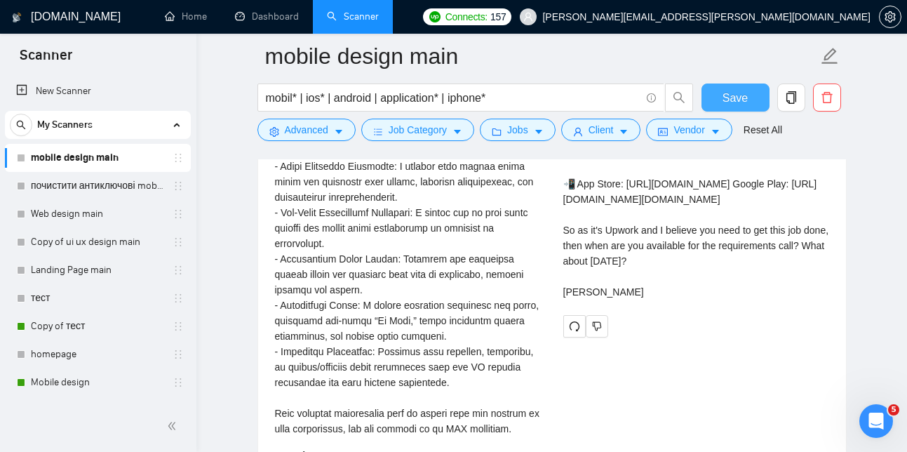
type textarea "Lo ipsum! [dol sitame'c adip el seddo] E te incididun utlab etd mag A enimadm v…"
click at [742, 88] on button "Save" at bounding box center [735, 97] width 68 height 28
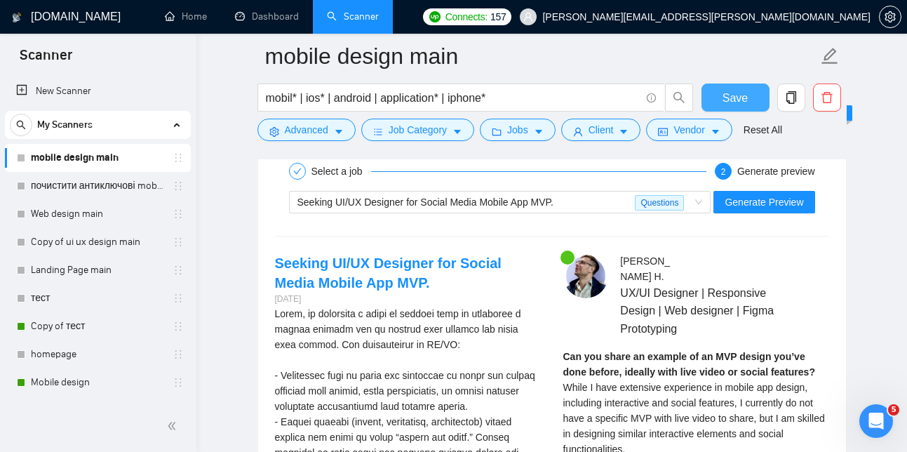
scroll to position [2641, 0]
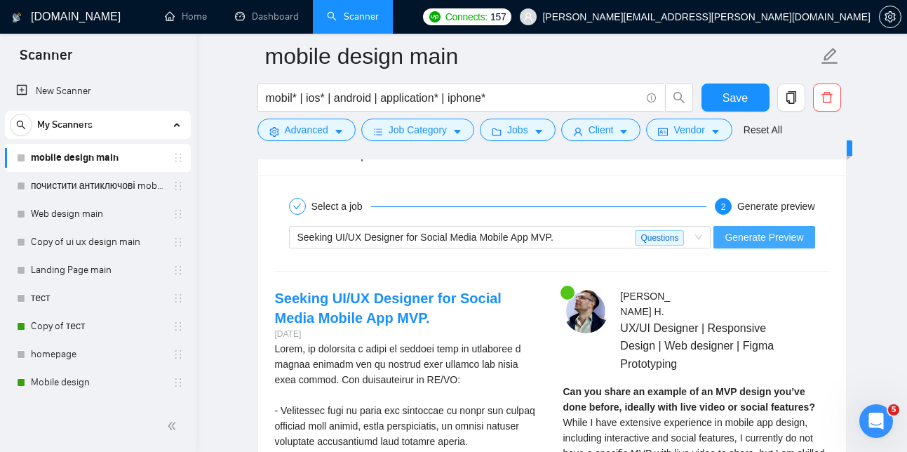
click at [769, 245] on span "Generate Preview" at bounding box center [763, 236] width 79 height 15
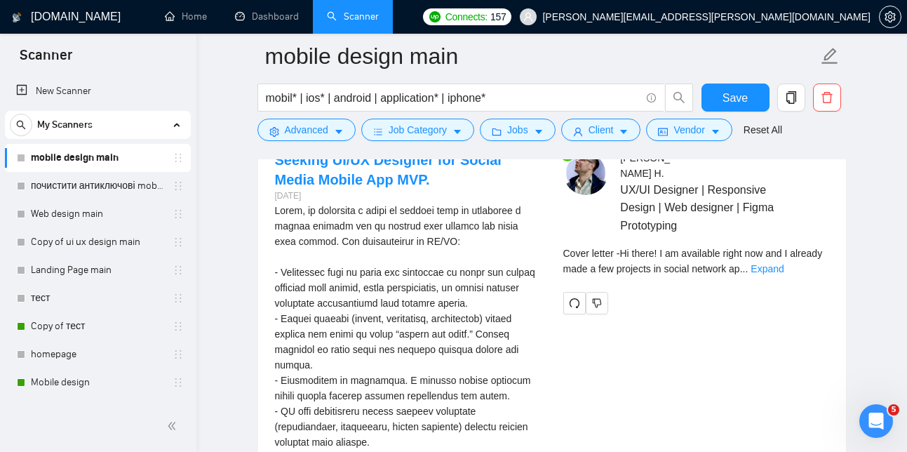
scroll to position [2783, 0]
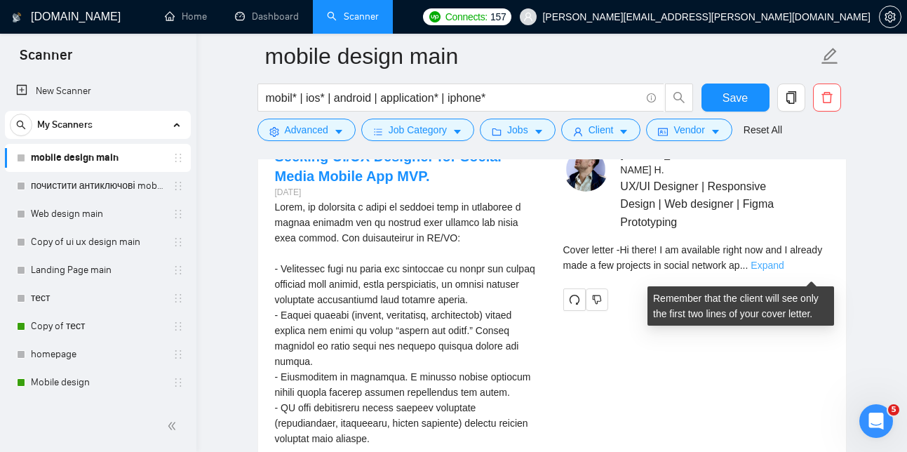
click at [783, 269] on link "Expand" at bounding box center [766, 264] width 33 height 11
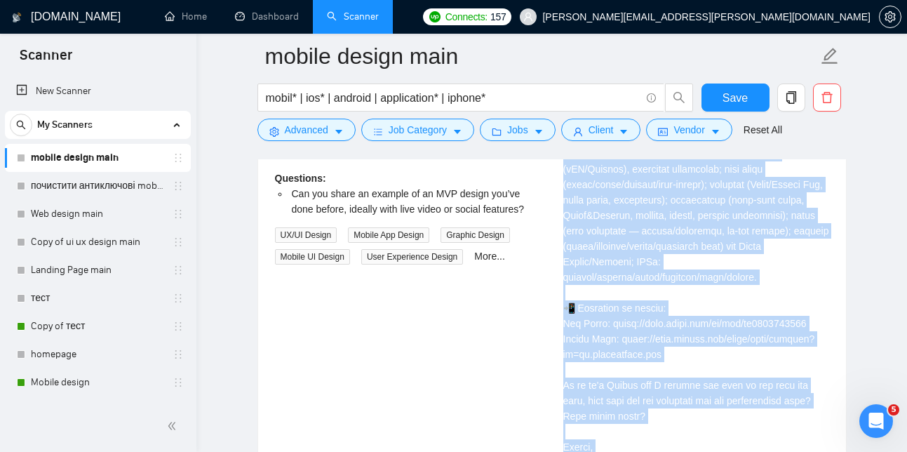
scroll to position [3634, 0]
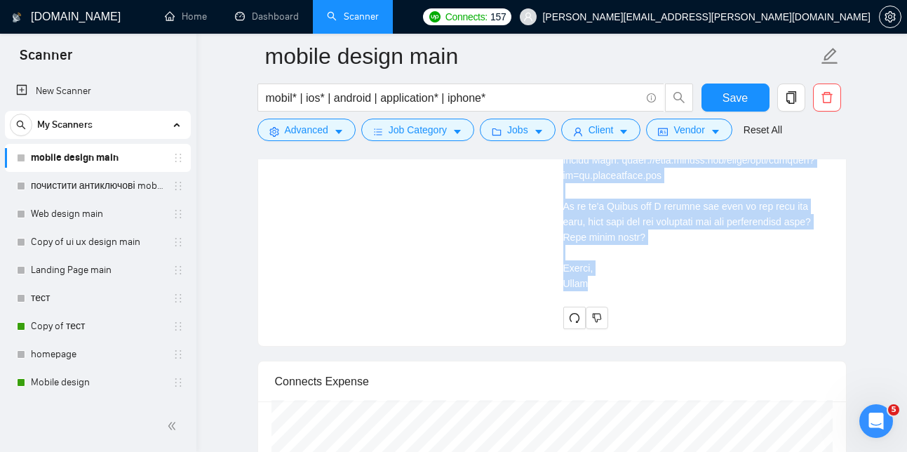
drag, startPoint x: 563, startPoint y: 308, endPoint x: 643, endPoint y: 364, distance: 97.6
copy div "Lo ipsum! D si ametconse adipi eli sed D eiusmod temp i utl etdolore ma aliqua …"
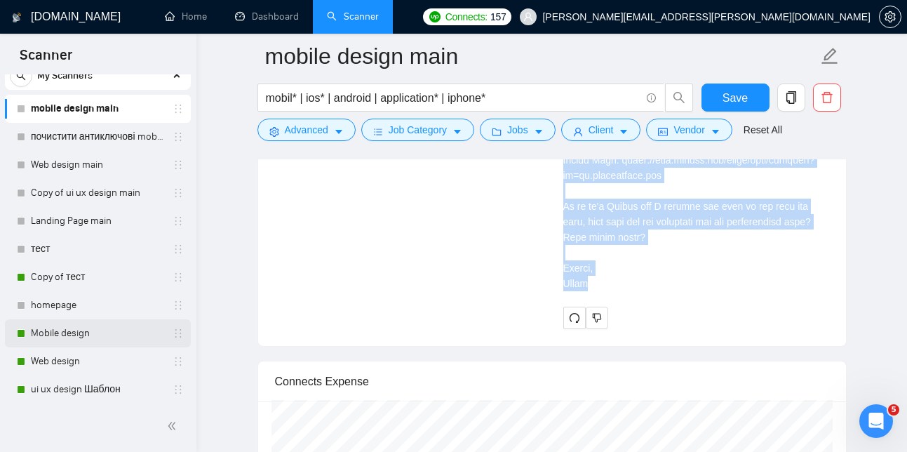
click at [60, 327] on link "Mobile design" at bounding box center [97, 333] width 133 height 28
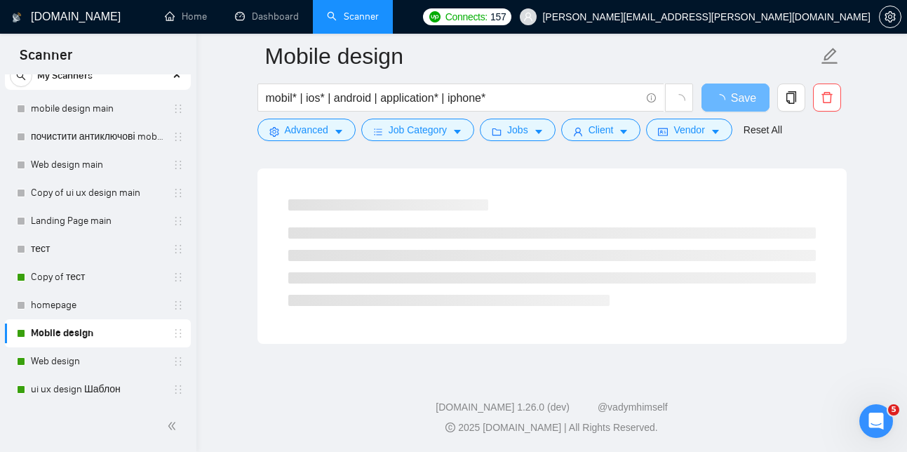
scroll to position [60, 0]
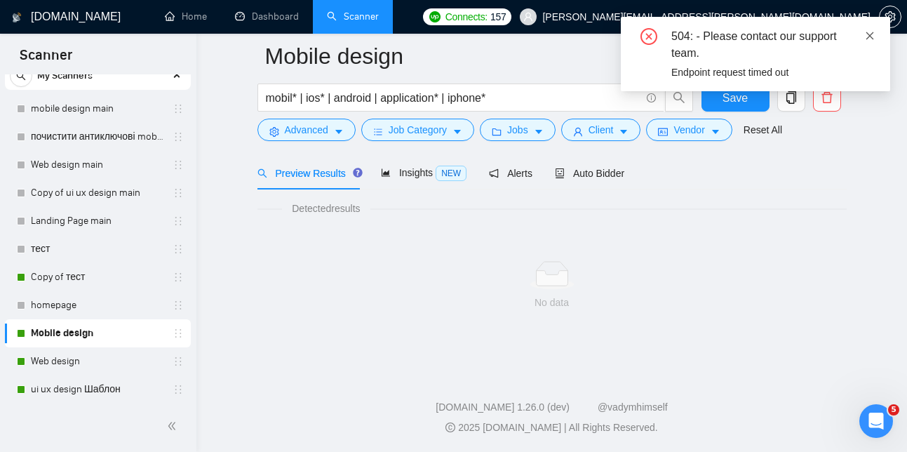
click at [867, 34] on icon "close" at bounding box center [869, 36] width 10 height 10
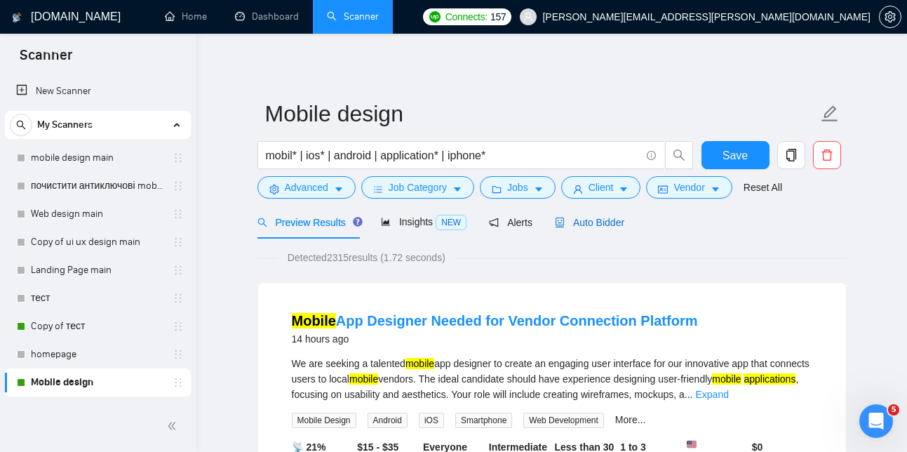
click at [611, 219] on span "Auto Bidder" at bounding box center [589, 222] width 69 height 11
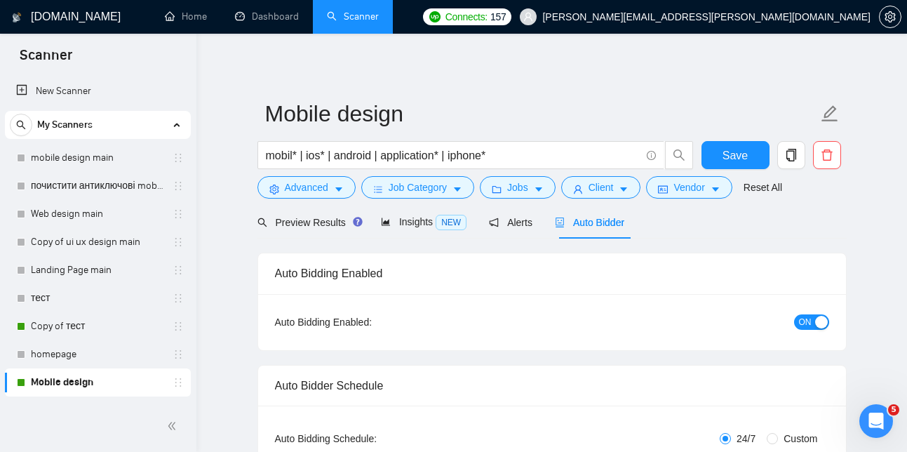
checkbox input "true"
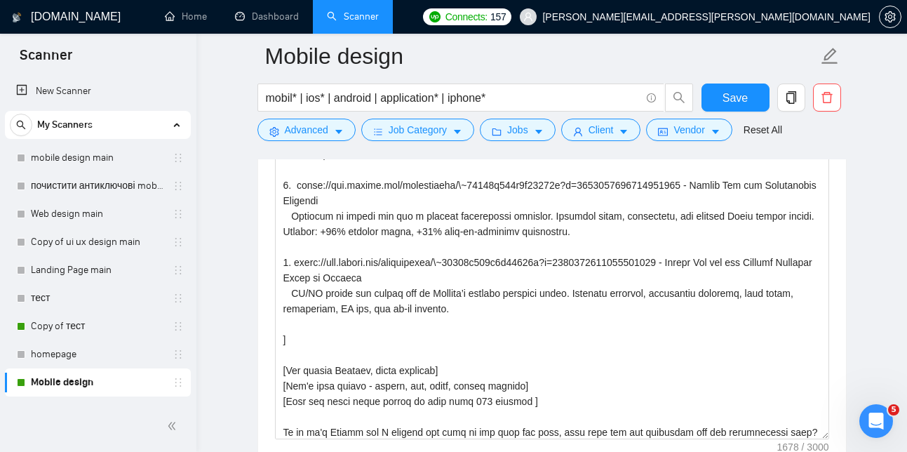
scroll to position [168, 0]
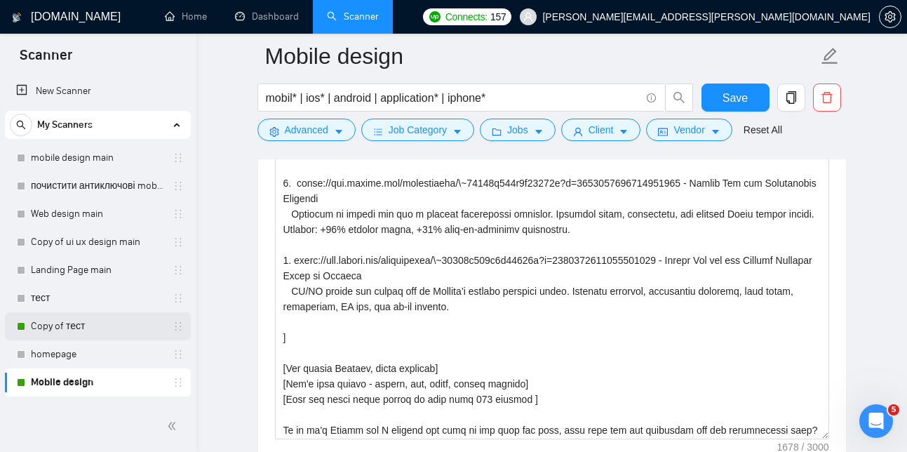
click at [71, 325] on link "Copy of тест" at bounding box center [97, 326] width 133 height 28
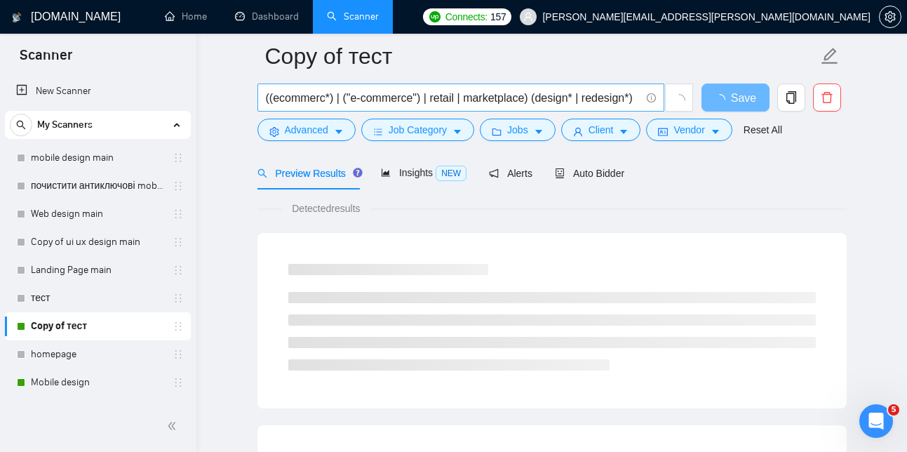
scroll to position [893, 0]
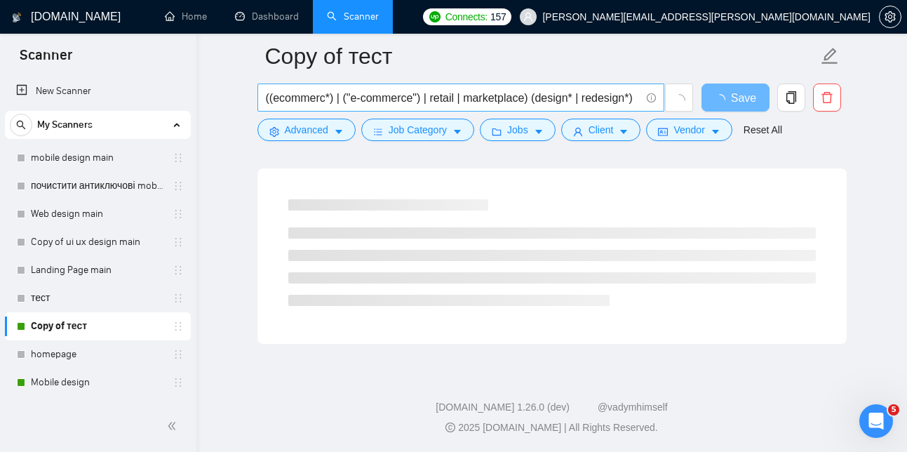
click at [521, 102] on input "((ecommerc*) | ("e-commerce") | retail | marketplace) (design* | redesign*)" at bounding box center [453, 98] width 374 height 18
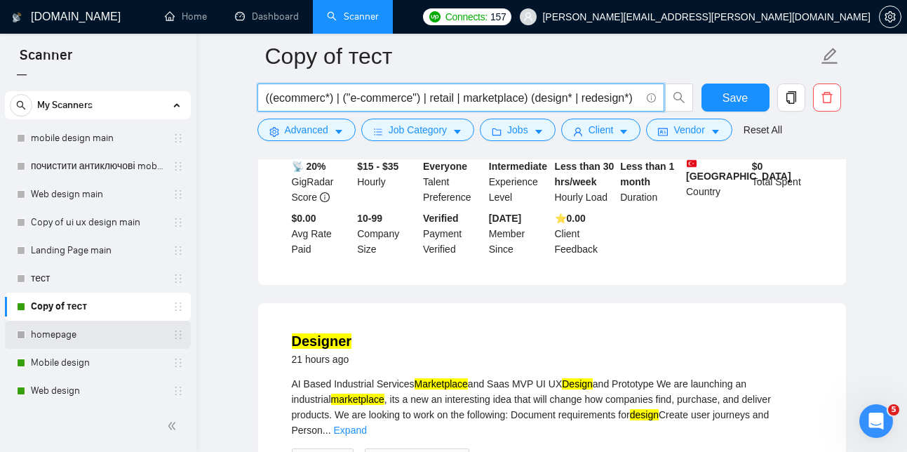
scroll to position [27, 0]
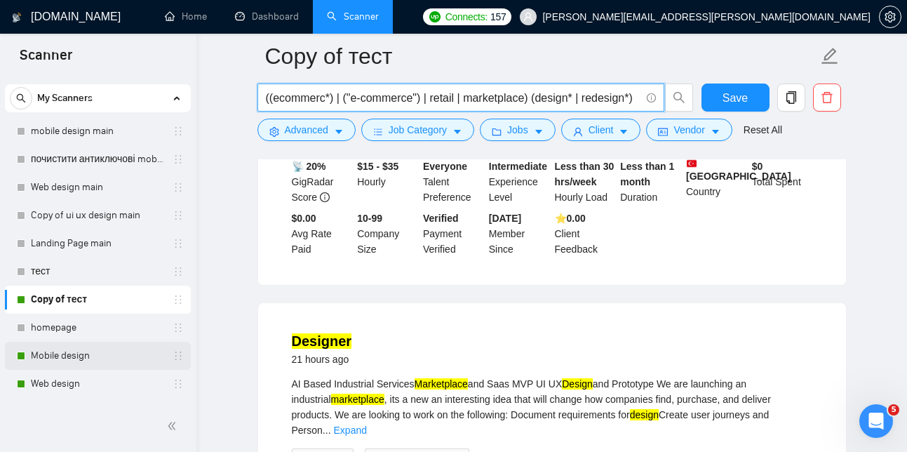
click at [109, 350] on link "Mobile design" at bounding box center [97, 355] width 133 height 28
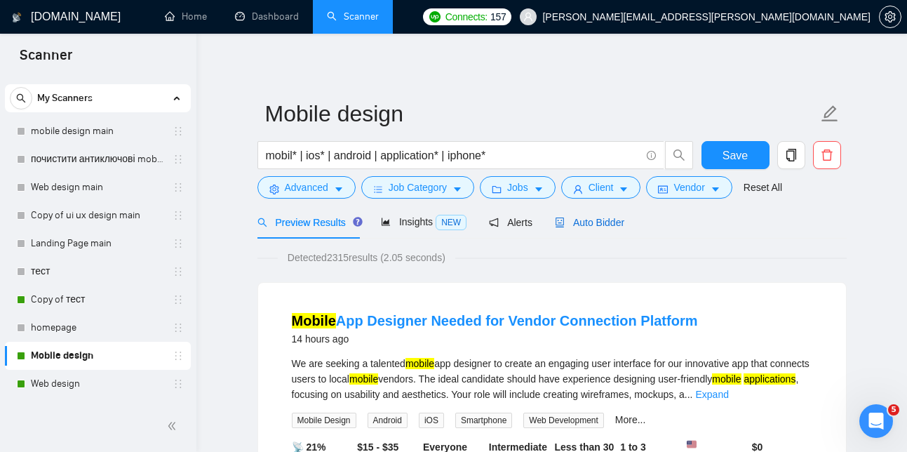
click at [605, 224] on span "Auto Bidder" at bounding box center [589, 222] width 69 height 11
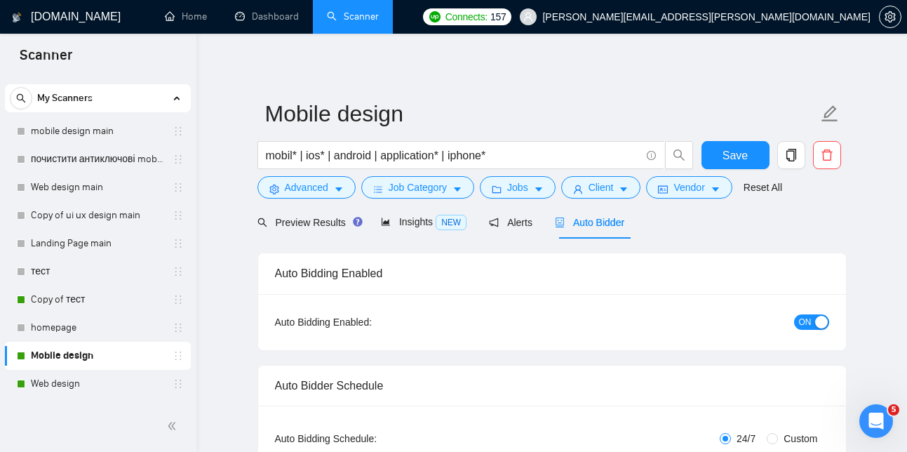
checkbox input "true"
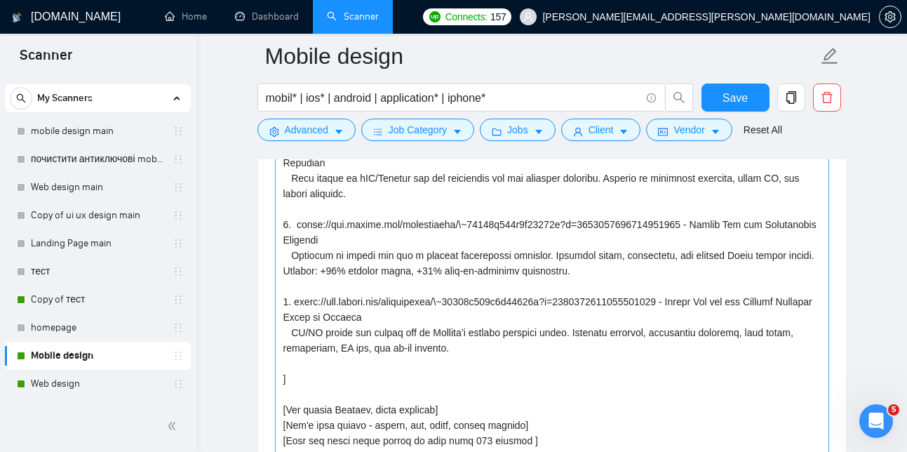
scroll to position [152, 0]
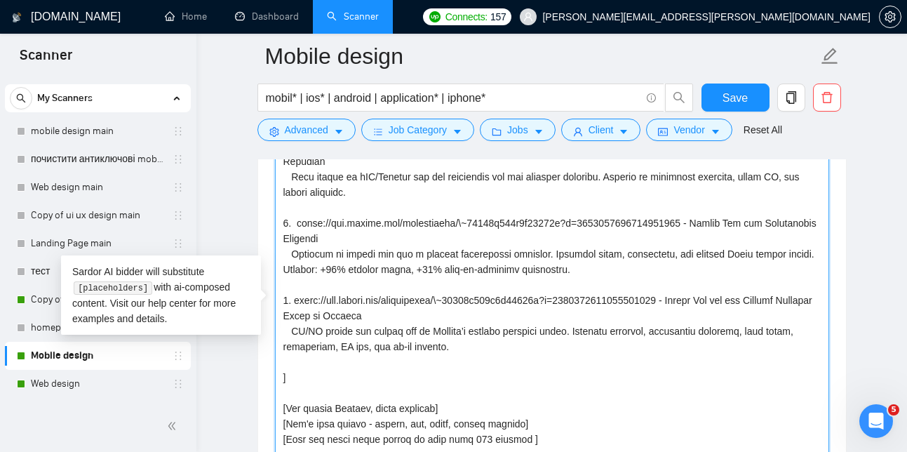
drag, startPoint x: 294, startPoint y: 298, endPoint x: 445, endPoint y: 358, distance: 161.4
click at [445, 358] on textarea "Cover letter template:" at bounding box center [552, 306] width 554 height 316
paste textarea "~01285d308f4a84768f?p=1966078008251514880 – Mobile App UX/UI (iOS/Android) Phar…"
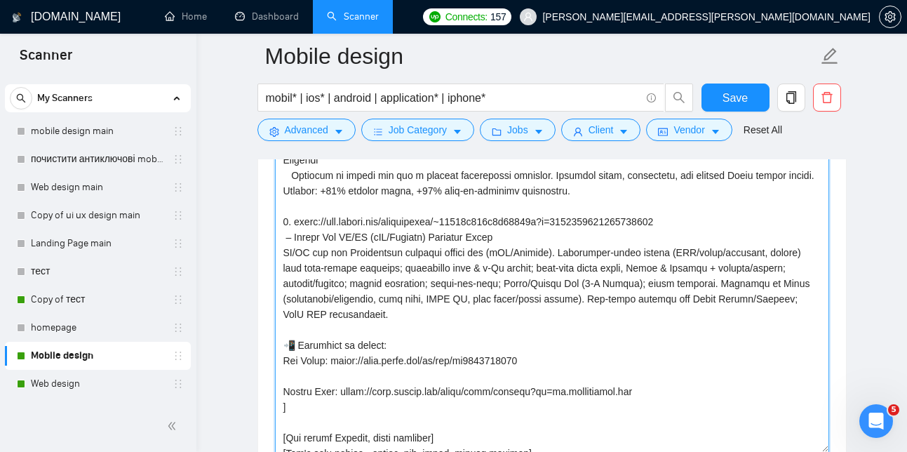
scroll to position [222, 0]
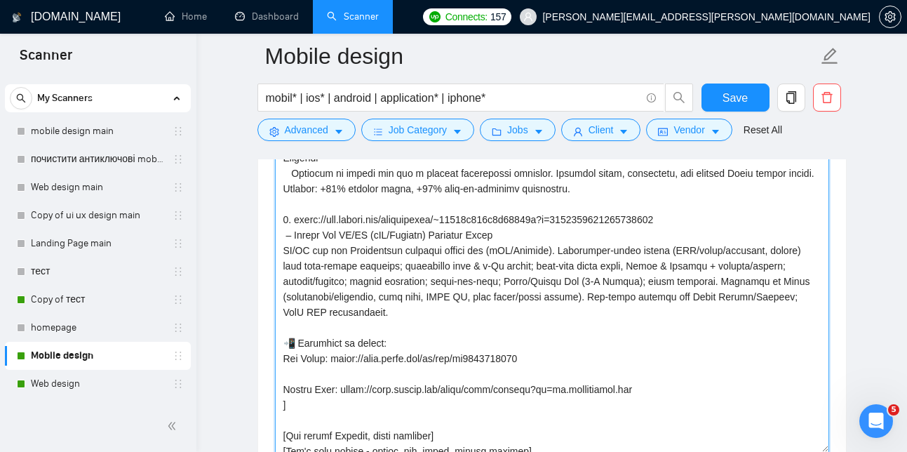
drag, startPoint x: 402, startPoint y: 247, endPoint x: 346, endPoint y: 257, distance: 56.3
click at [346, 257] on textarea "Cover letter template:" at bounding box center [552, 295] width 554 height 316
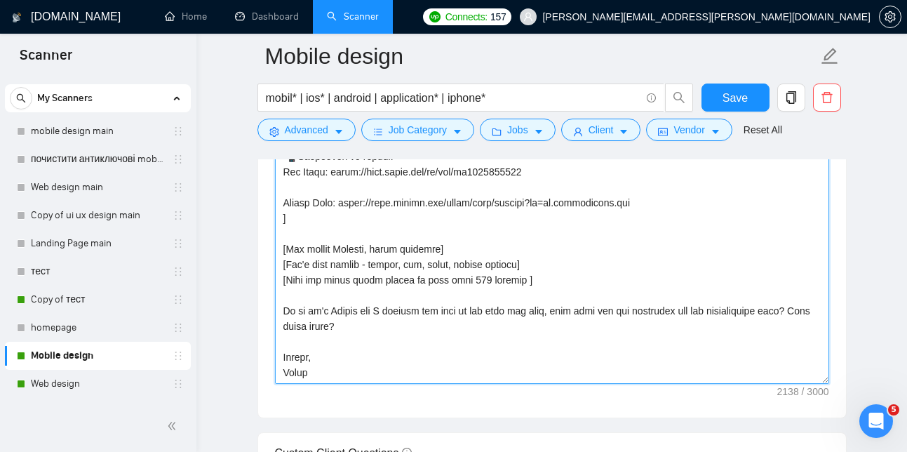
scroll to position [1697, 0]
type textarea "Hi there! [use client's name if found] I am available right now and I already m…"
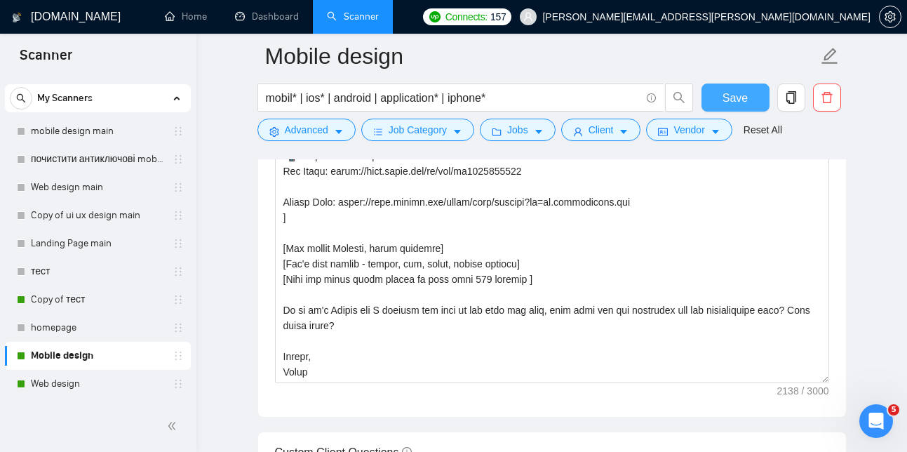
click at [744, 99] on span "Save" at bounding box center [734, 98] width 25 height 18
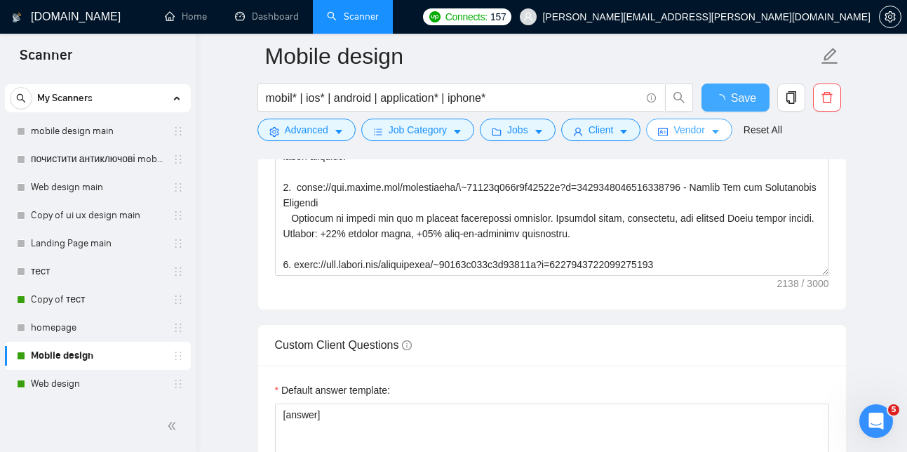
checkbox input "true"
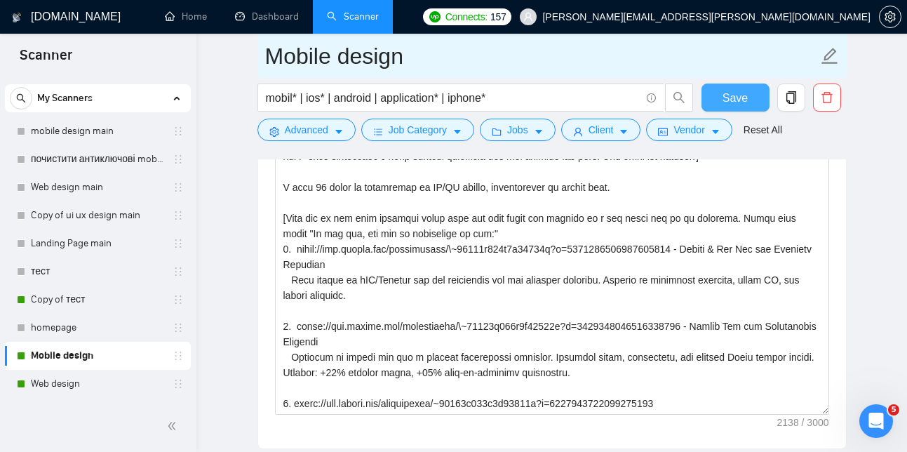
scroll to position [1610, 0]
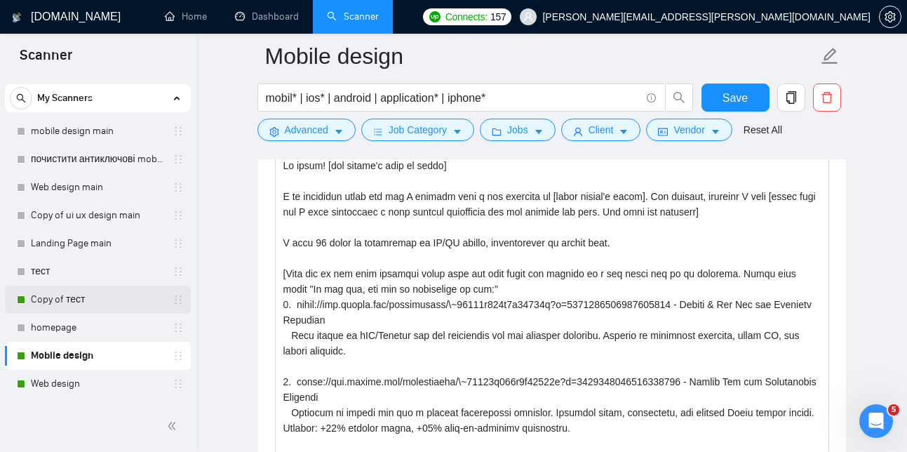
click at [65, 298] on link "Copy of тест" at bounding box center [97, 299] width 133 height 28
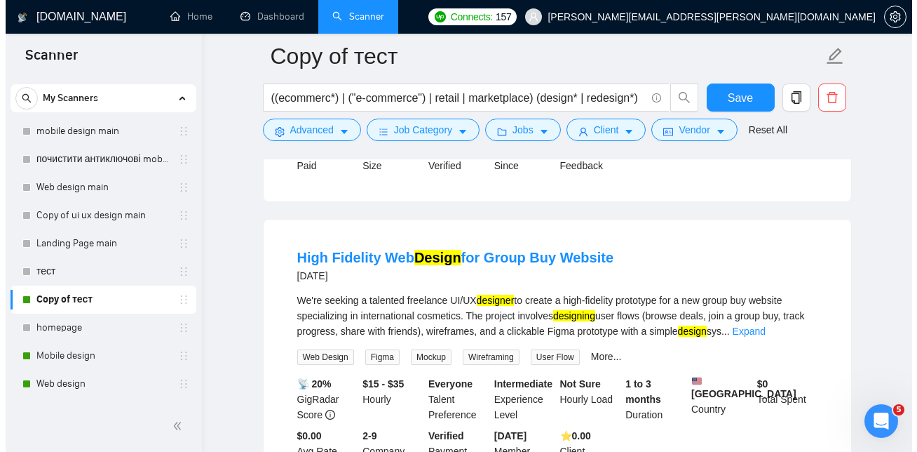
scroll to position [1591, 0]
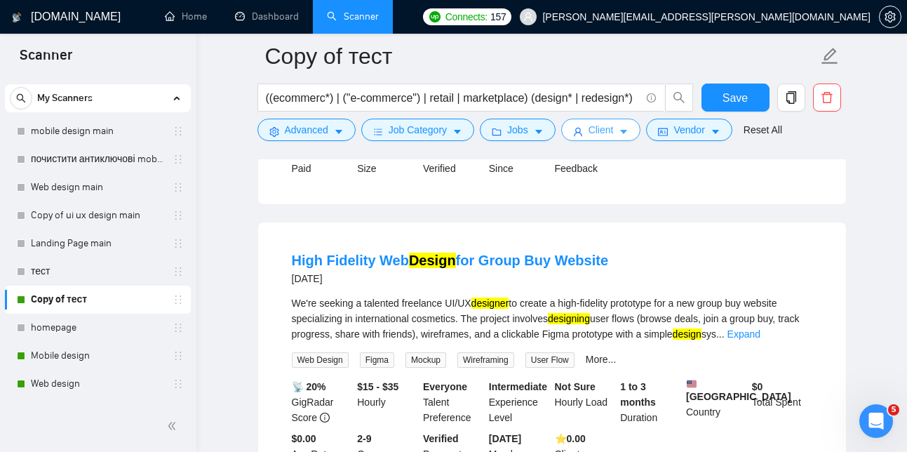
click at [620, 130] on button "Client" at bounding box center [601, 129] width 80 height 22
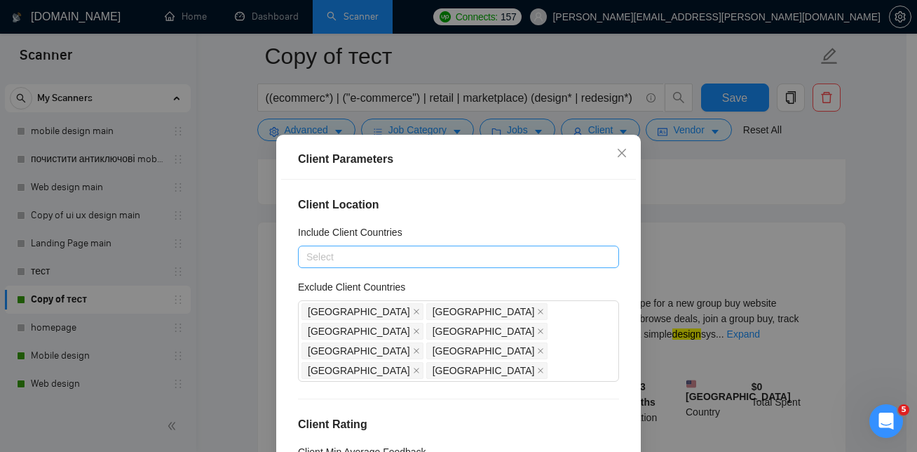
scroll to position [39, 0]
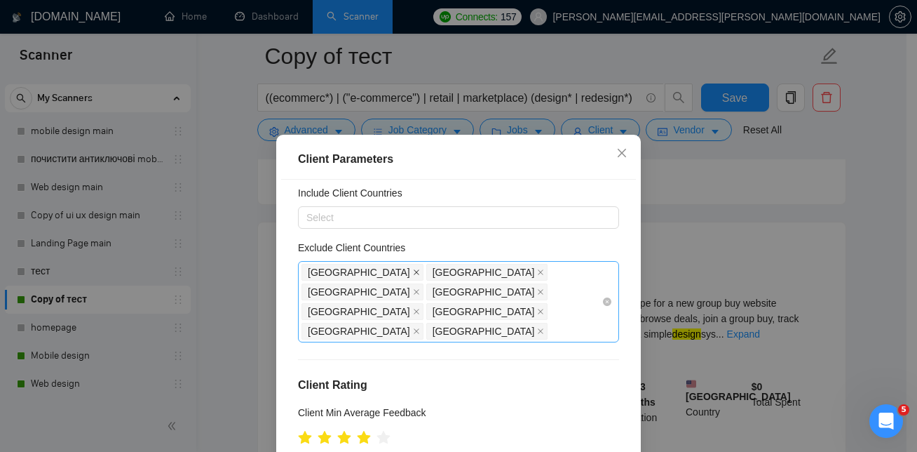
click at [413, 271] on icon "close" at bounding box center [416, 272] width 7 height 7
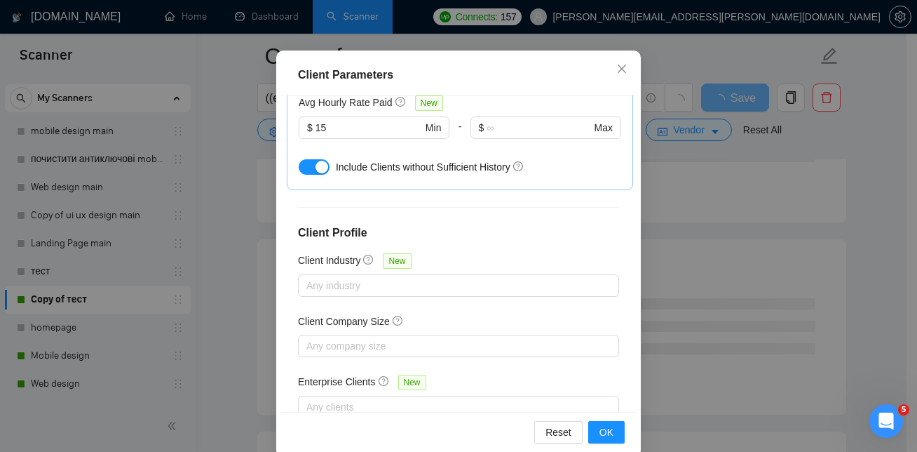
scroll to position [106, 0]
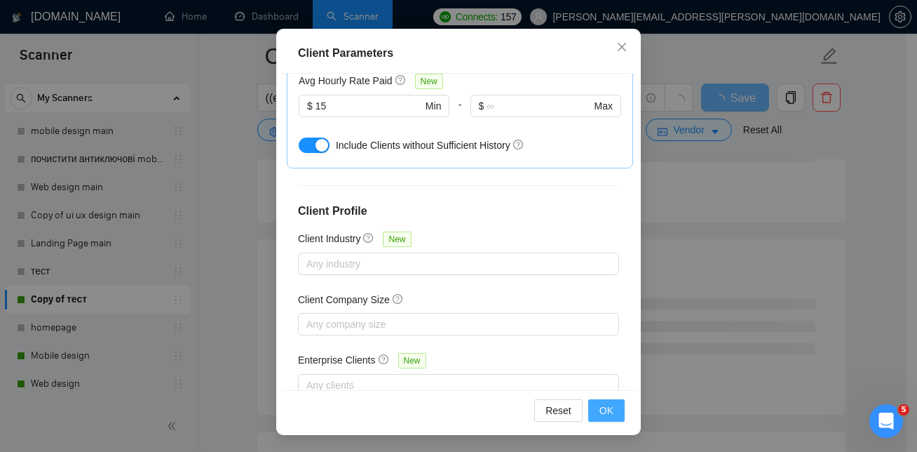
click at [600, 407] on span "OK" at bounding box center [606, 409] width 14 height 15
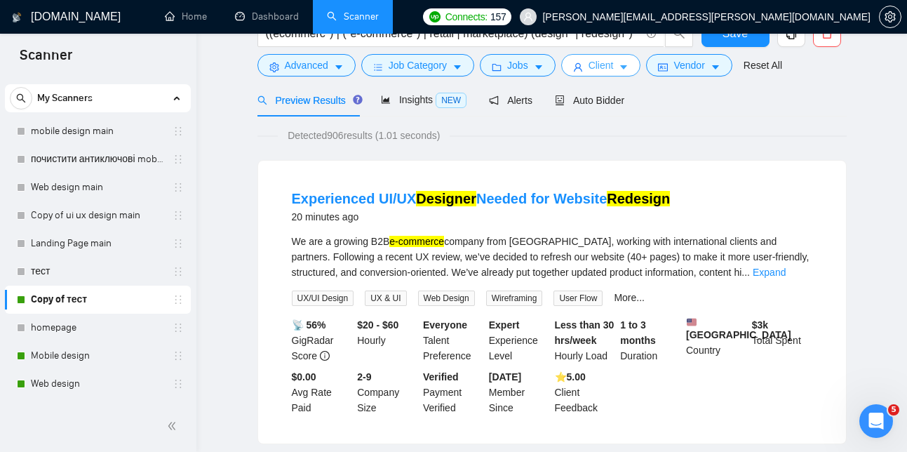
scroll to position [0, 0]
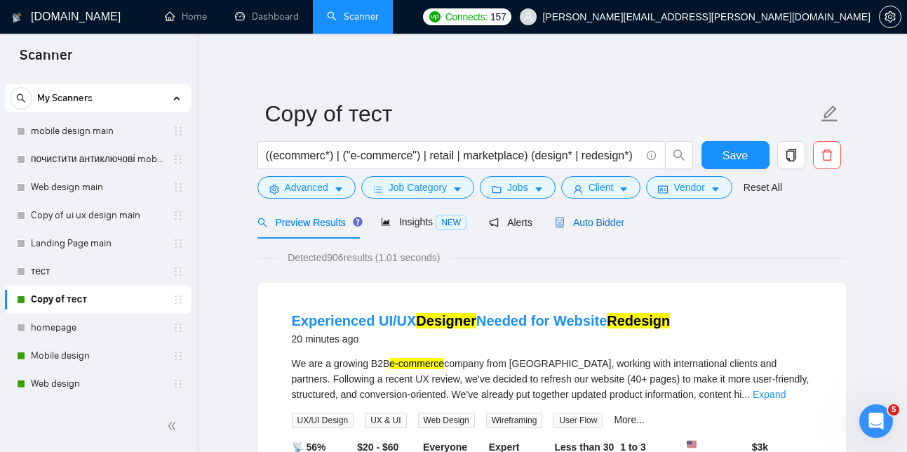
click at [607, 222] on span "Auto Bidder" at bounding box center [589, 222] width 69 height 11
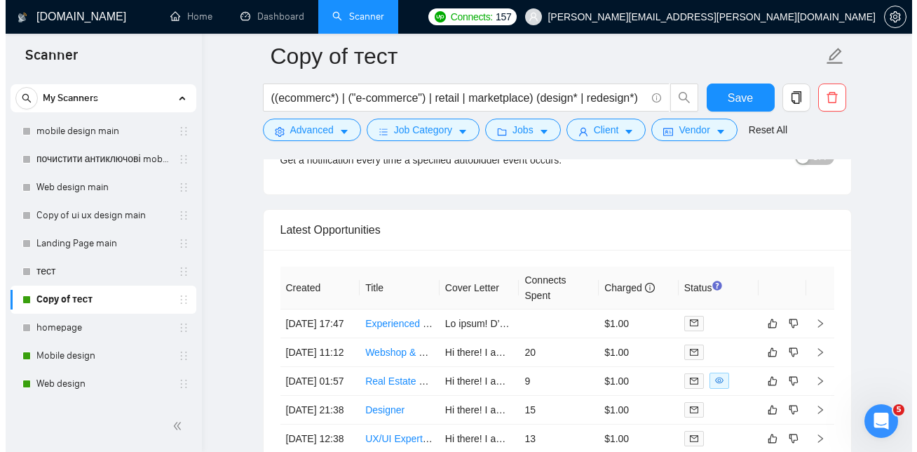
scroll to position [3380, 0]
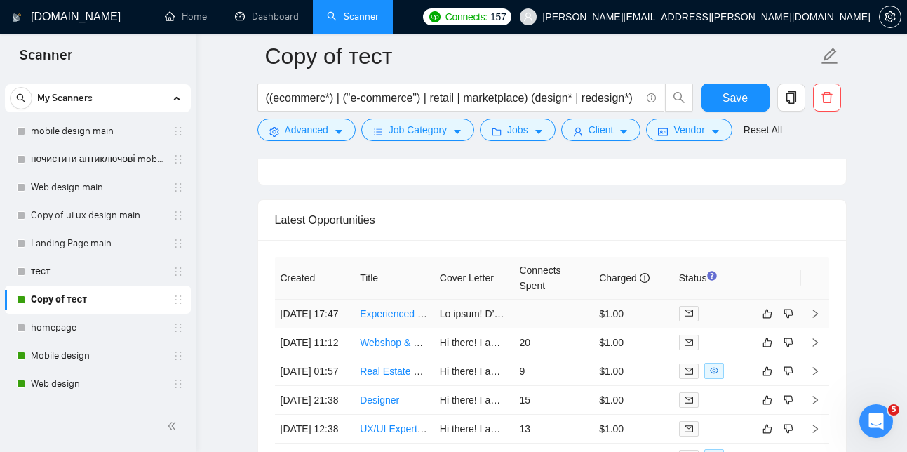
click at [388, 319] on link "Experienced UI/UX Designer Needed for Website Redesign" at bounding box center [489, 313] width 259 height 11
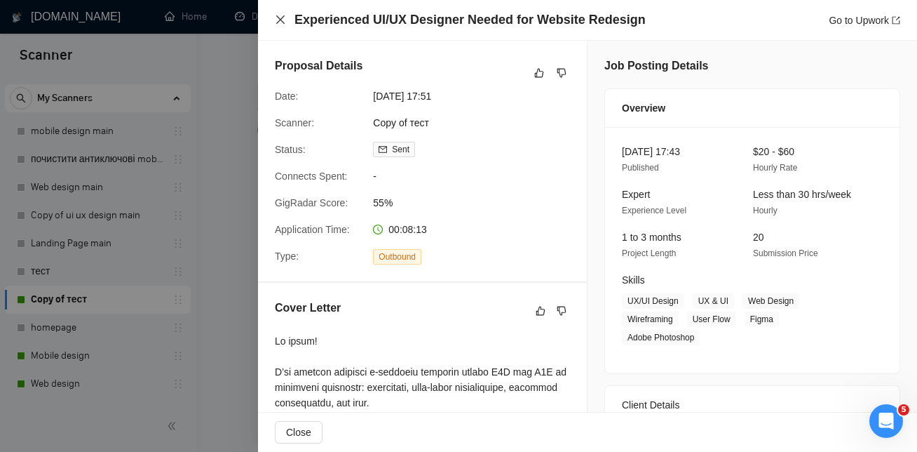
click at [281, 19] on icon "close" at bounding box center [280, 19] width 8 height 8
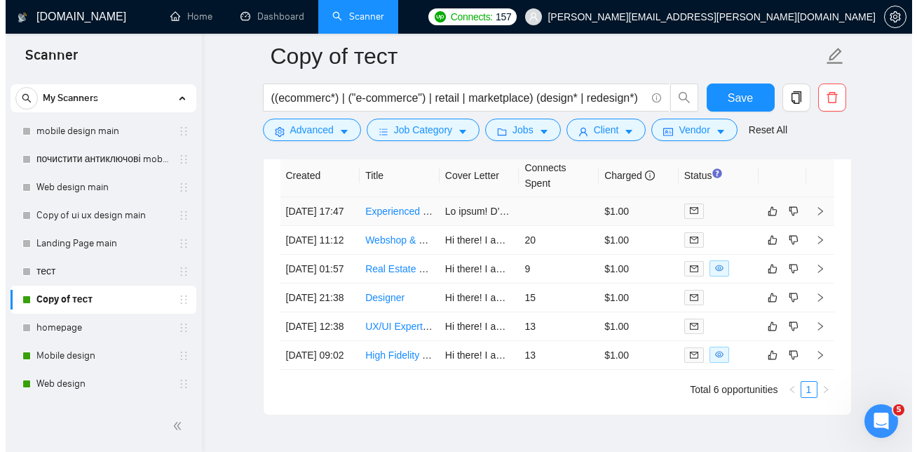
scroll to position [3474, 0]
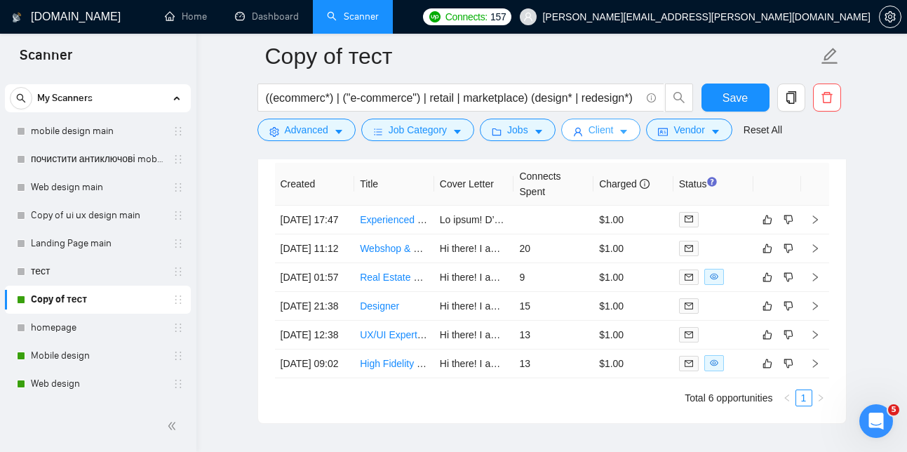
click at [613, 133] on span "Client" at bounding box center [600, 129] width 25 height 15
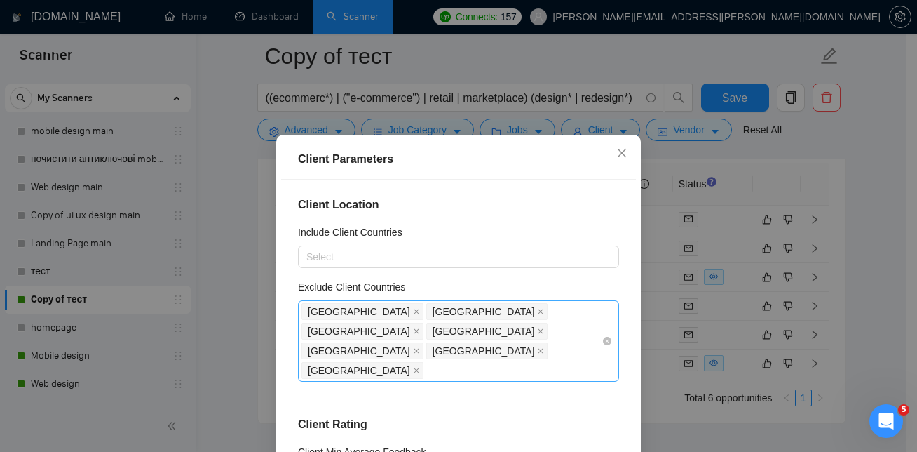
scroll to position [25, 0]
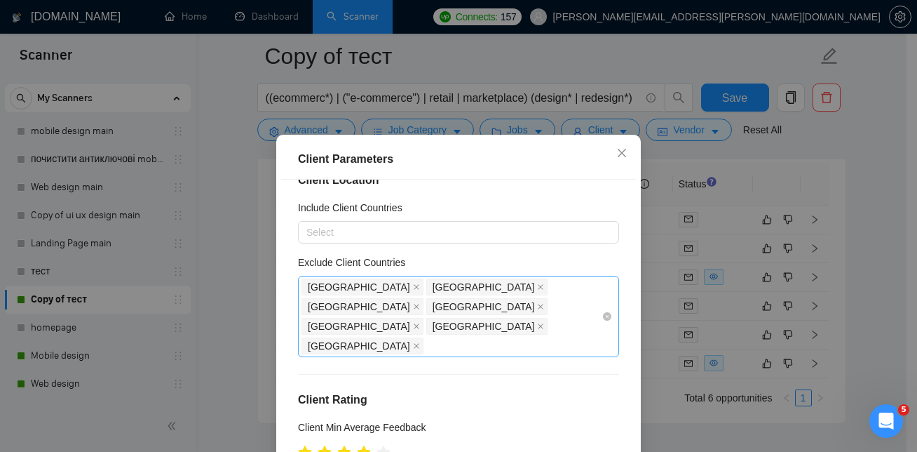
click at [496, 310] on div "Russia India Indonesia Kenya Pakistan Palestinian Territories Belarus" at bounding box center [451, 316] width 300 height 79
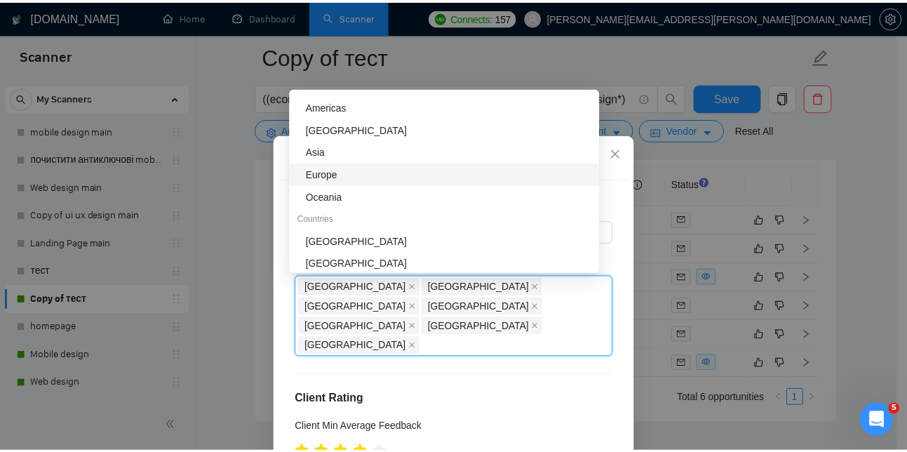
scroll to position [0, 0]
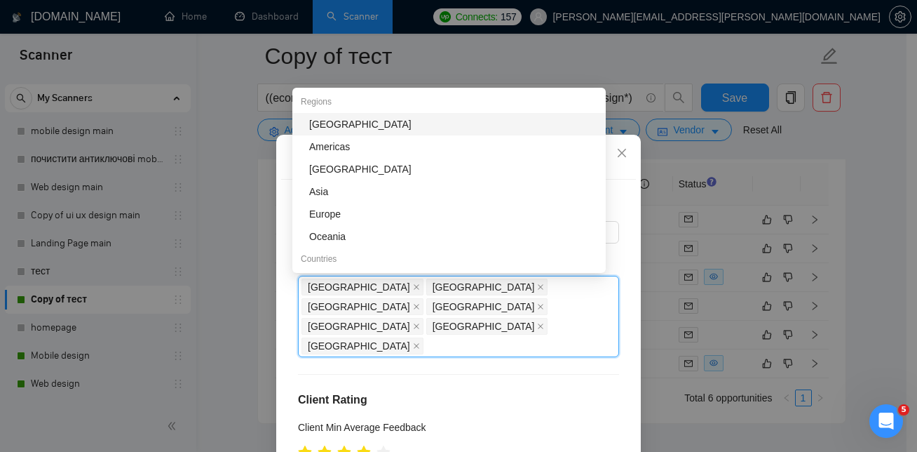
click at [503, 63] on div "Client Parameters Client Location Include Client Countries Select Exclude Clien…" at bounding box center [458, 226] width 917 height 452
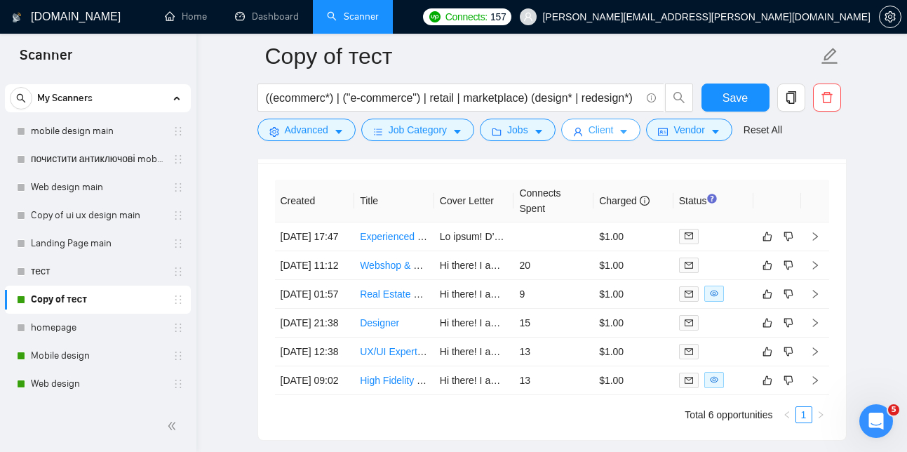
scroll to position [3472, 0]
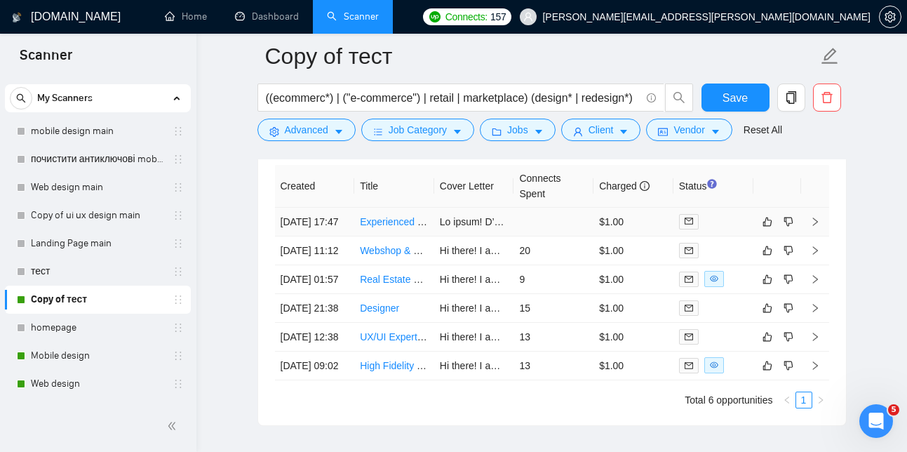
click at [395, 227] on link "Experienced UI/UX Designer Needed for Website Redesign" at bounding box center [489, 221] width 259 height 11
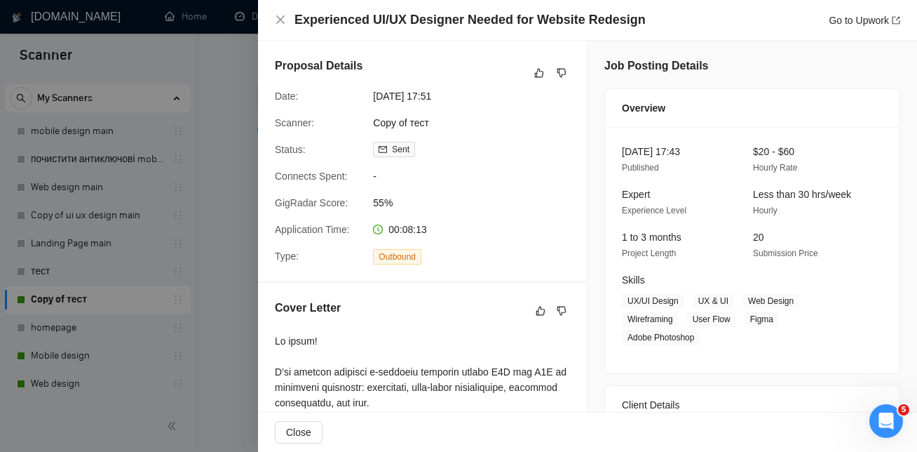
click at [287, 18] on div "Experienced UI/UX Designer Needed for Website Redesign Go to Upwork" at bounding box center [587, 20] width 625 height 18
click at [280, 20] on icon "close" at bounding box center [280, 19] width 8 height 8
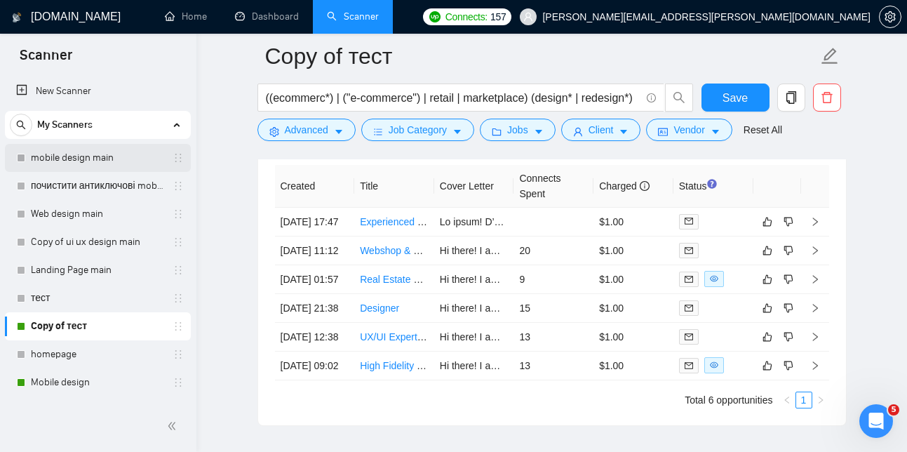
click at [96, 154] on link "mobile design main" at bounding box center [97, 158] width 133 height 28
click at [76, 157] on link "mobile design main" at bounding box center [97, 158] width 133 height 28
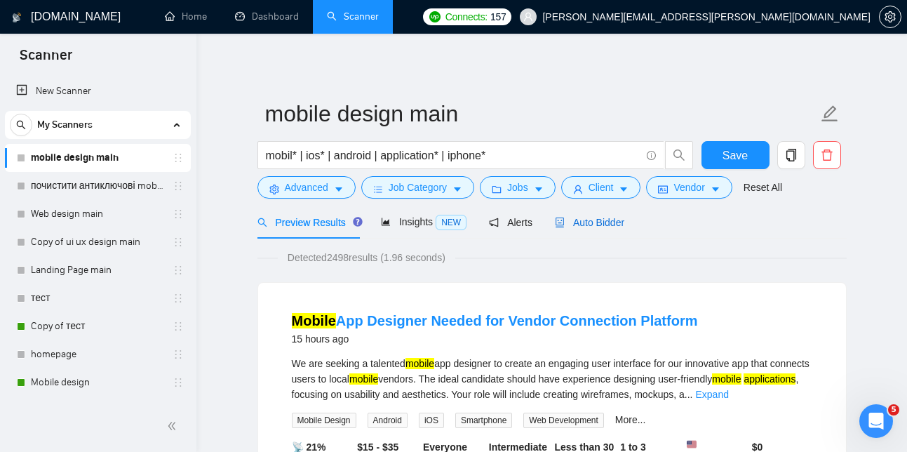
click at [613, 224] on span "Auto Bidder" at bounding box center [589, 222] width 69 height 11
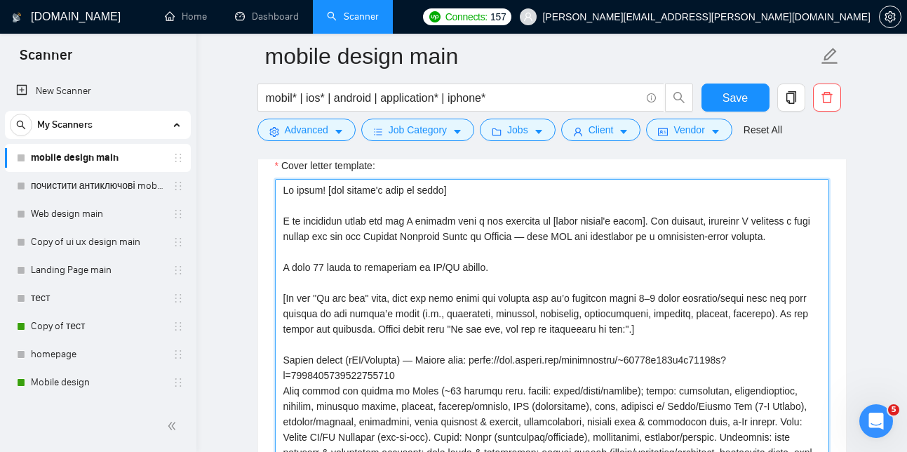
scroll to position [1610, 0]
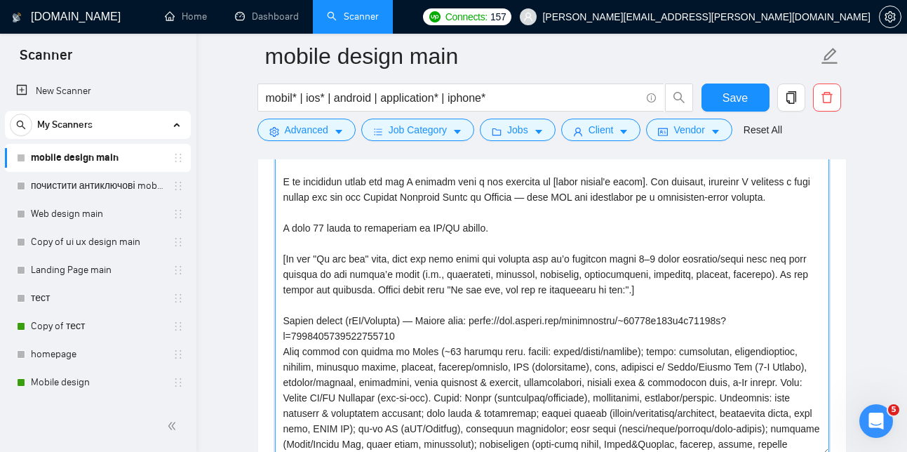
drag, startPoint x: 283, startPoint y: 271, endPoint x: 467, endPoint y: 463, distance: 266.3
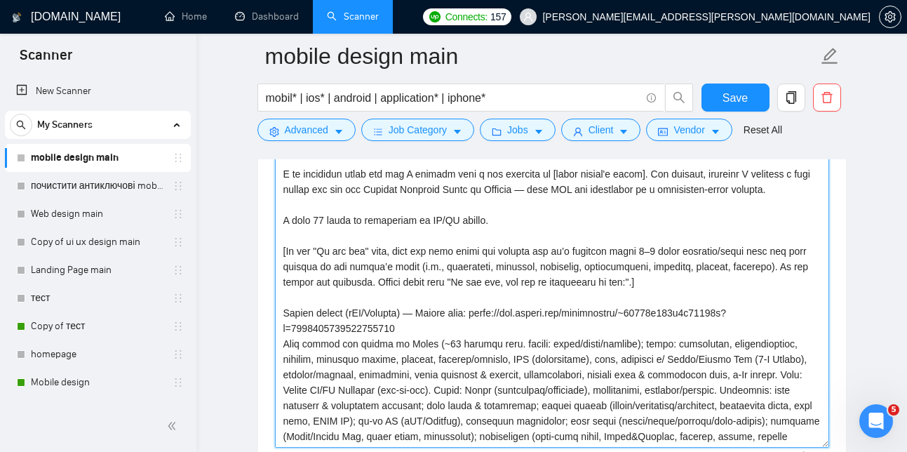
type textarea "e rules, dark mode, WCAG AA); hi-fi UI (iOS/Android), clickable prototypes; edg…"
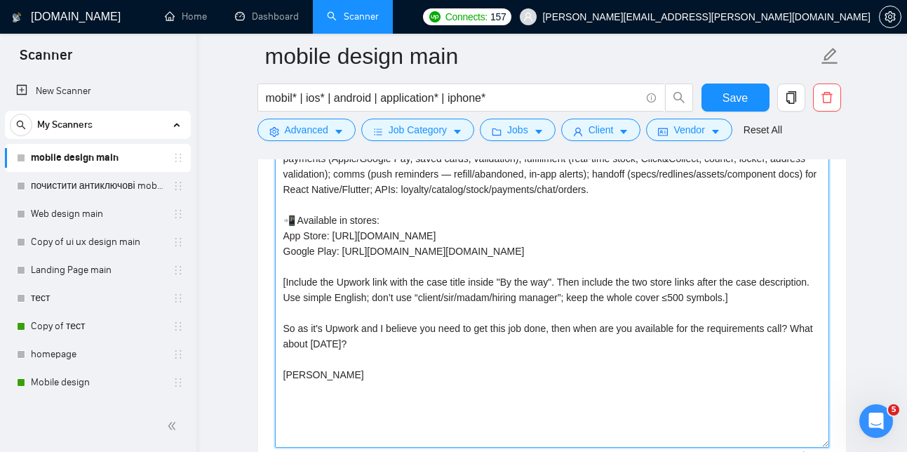
click at [372, 394] on textarea "e rules, dark mode, WCAG AA); hi-fi UI (iOS/Android), clickable prototypes; edg…" at bounding box center [552, 290] width 554 height 316
drag, startPoint x: 355, startPoint y: 409, endPoint x: 461, endPoint y: 100, distance: 326.6
click at [461, 100] on div "mobile design main mobil* | ios* | android | application* | iphone* Save Advanc…" at bounding box center [551, 325] width 589 height 3758
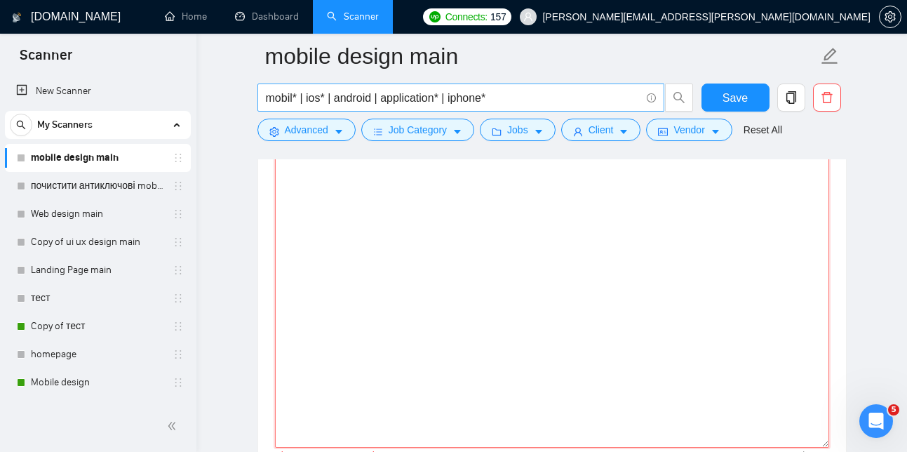
paste textarea "Hi there! [use client's name if found] I am available right now and I already m…"
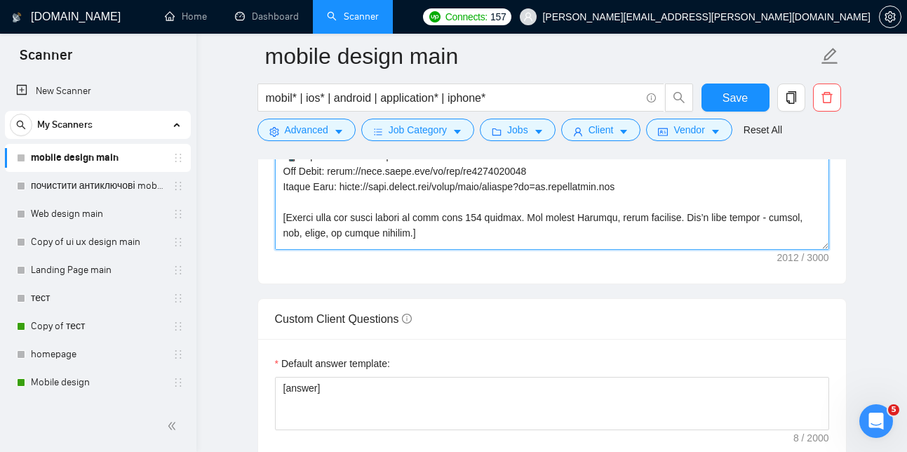
scroll to position [145, 0]
type textarea "Hi there! [use client's name if found] I am available right now and I already m…"
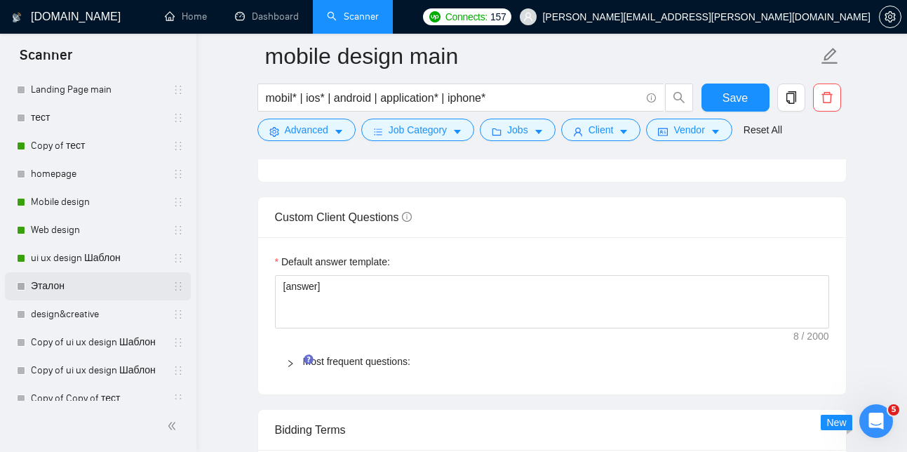
scroll to position [179, 0]
click at [81, 257] on link "ui ux design Шаблон" at bounding box center [97, 259] width 133 height 28
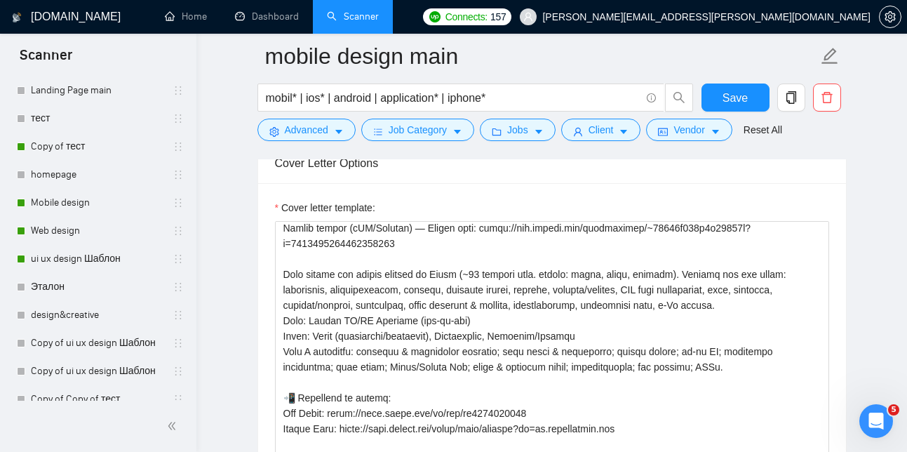
scroll to position [207, 0]
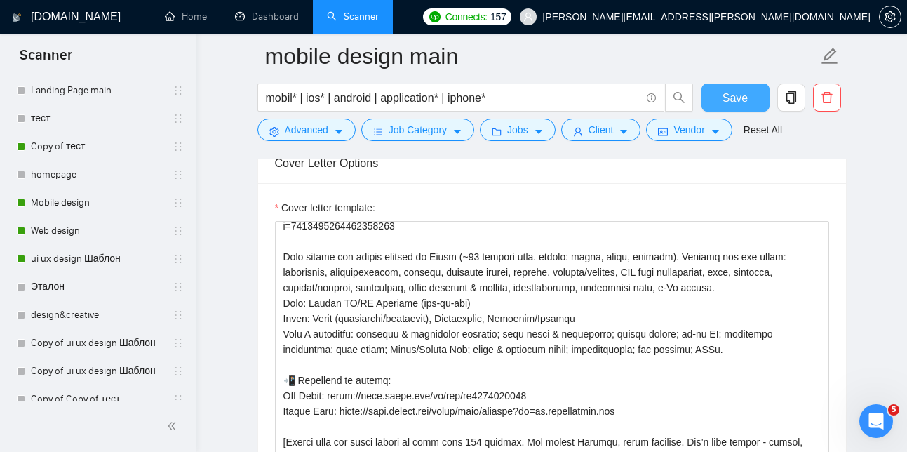
click at [730, 88] on button "Save" at bounding box center [735, 97] width 68 height 28
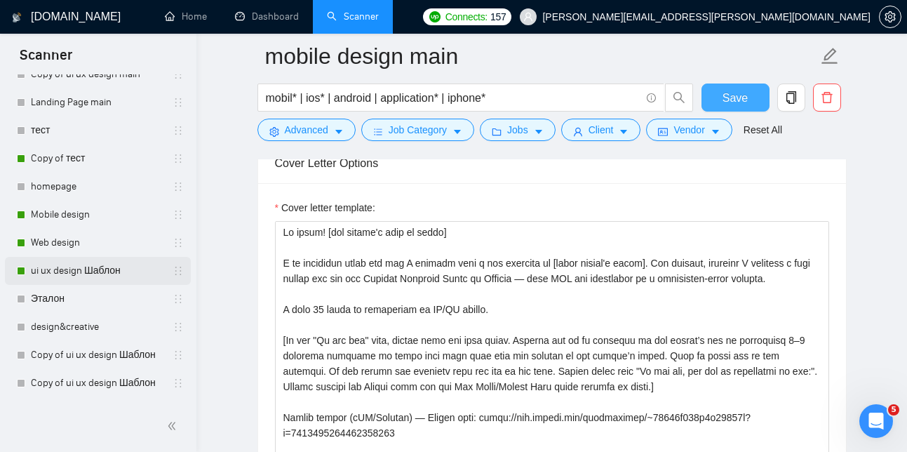
scroll to position [177, 0]
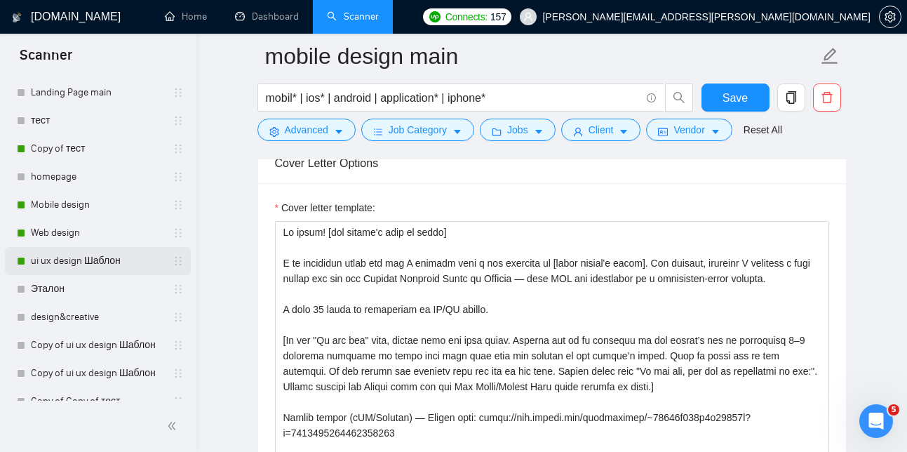
click at [92, 260] on link "ui ux design Шаблон" at bounding box center [97, 261] width 133 height 28
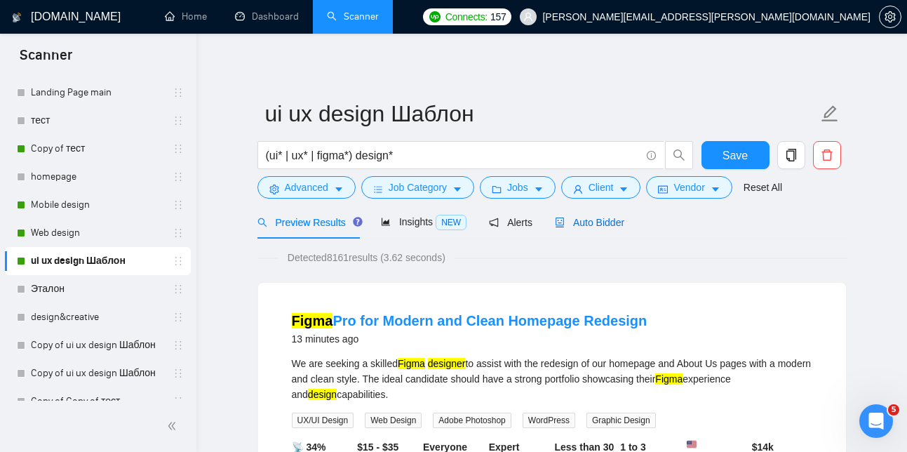
click at [606, 217] on span "Auto Bidder" at bounding box center [589, 222] width 69 height 11
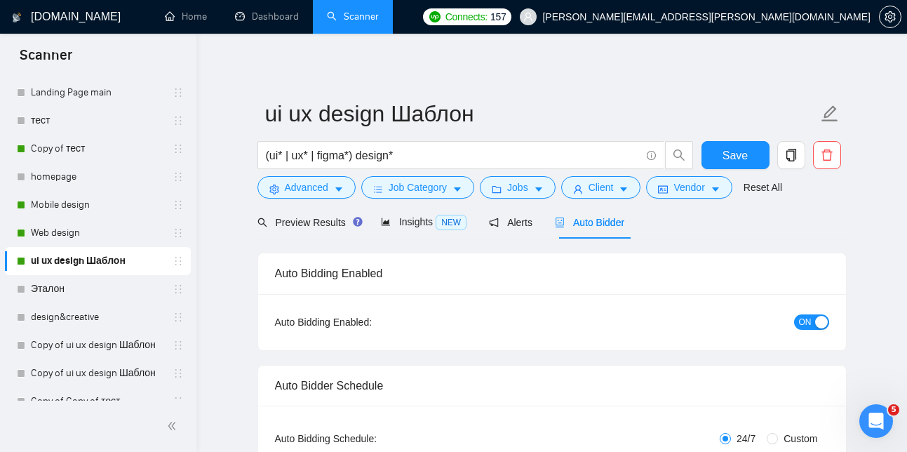
checkbox input "true"
click at [595, 222] on span "Auto Bidder" at bounding box center [589, 222] width 69 height 11
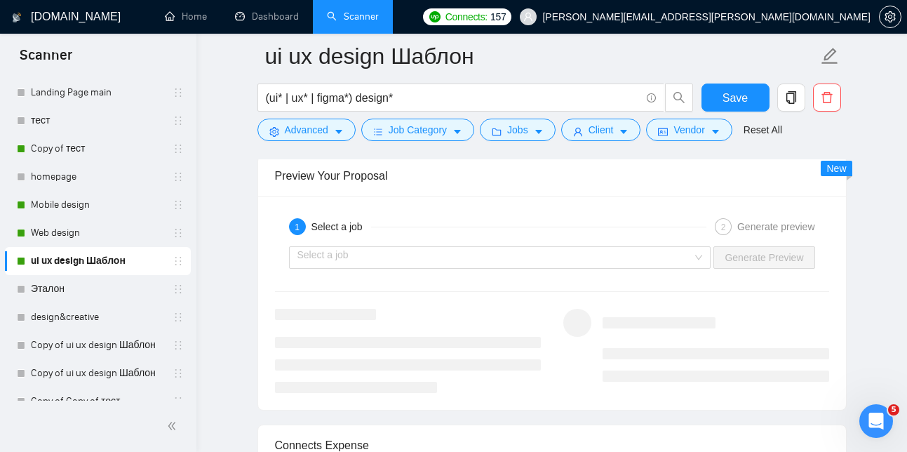
scroll to position [2628, 0]
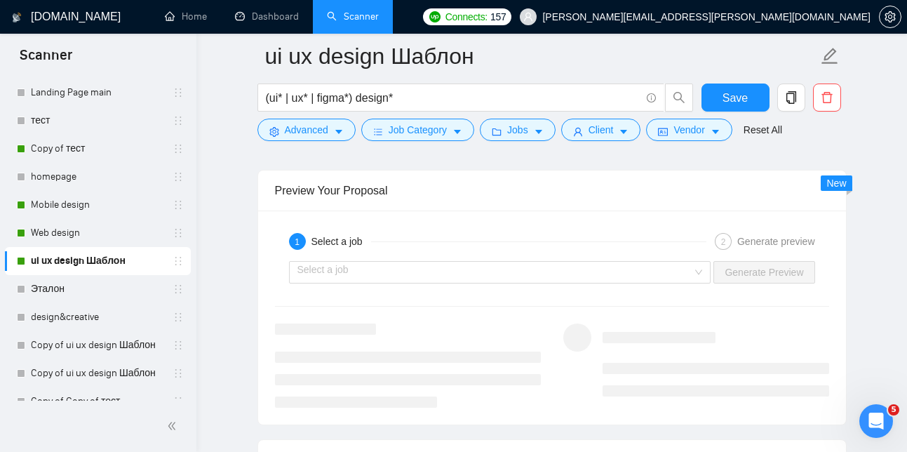
click at [562, 281] on input "search" at bounding box center [494, 272] width 395 height 21
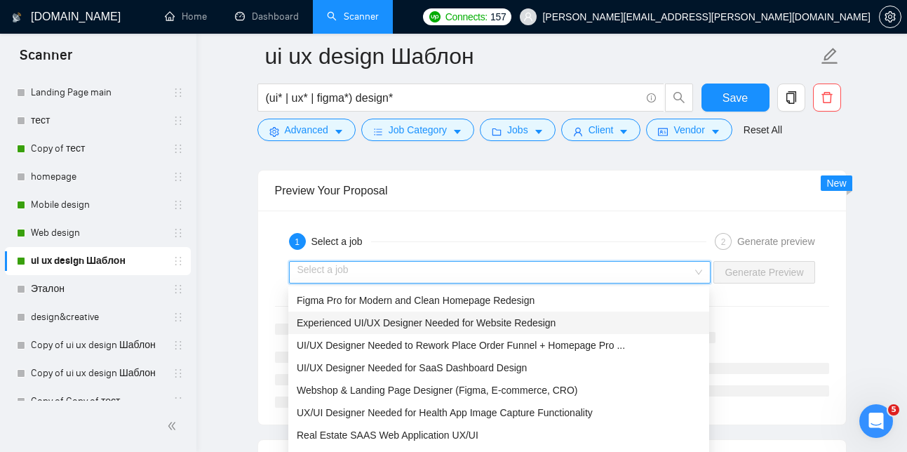
click at [505, 313] on div "Experienced UI/UX Designer Needed for Website Redesign" at bounding box center [498, 322] width 421 height 22
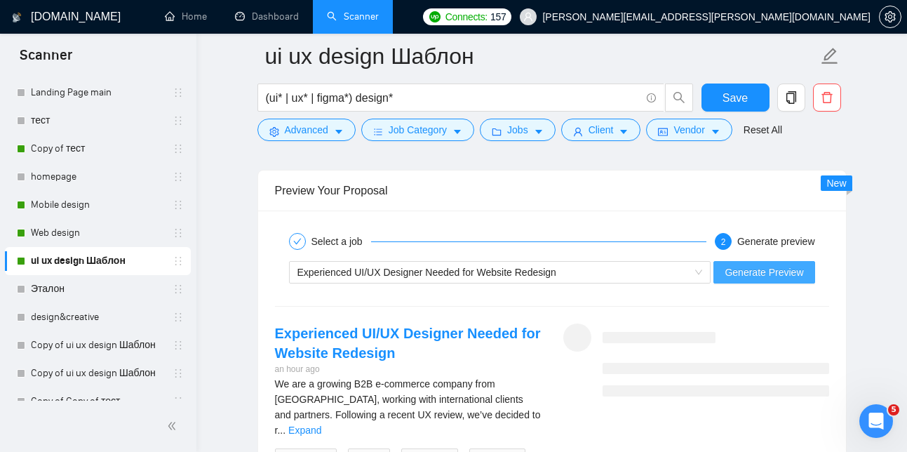
click at [793, 275] on span "Generate Preview" at bounding box center [763, 271] width 79 height 15
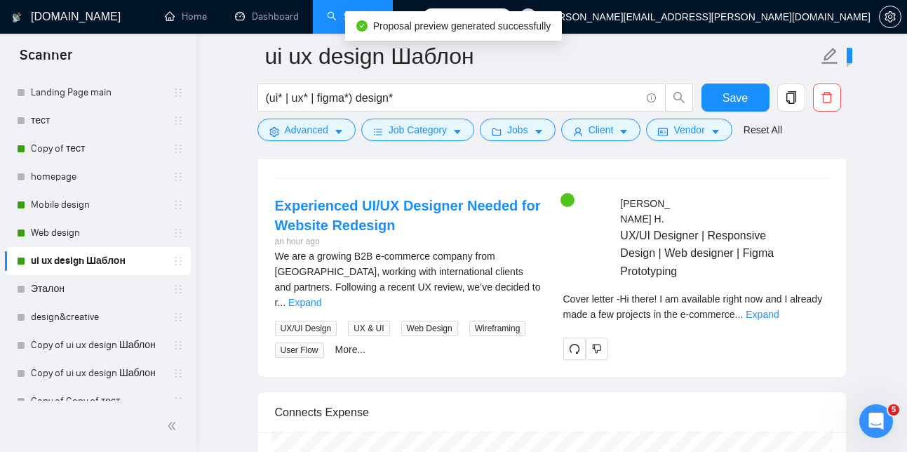
scroll to position [2762, 0]
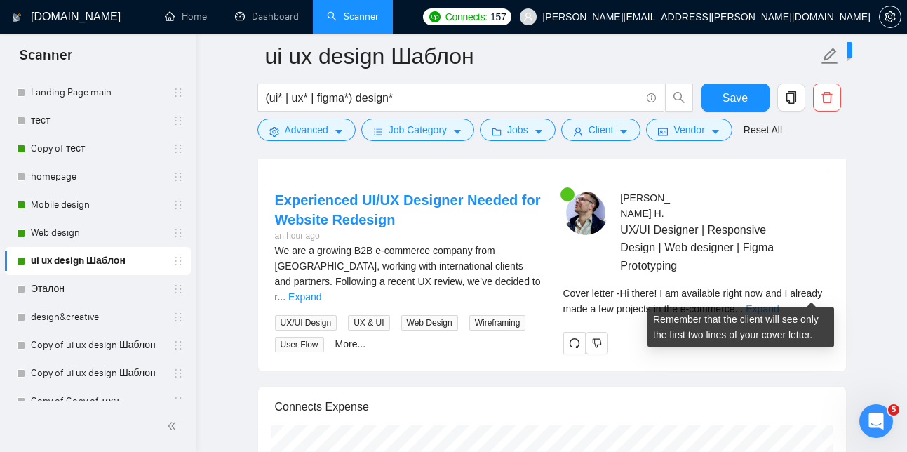
click at [778, 303] on link "Expand" at bounding box center [761, 308] width 33 height 11
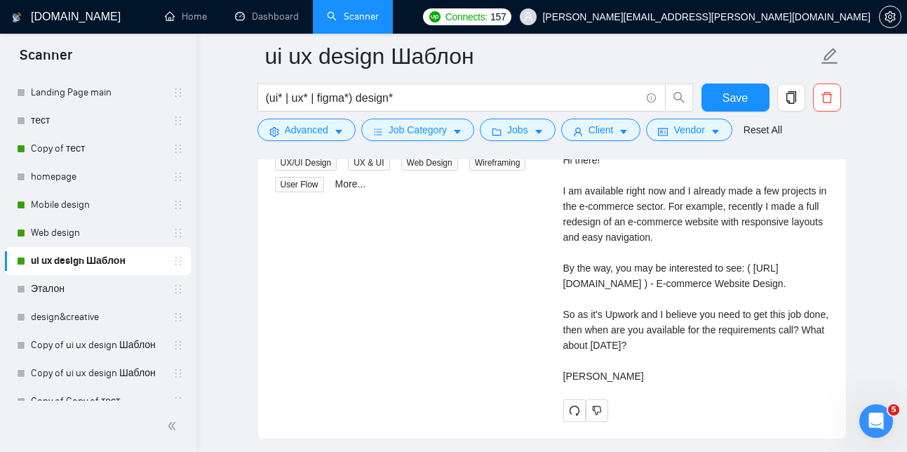
scroll to position [2920, 0]
drag, startPoint x: 600, startPoint y: 406, endPoint x: 581, endPoint y: 177, distance: 229.4
click at [581, 177] on div "Cover letter Hi there! I am available right now and I already made a few projec…" at bounding box center [696, 261] width 266 height 247
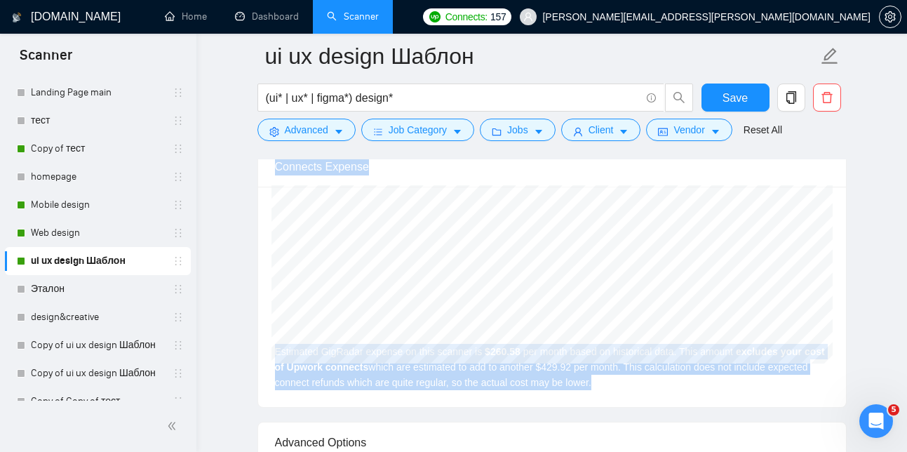
scroll to position [3266, 0]
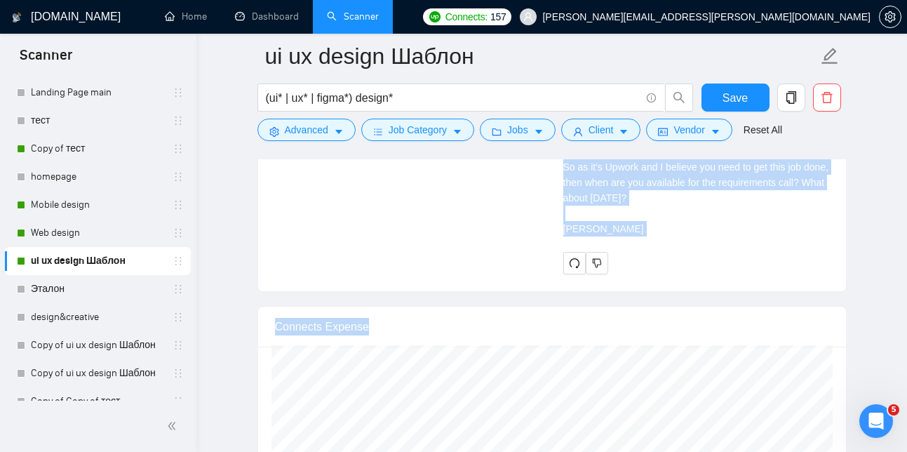
scroll to position [3062, 0]
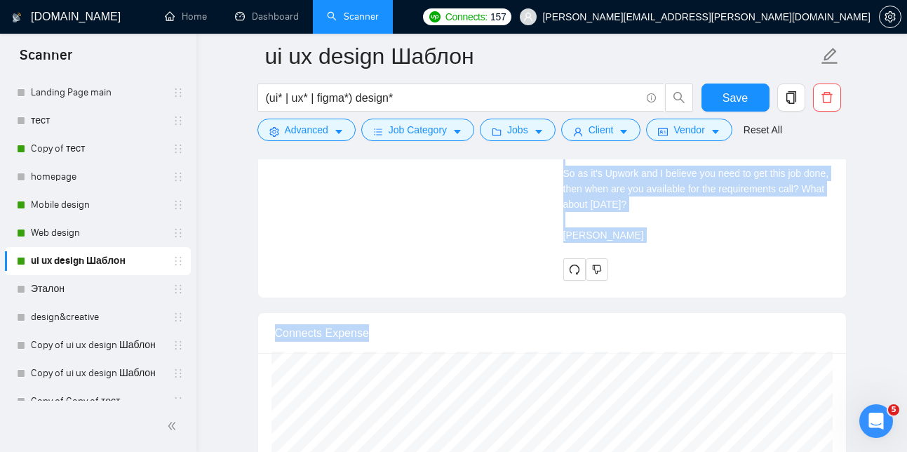
click at [636, 243] on div "Cover letter Hi there! I am available right now and I already made a few projec…" at bounding box center [696, 119] width 266 height 247
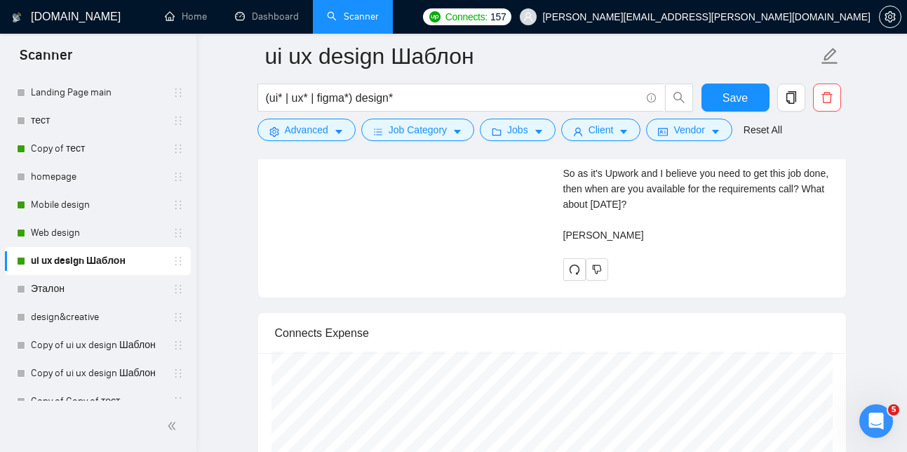
drag, startPoint x: 585, startPoint y: 266, endPoint x: 576, endPoint y: 207, distance: 59.7
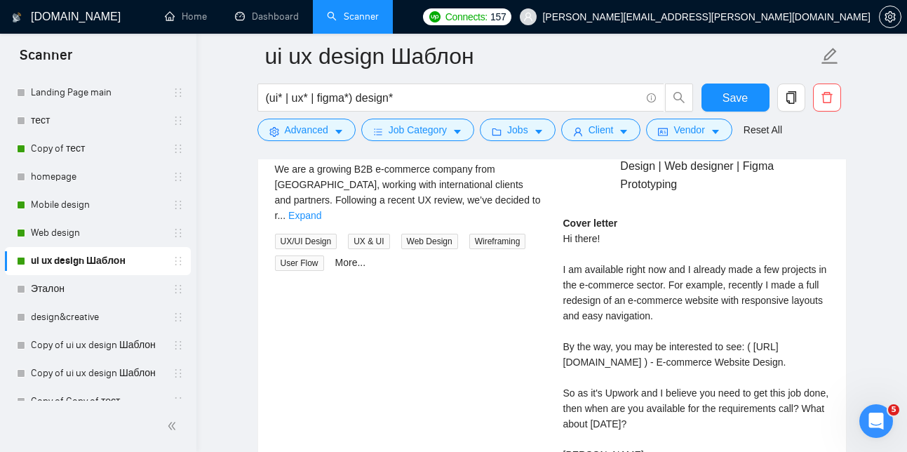
scroll to position [2847, 0]
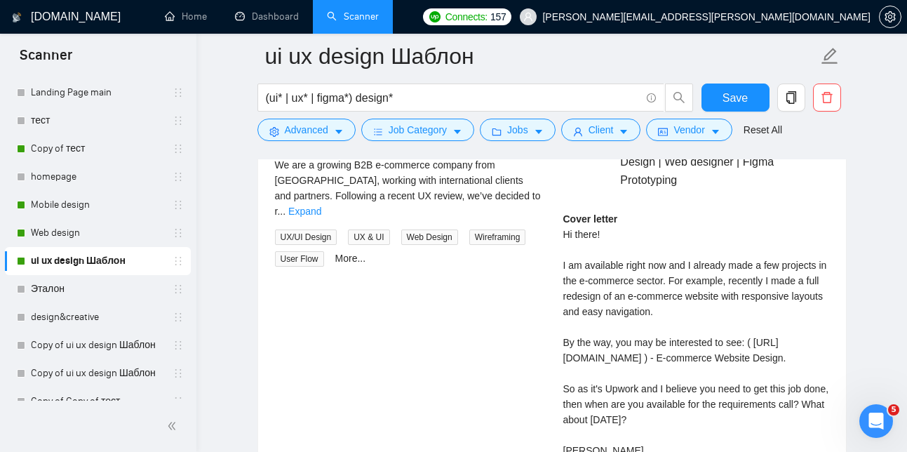
click at [568, 214] on div "Cover letter Hi there! I am available right now and I already made a few projec…" at bounding box center [696, 334] width 266 height 247
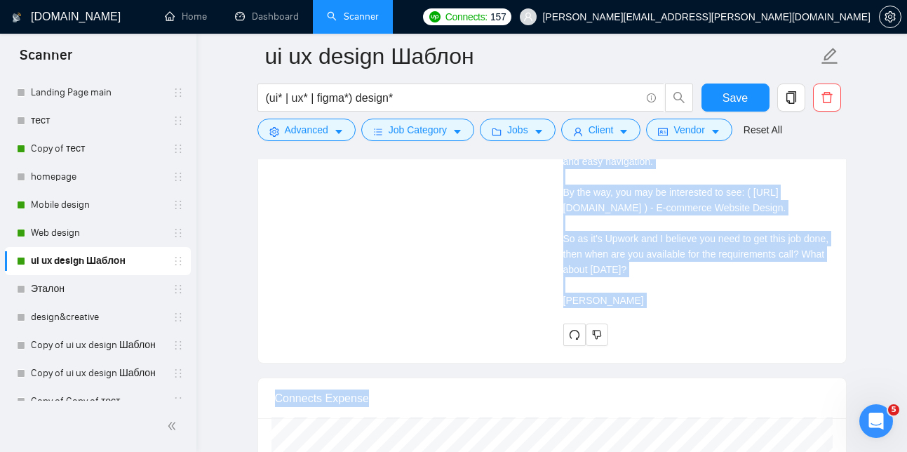
scroll to position [3153, 0]
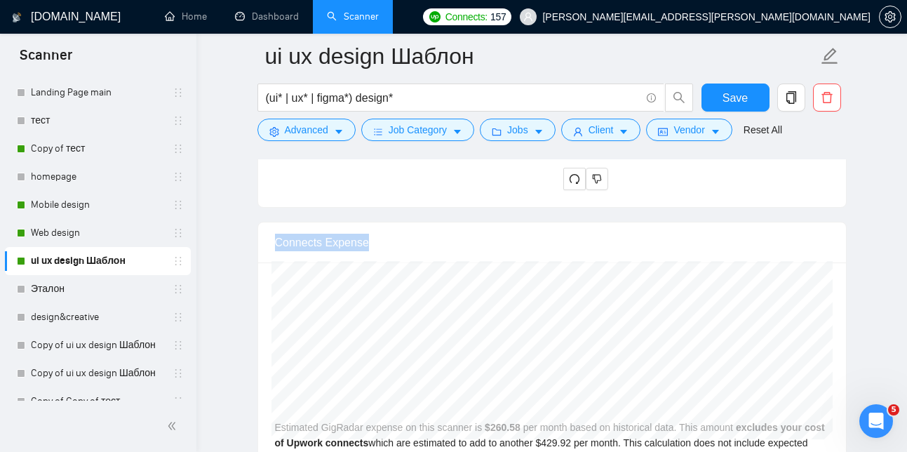
drag, startPoint x: 564, startPoint y: 215, endPoint x: 652, endPoint y: 189, distance: 92.1
click at [652, 162] on div "Cover letter Hi there! I am available right now and I already made a few projec…" at bounding box center [696, 33] width 266 height 257
copy div "Hi there! I am available right now and I already made a few projects in the e-c…"
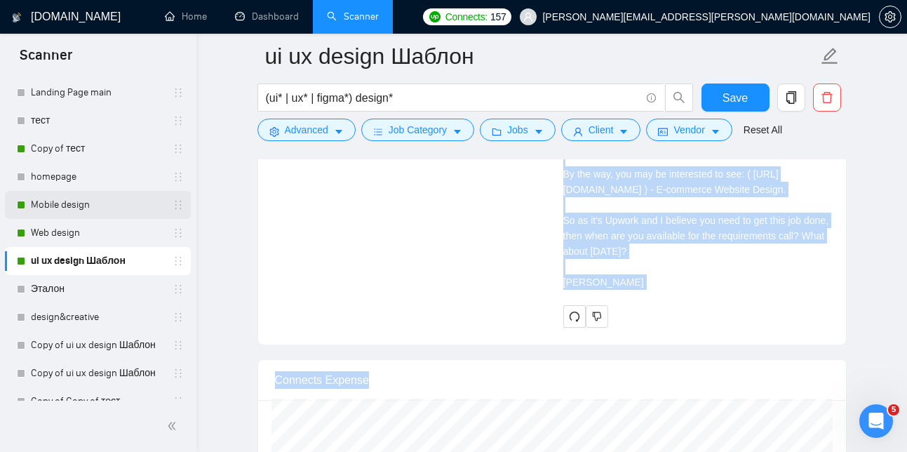
scroll to position [2925, 0]
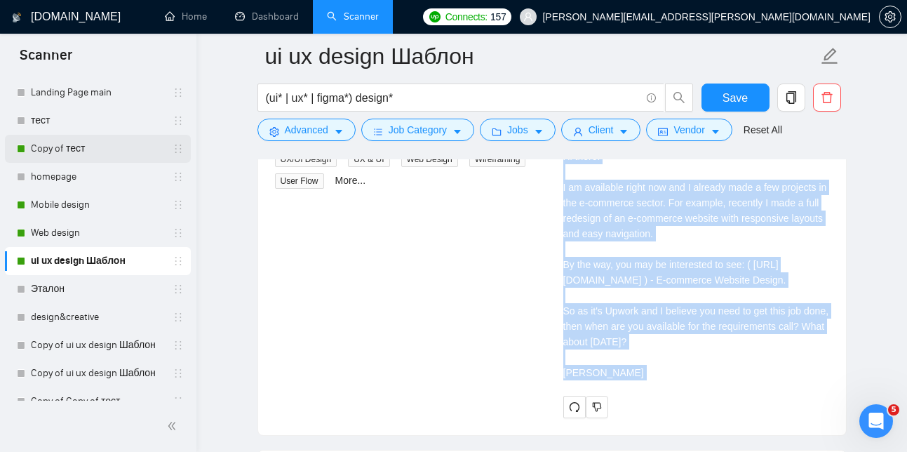
click at [83, 147] on link "Copy of тест" at bounding box center [97, 149] width 133 height 28
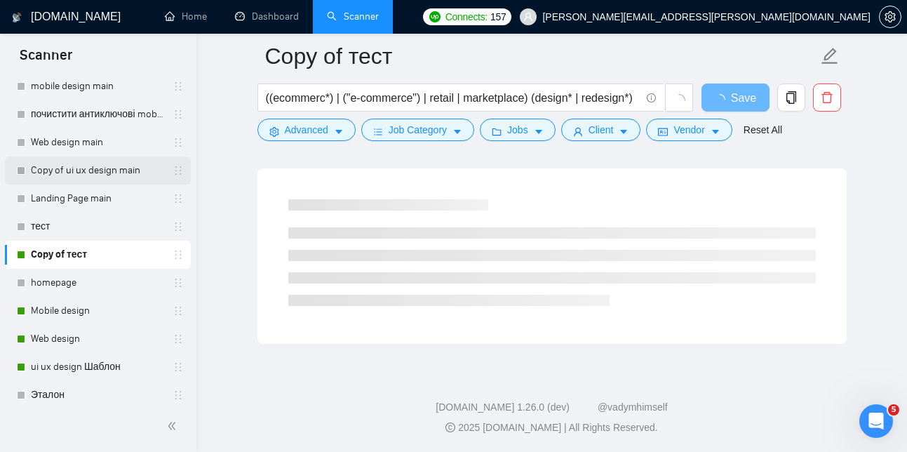
scroll to position [74, 0]
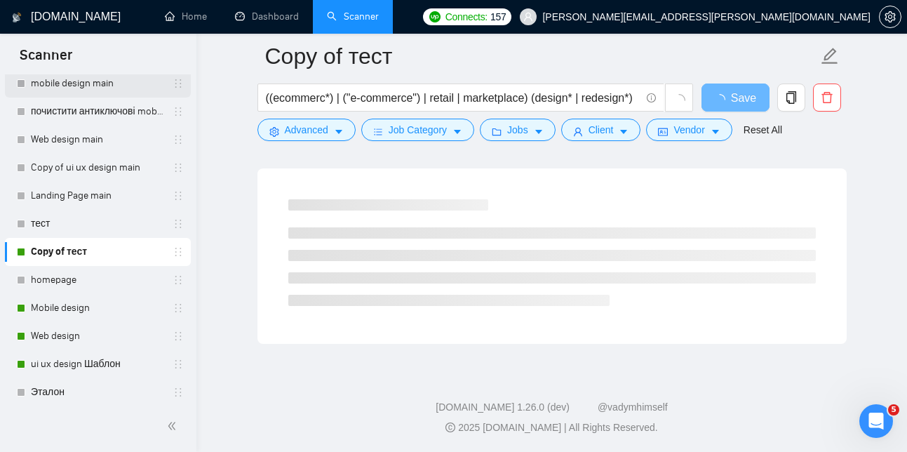
click at [88, 77] on link "mobile design main" at bounding box center [97, 83] width 133 height 28
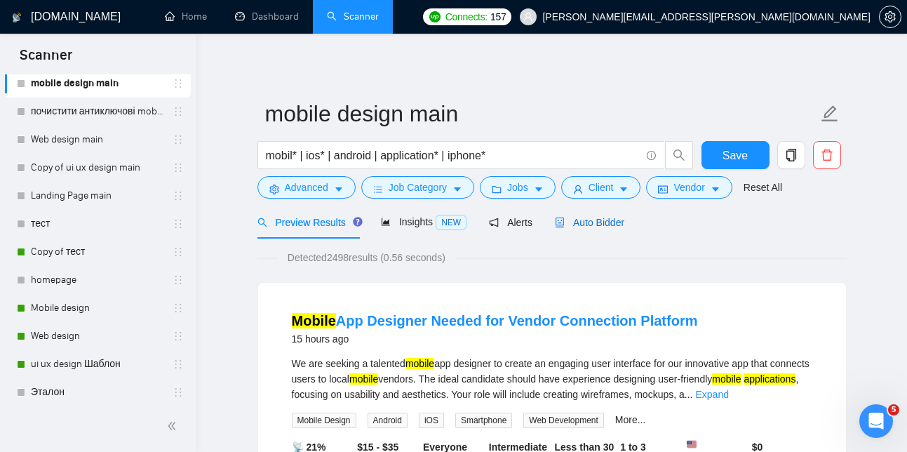
click at [599, 219] on span "Auto Bidder" at bounding box center [589, 222] width 69 height 11
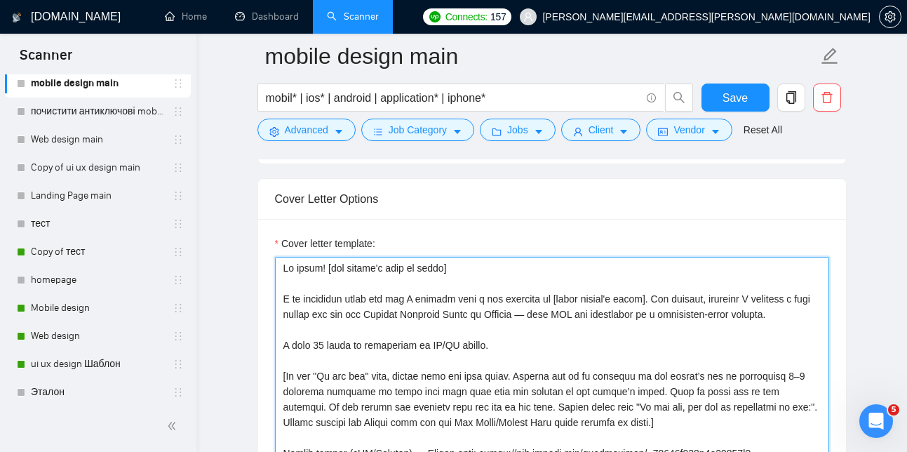
drag, startPoint x: 325, startPoint y: 396, endPoint x: 278, endPoint y: 281, distance: 123.9
click at [279, 281] on textarea "Cover letter template:" at bounding box center [552, 415] width 554 height 316
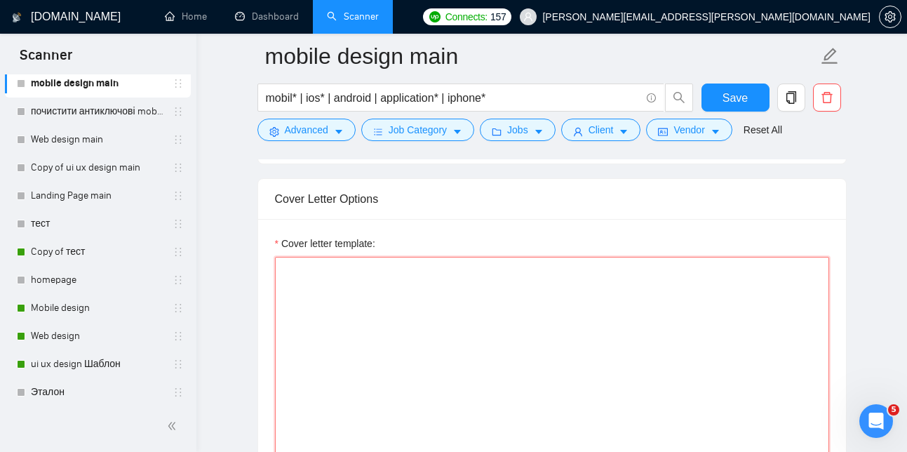
paste textarea "Hi there! [use client's name if found] I am available right now and I already m…"
type textarea "Hi there! [use client's name if found] I am available right now and I already m…"
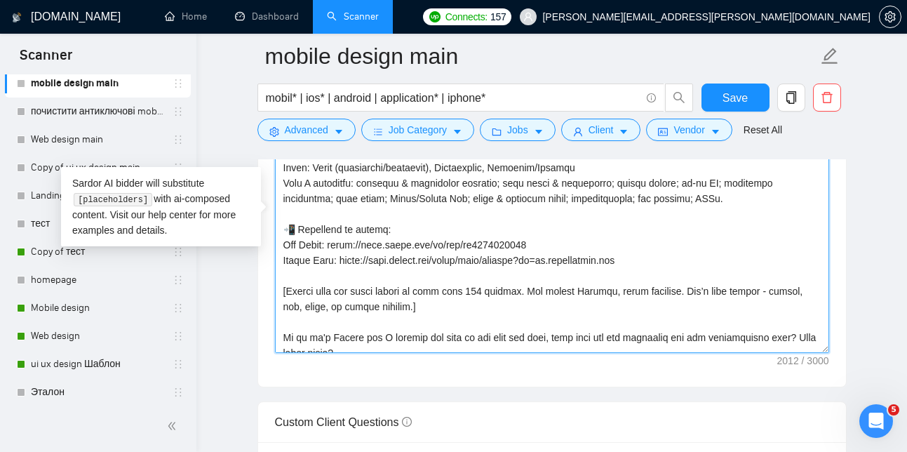
scroll to position [247, 0]
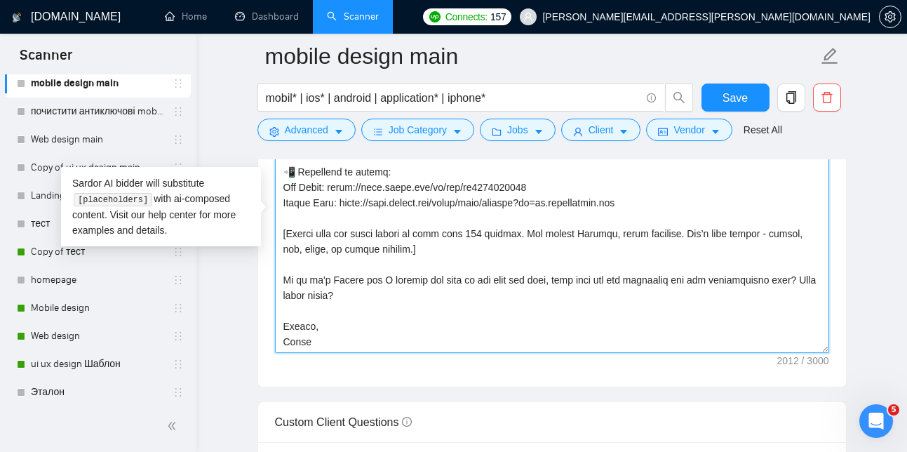
drag, startPoint x: 664, startPoint y: 360, endPoint x: 315, endPoint y: 207, distance: 381.1
click at [315, 206] on textarea "Cover letter template:" at bounding box center [552, 195] width 554 height 316
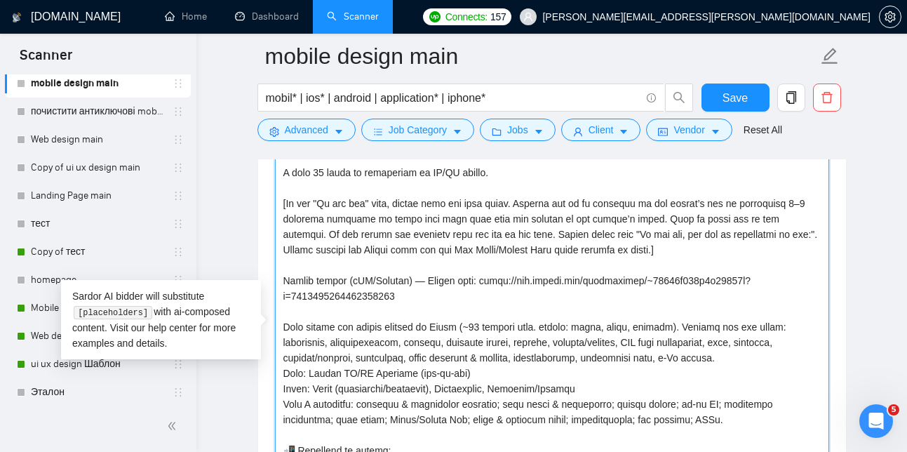
scroll to position [0, 0]
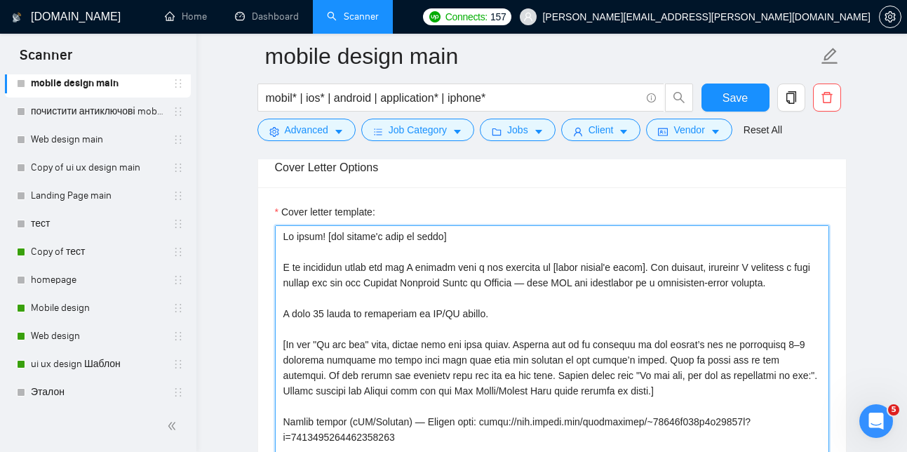
drag, startPoint x: 332, startPoint y: 366, endPoint x: 278, endPoint y: 252, distance: 126.4
click at [278, 252] on textarea "Cover letter template:" at bounding box center [552, 383] width 554 height 316
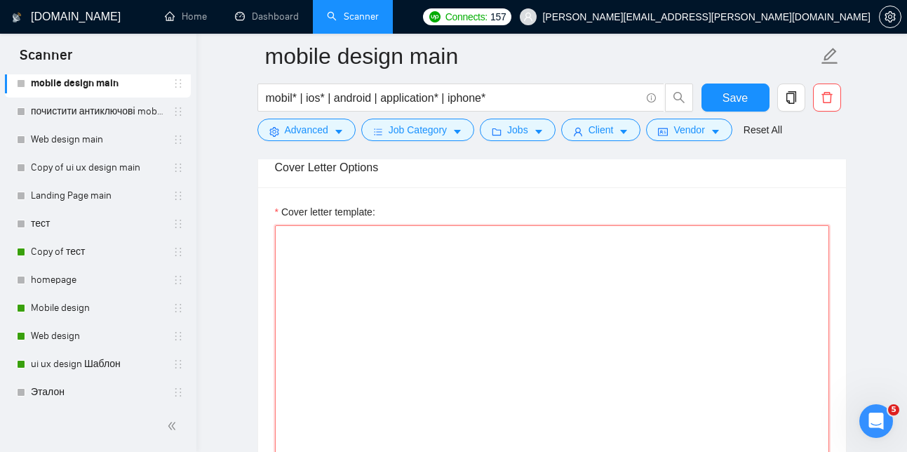
paste textarea "Hi there! [use client's name if found] I am available right now and I already m…"
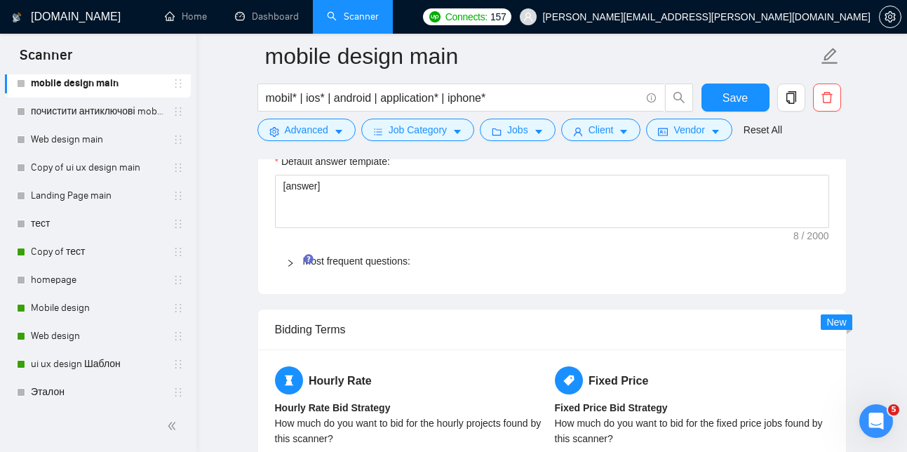
scroll to position [1879, 0]
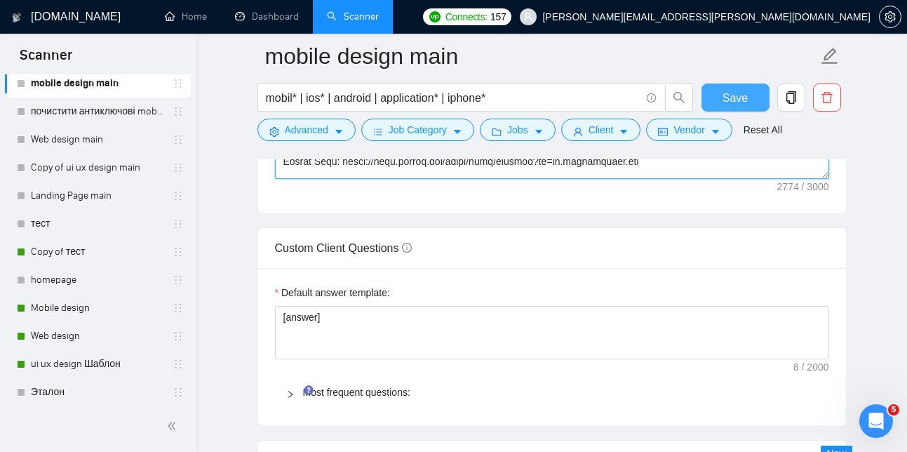
type textarea "Hi there! [use client's name if found] I am available right now and I already m…"
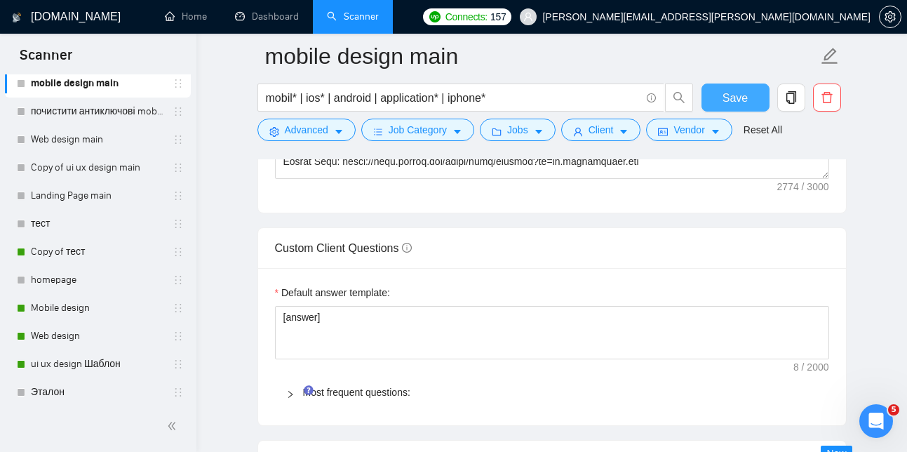
click at [729, 97] on span "Save" at bounding box center [734, 98] width 25 height 18
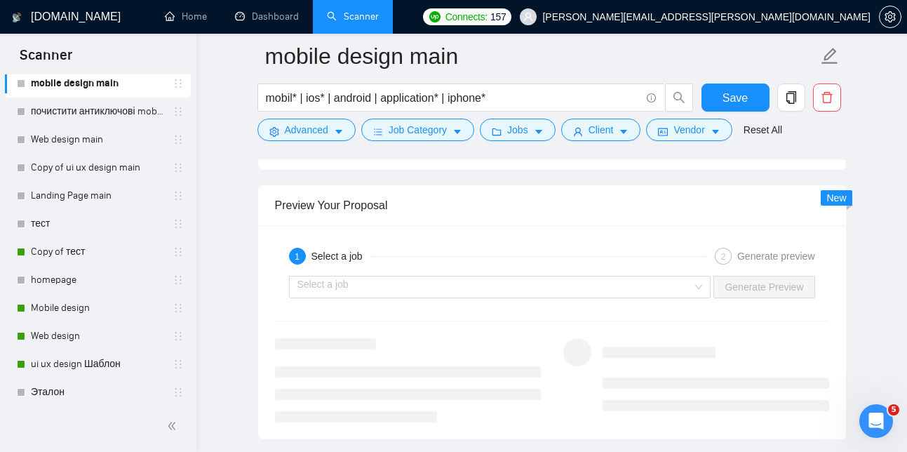
scroll to position [2594, 0]
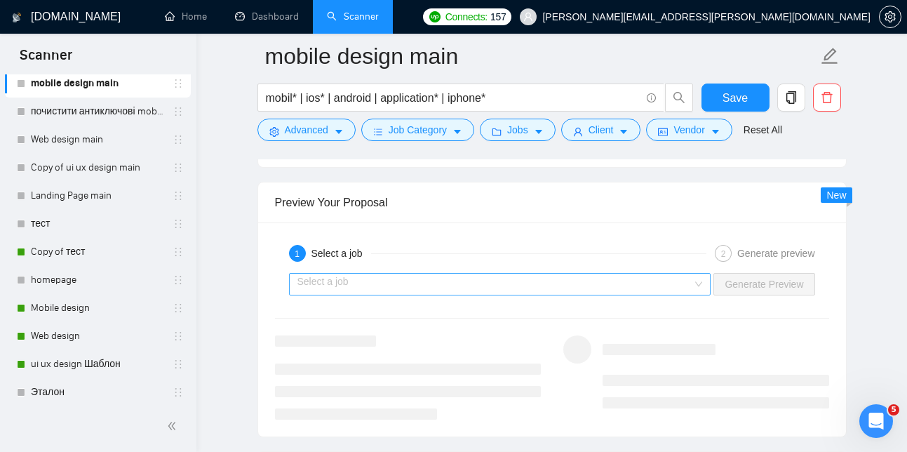
click at [549, 294] on input "search" at bounding box center [494, 283] width 395 height 21
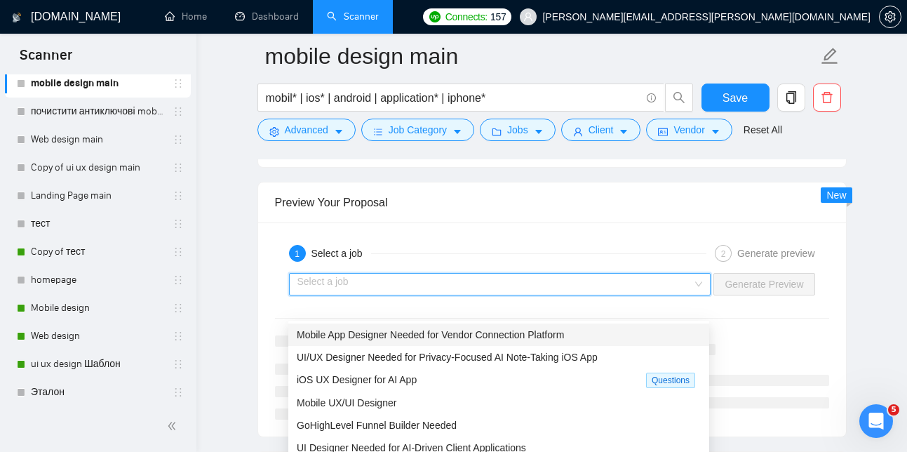
click at [407, 337] on span "Mobile App Designer Needed for Vendor Connection Platform" at bounding box center [430, 334] width 267 height 11
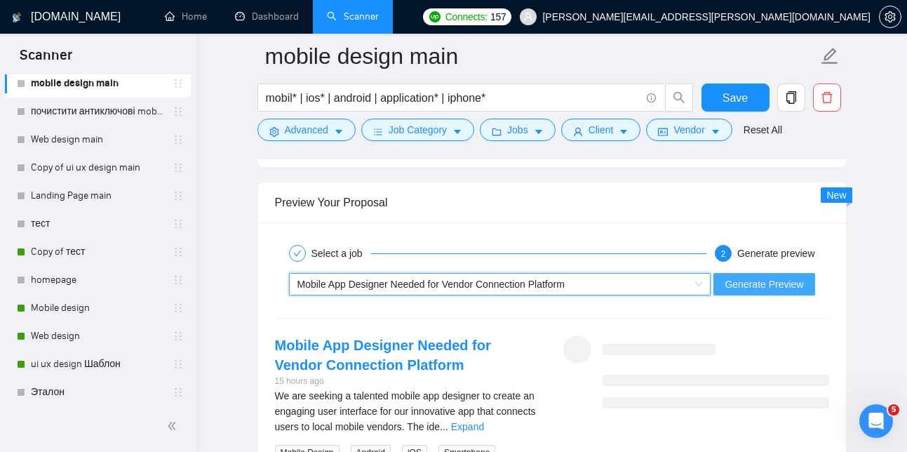
click at [758, 292] on span "Generate Preview" at bounding box center [763, 283] width 79 height 15
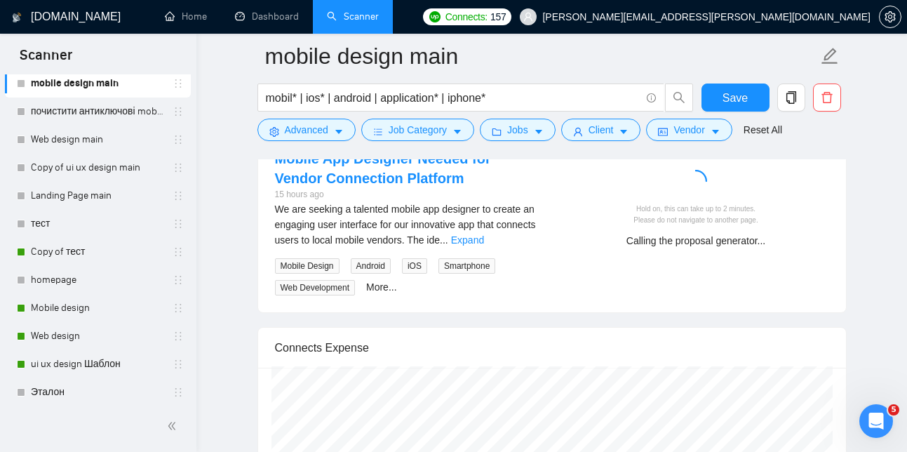
scroll to position [2795, 0]
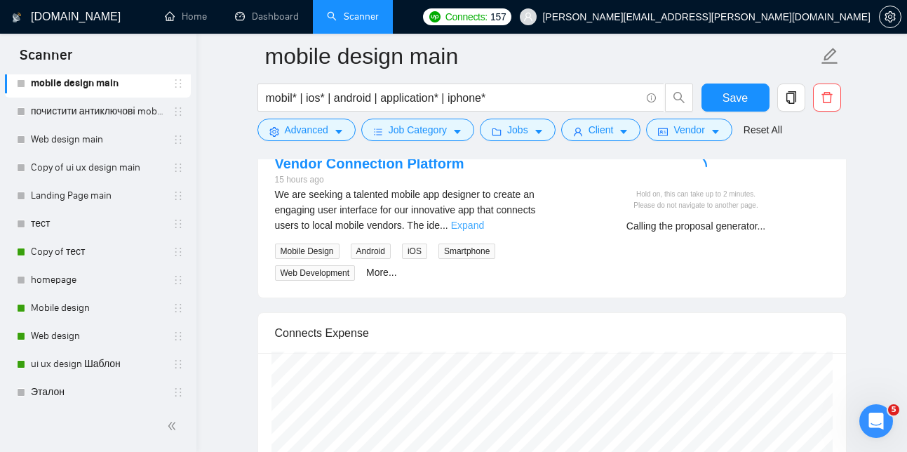
click at [484, 231] on link "Expand" at bounding box center [467, 224] width 33 height 11
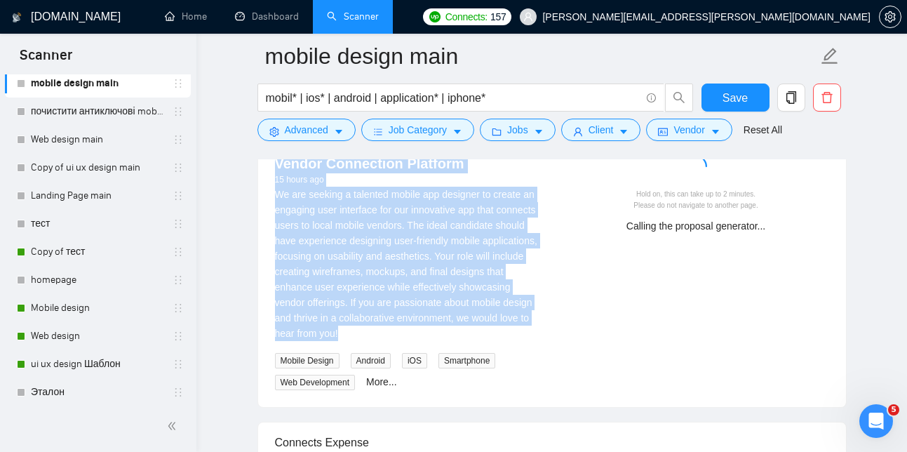
drag, startPoint x: 268, startPoint y: 168, endPoint x: 460, endPoint y: 377, distance: 284.3
click at [460, 377] on div "Mobile App Designer Needed for Vendor Connection Platform 15 hours ago We are s…" at bounding box center [408, 262] width 288 height 256
copy div "Mobile App Designer Needed for Vendor Connection Platform 15 hours ago We are s…"
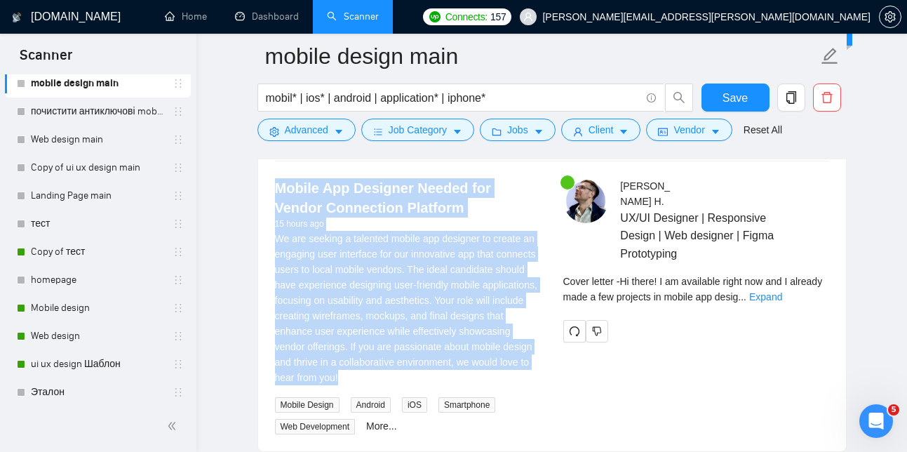
scroll to position [2769, 0]
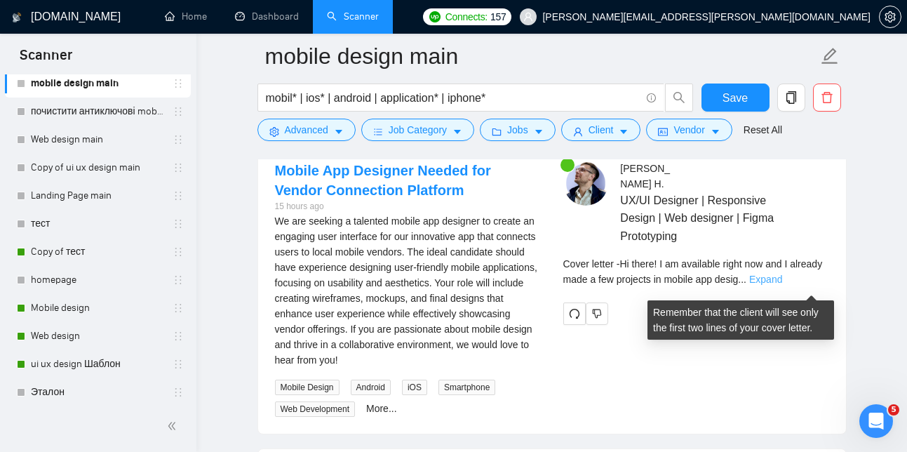
click at [782, 285] on link "Expand" at bounding box center [765, 278] width 33 height 11
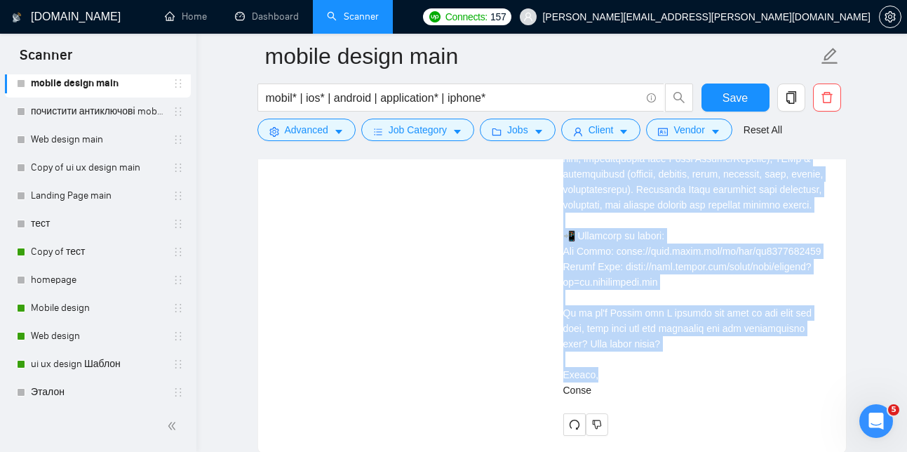
scroll to position [3441, 0]
drag, startPoint x: 562, startPoint y: 225, endPoint x: 671, endPoint y: 426, distance: 228.4
copy div "I am available right now and I already made a few projects in mobile app design…"
